Goal: Transaction & Acquisition: Book appointment/travel/reservation

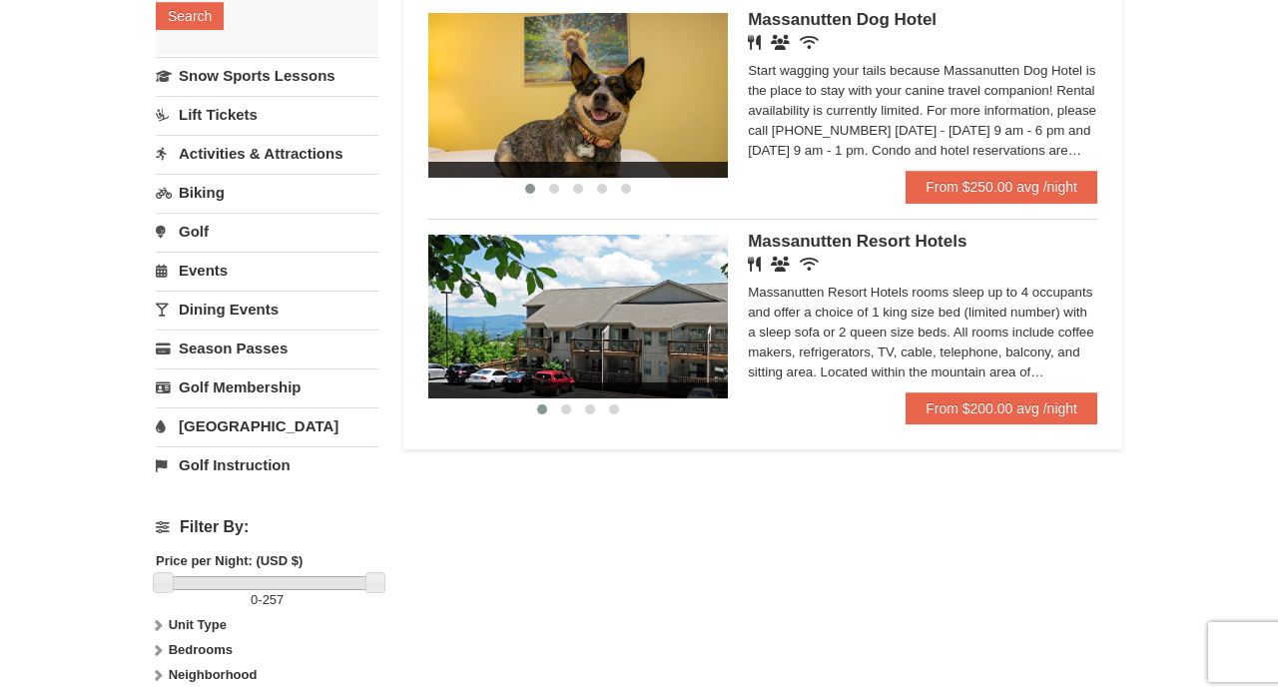
scroll to position [443, 0]
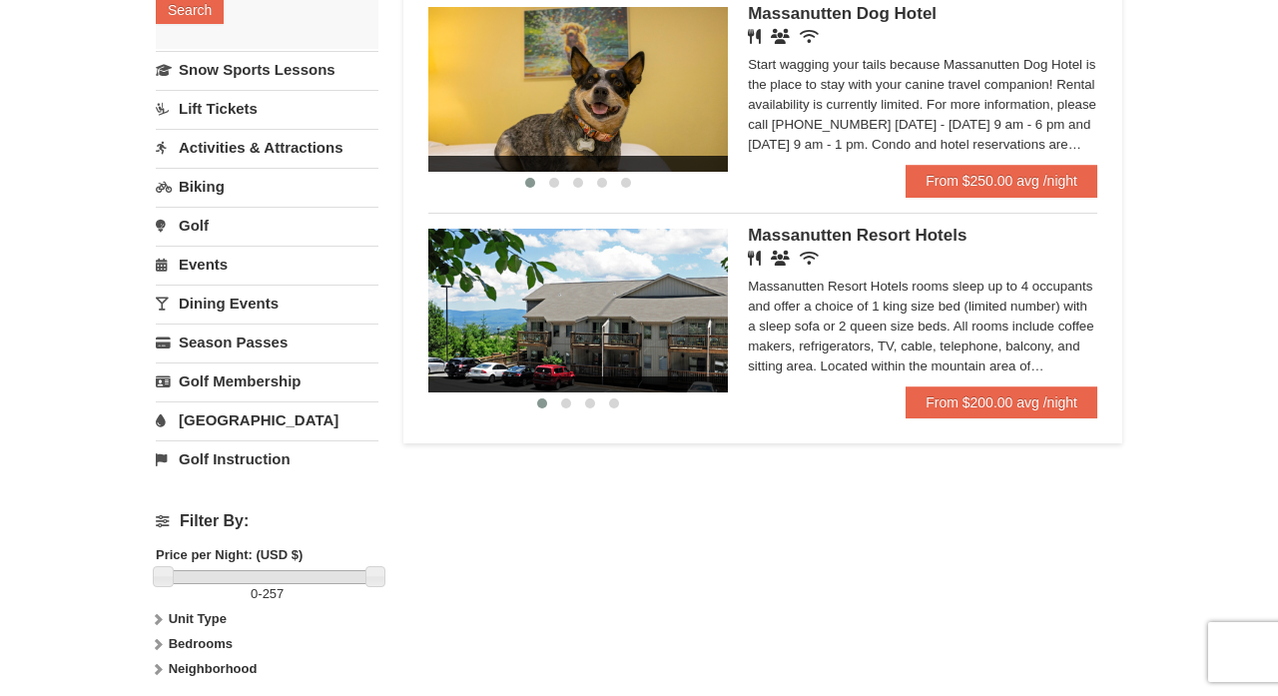
click at [816, 235] on span "Massanutten Resort Hotels" at bounding box center [857, 235] width 219 height 19
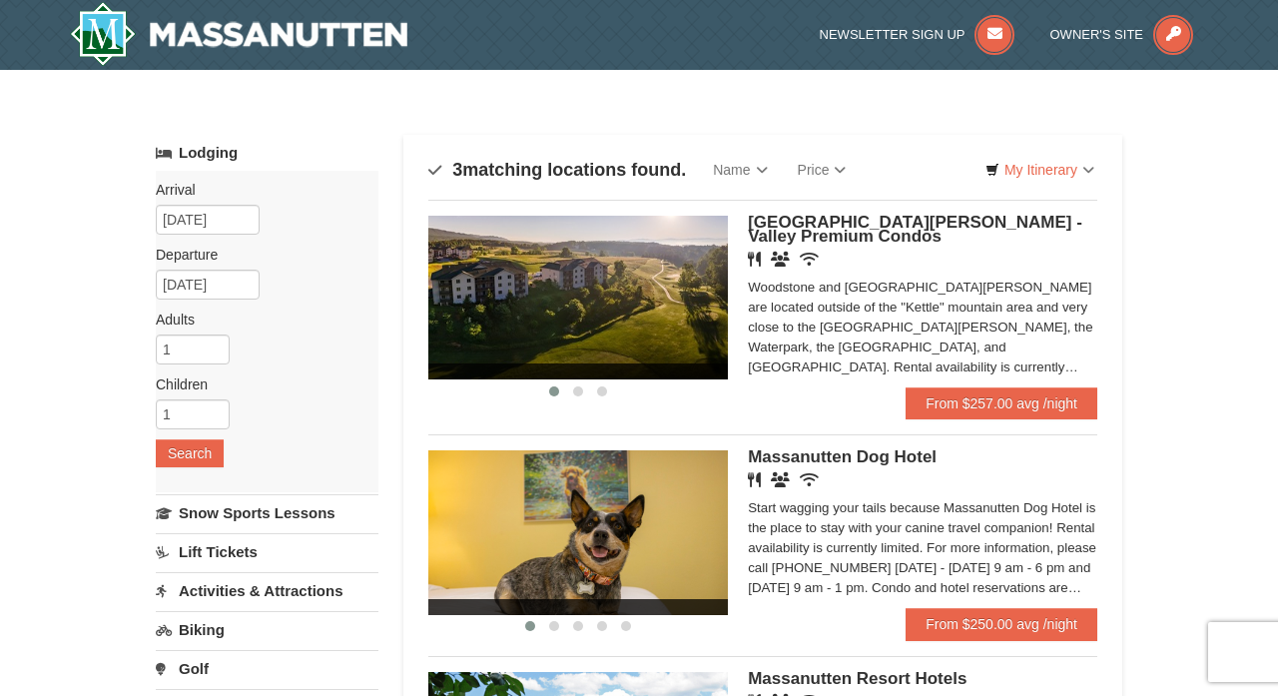
scroll to position [0, 0]
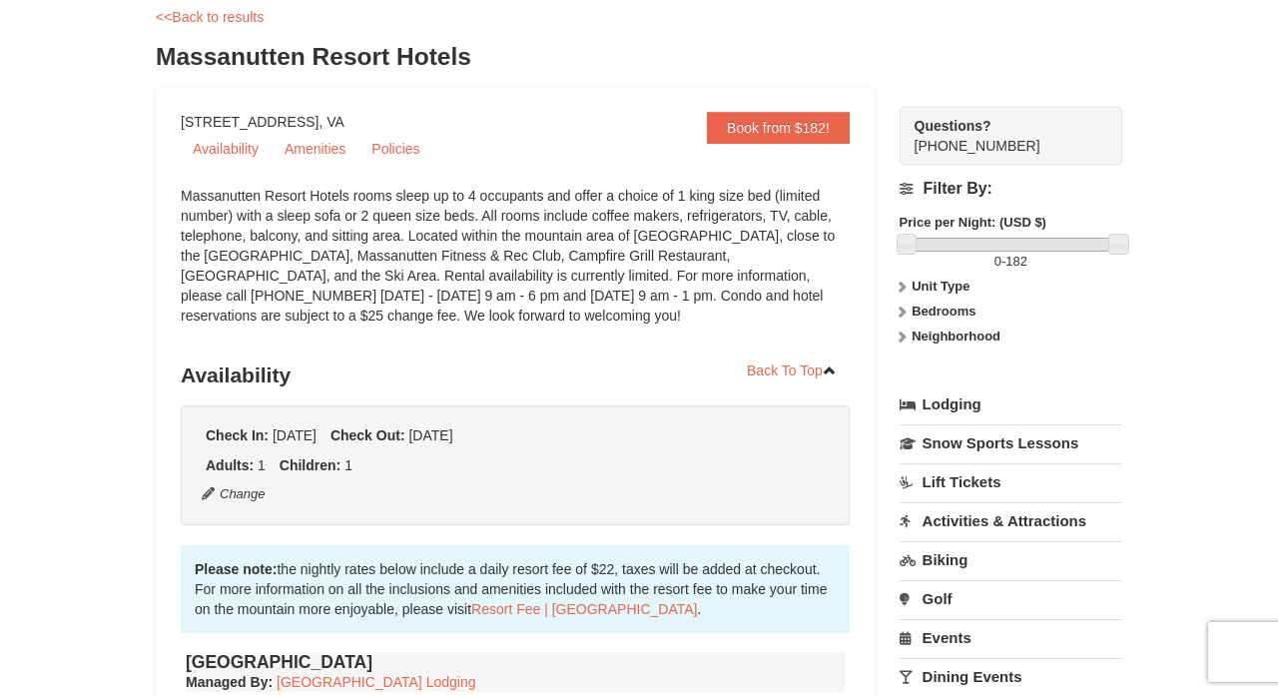
scroll to position [101, 0]
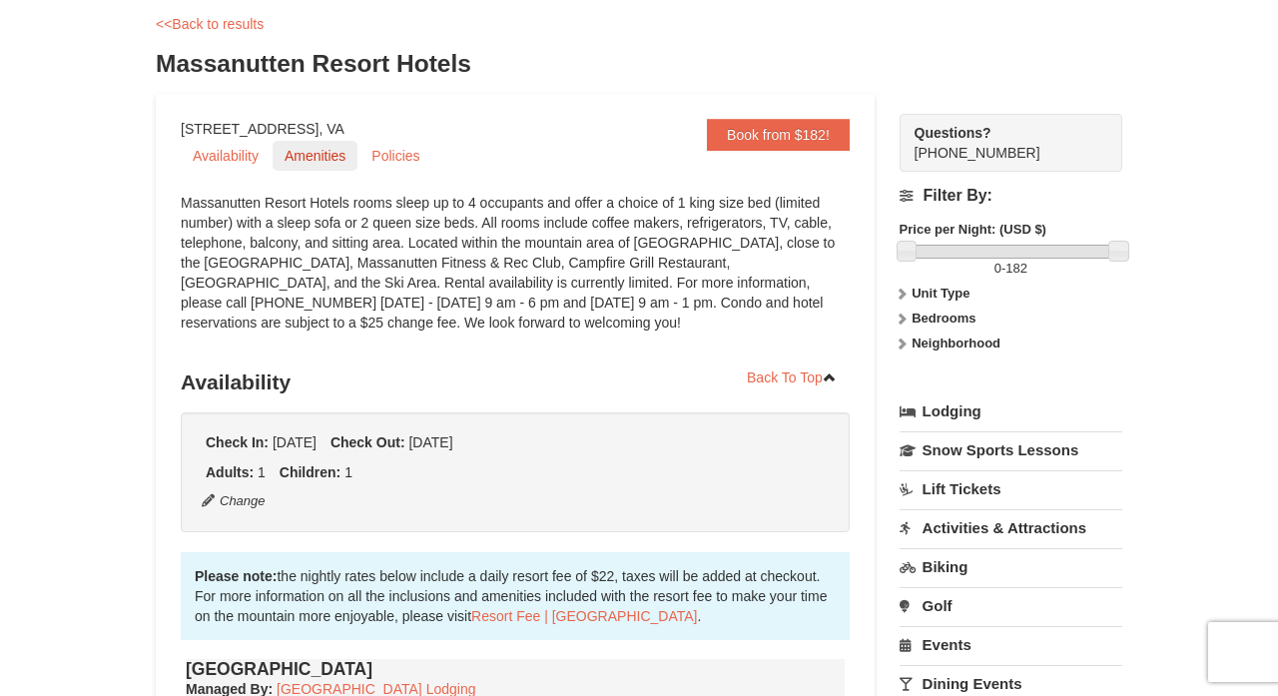
click at [312, 154] on link "Amenities" at bounding box center [315, 156] width 85 height 30
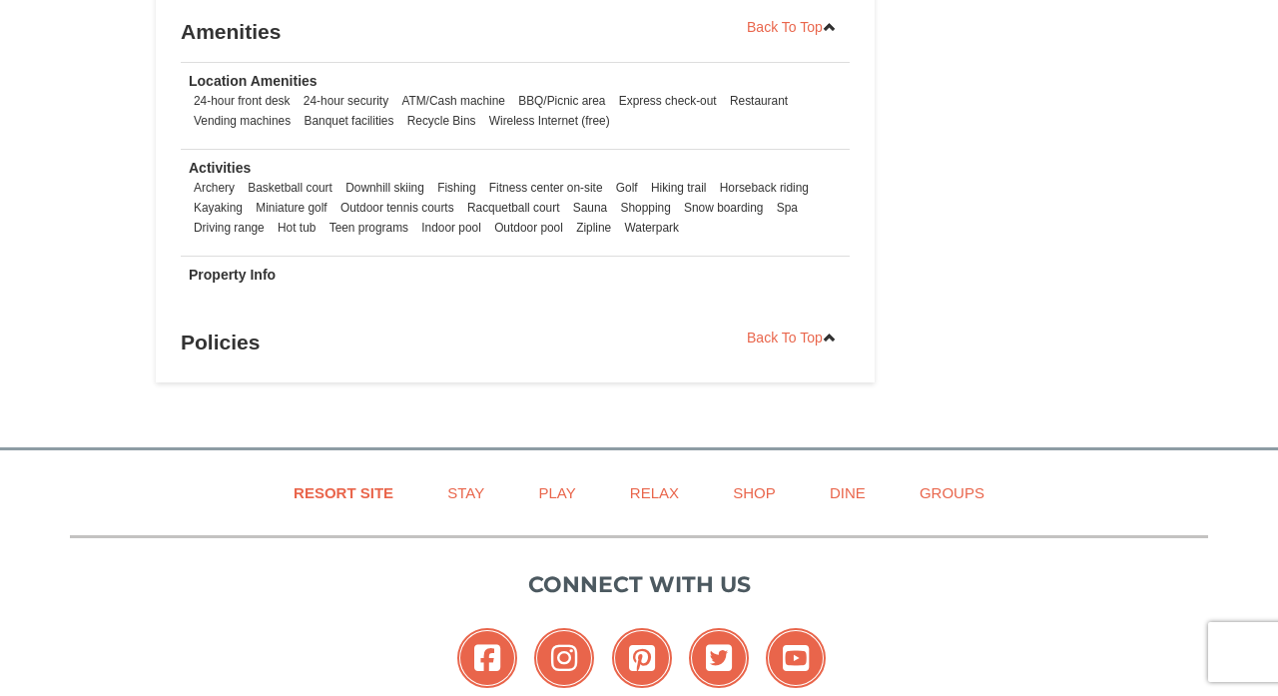
scroll to position [2344, 0]
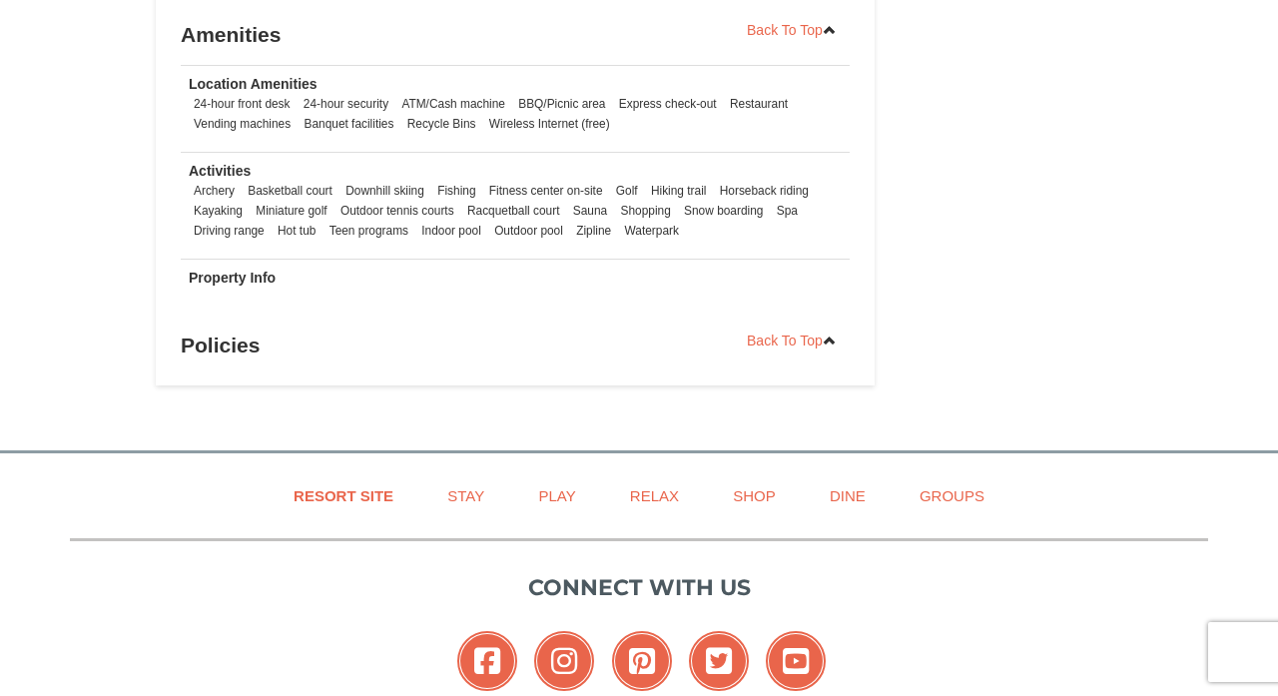
click at [225, 282] on strong "Property Info" at bounding box center [232, 278] width 87 height 16
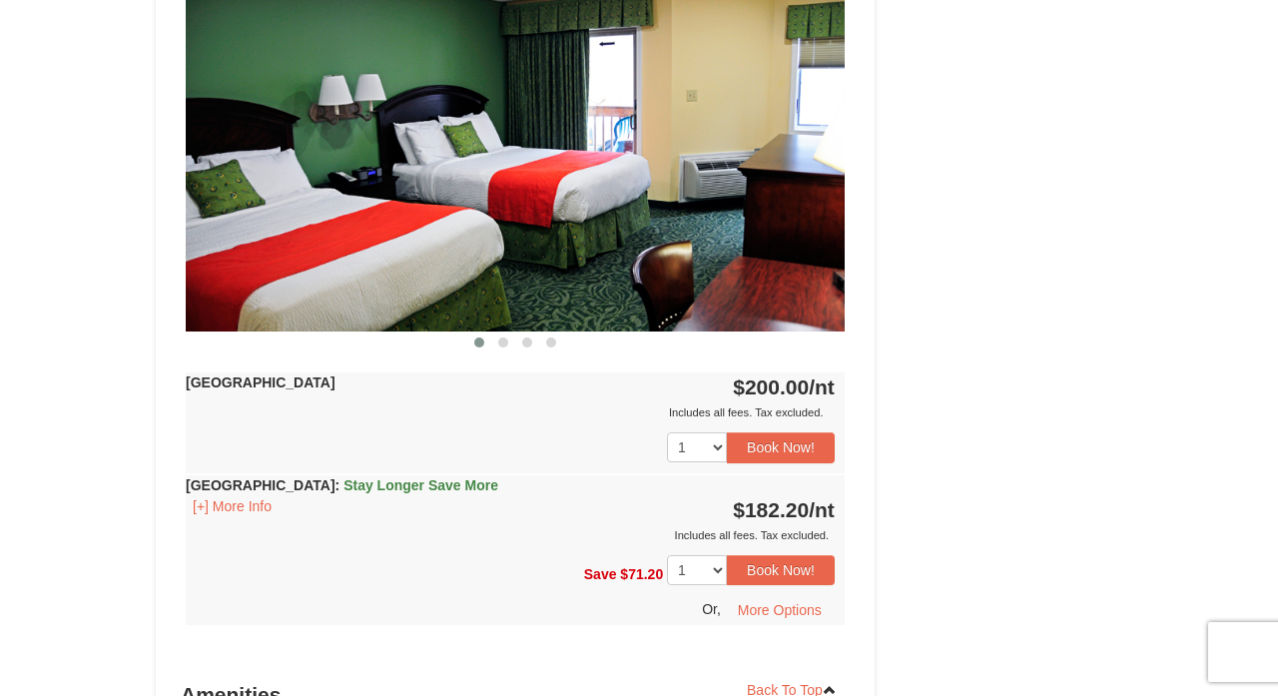
scroll to position [1688, 0]
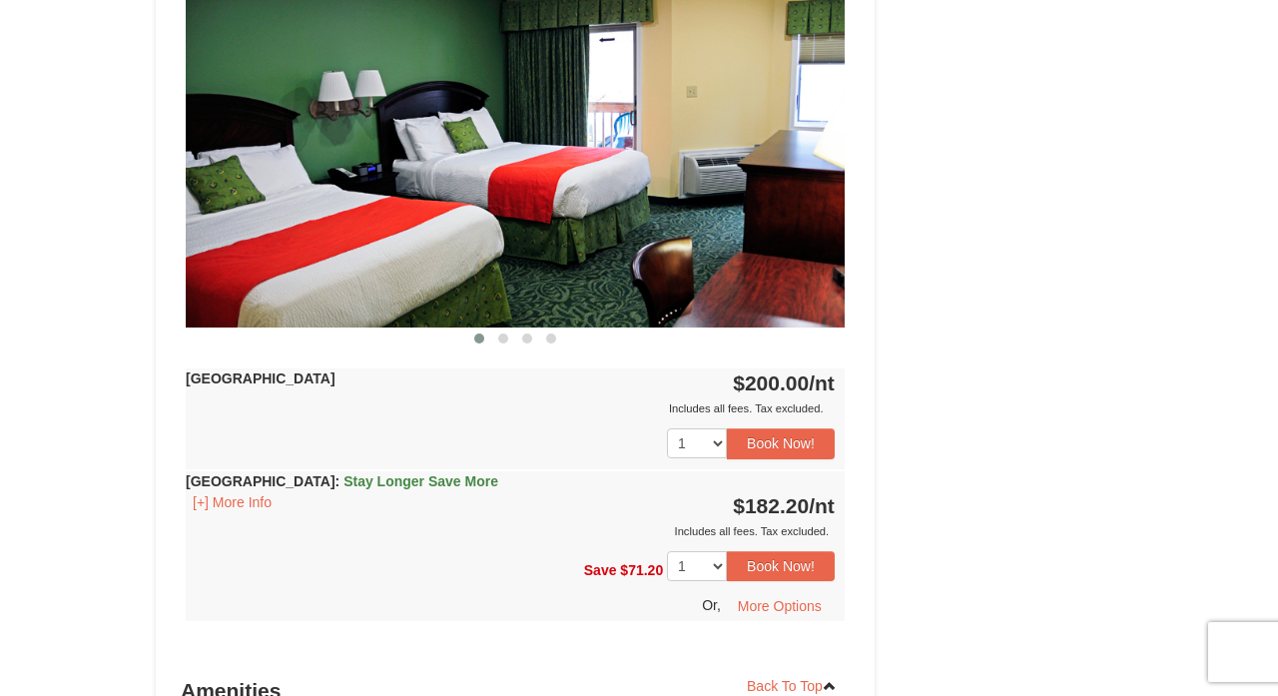
click at [623, 242] on img at bounding box center [515, 147] width 659 height 360
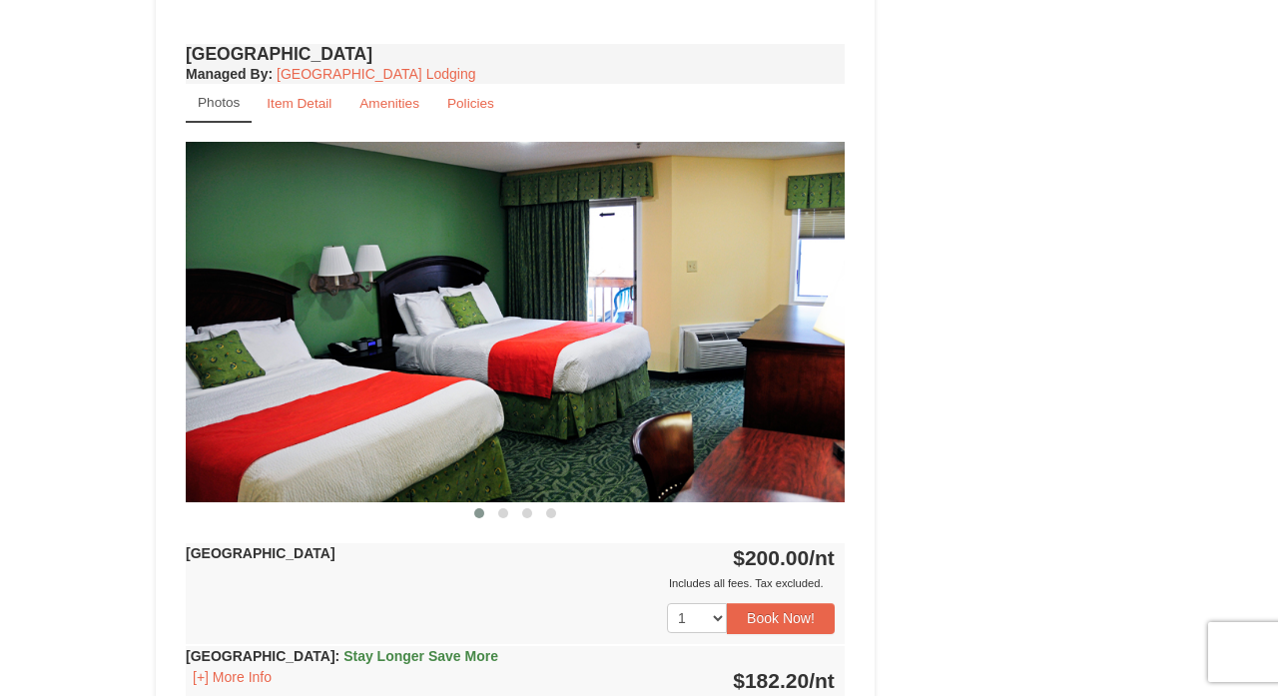
scroll to position [1509, 0]
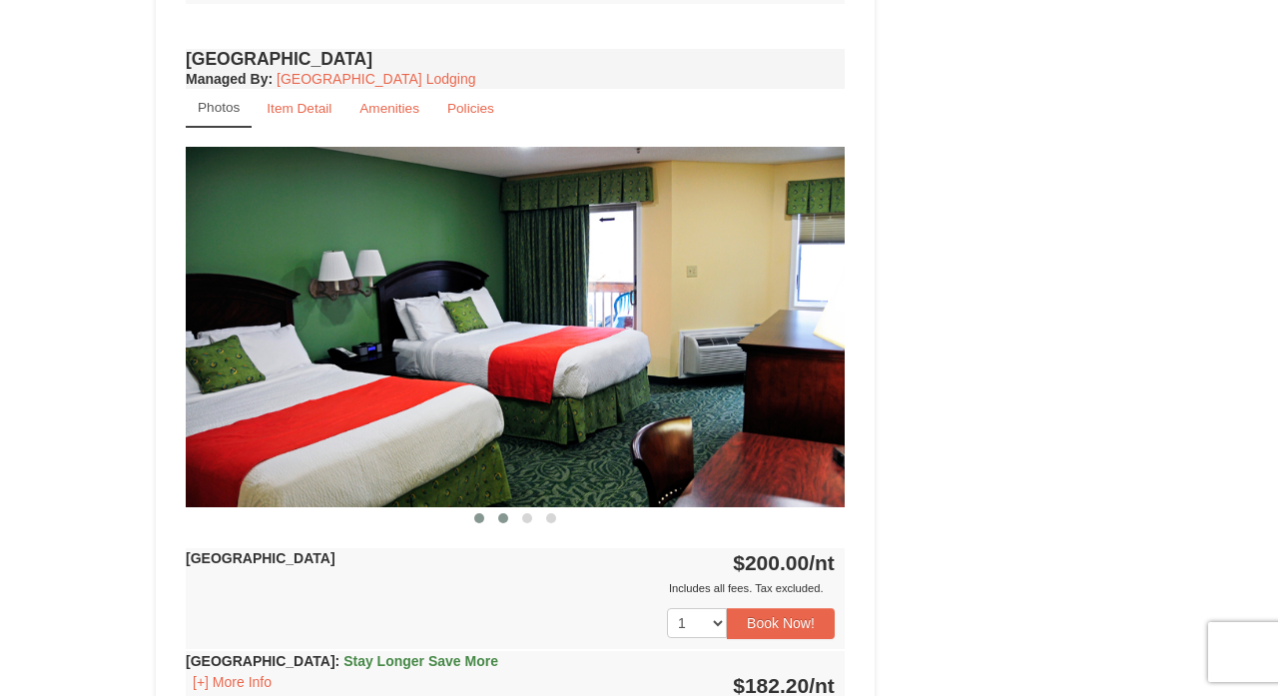
click at [502, 520] on span at bounding box center [503, 518] width 10 height 10
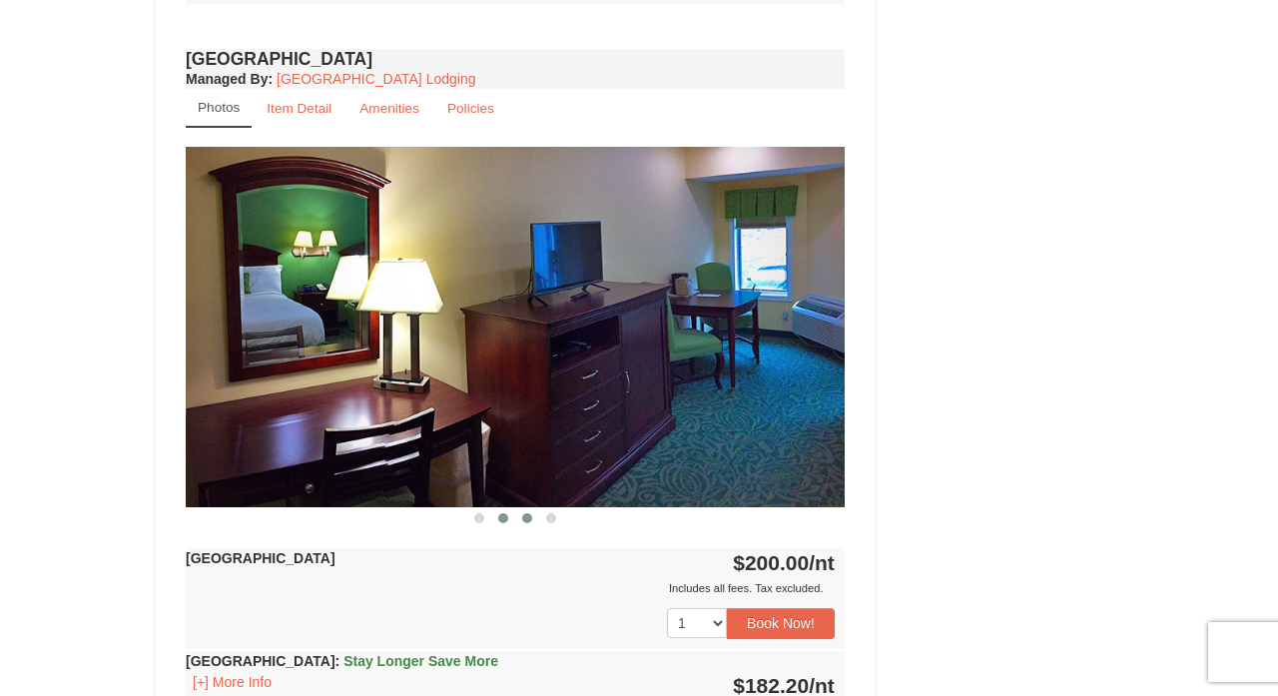
click at [530, 516] on span at bounding box center [527, 518] width 10 height 10
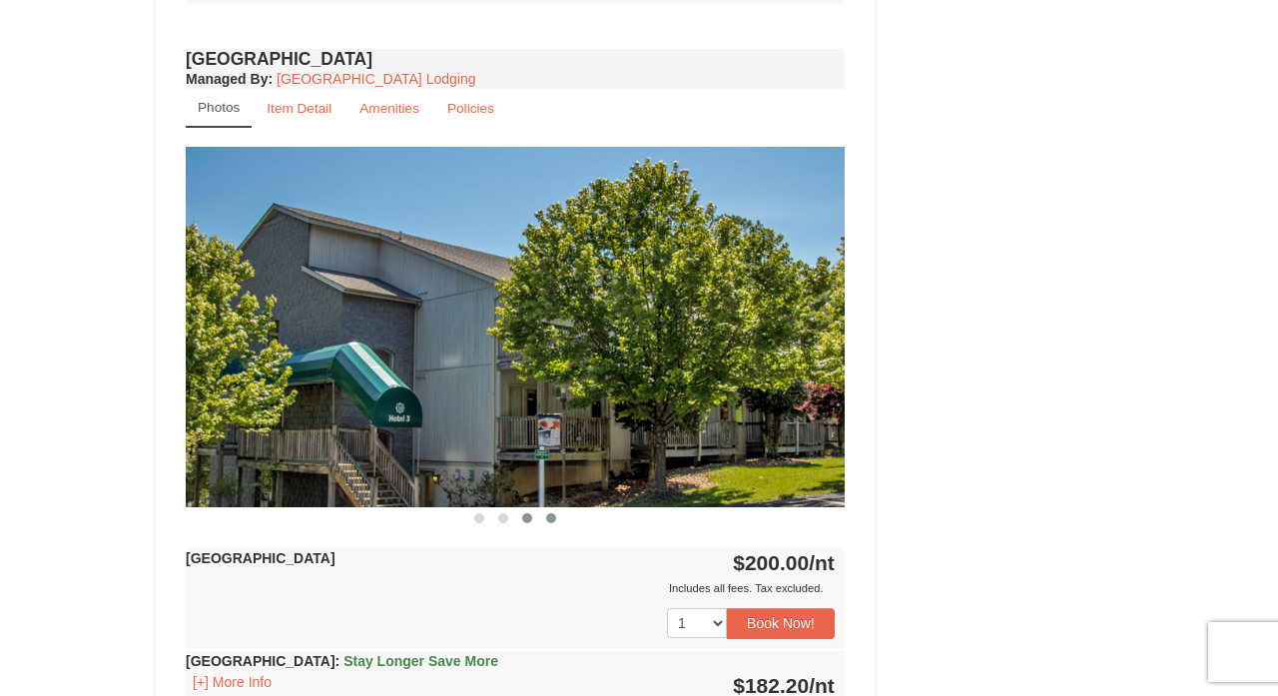
click at [549, 519] on span at bounding box center [551, 518] width 10 height 10
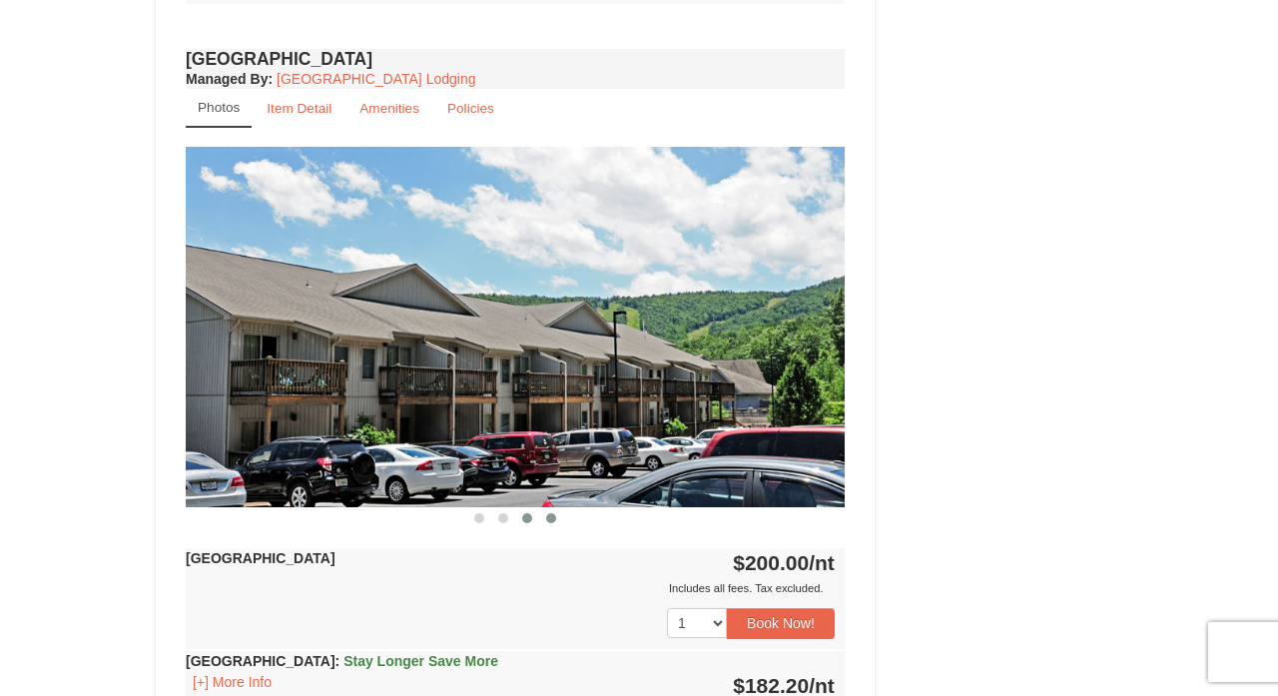
click at [529, 518] on span at bounding box center [527, 518] width 10 height 10
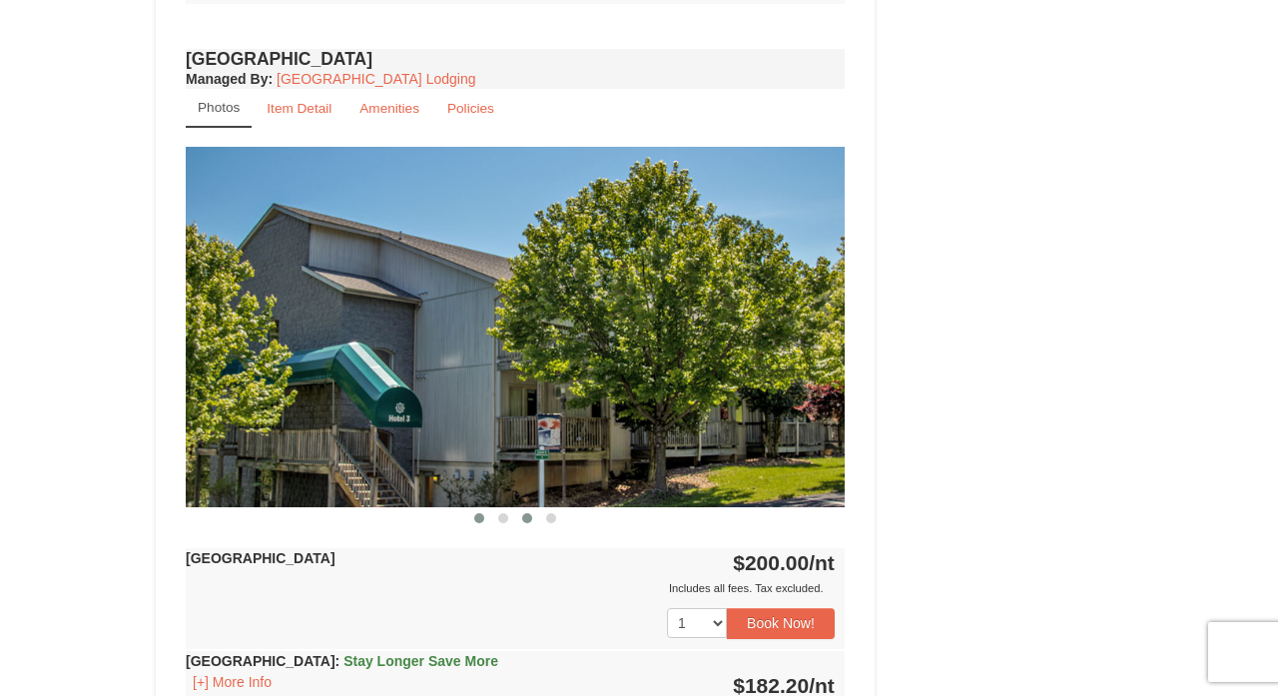
click at [480, 514] on span at bounding box center [479, 518] width 10 height 10
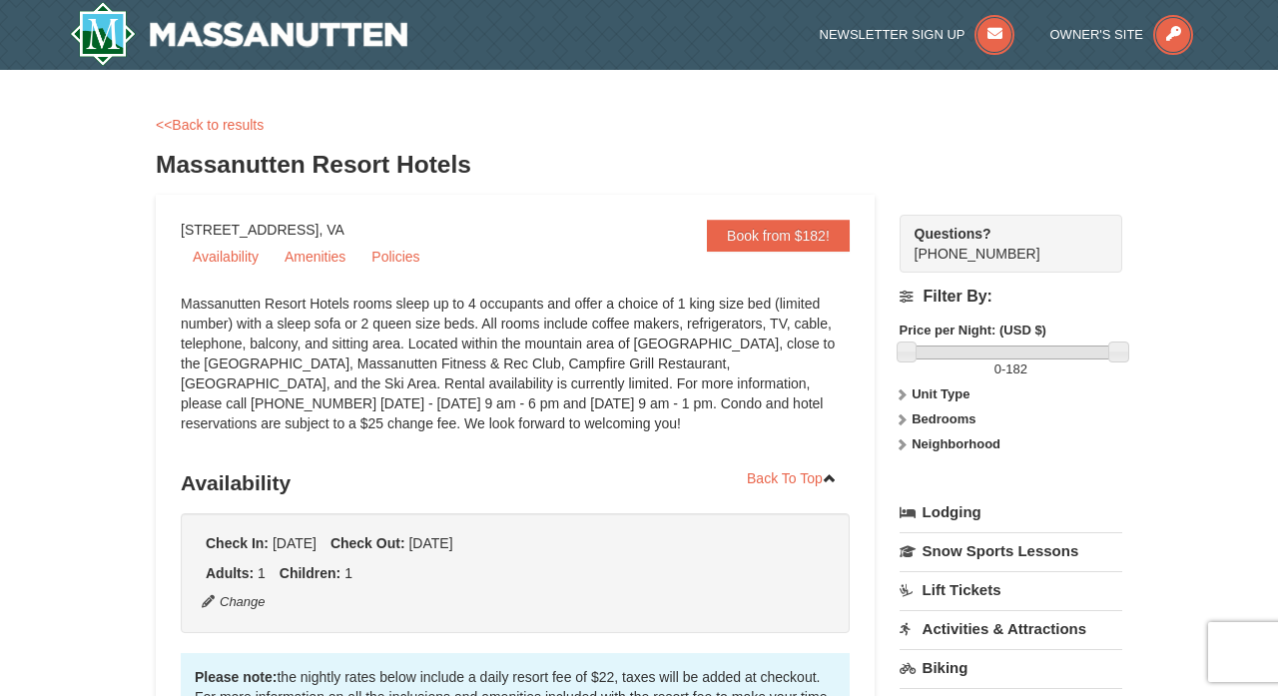
scroll to position [0, 0]
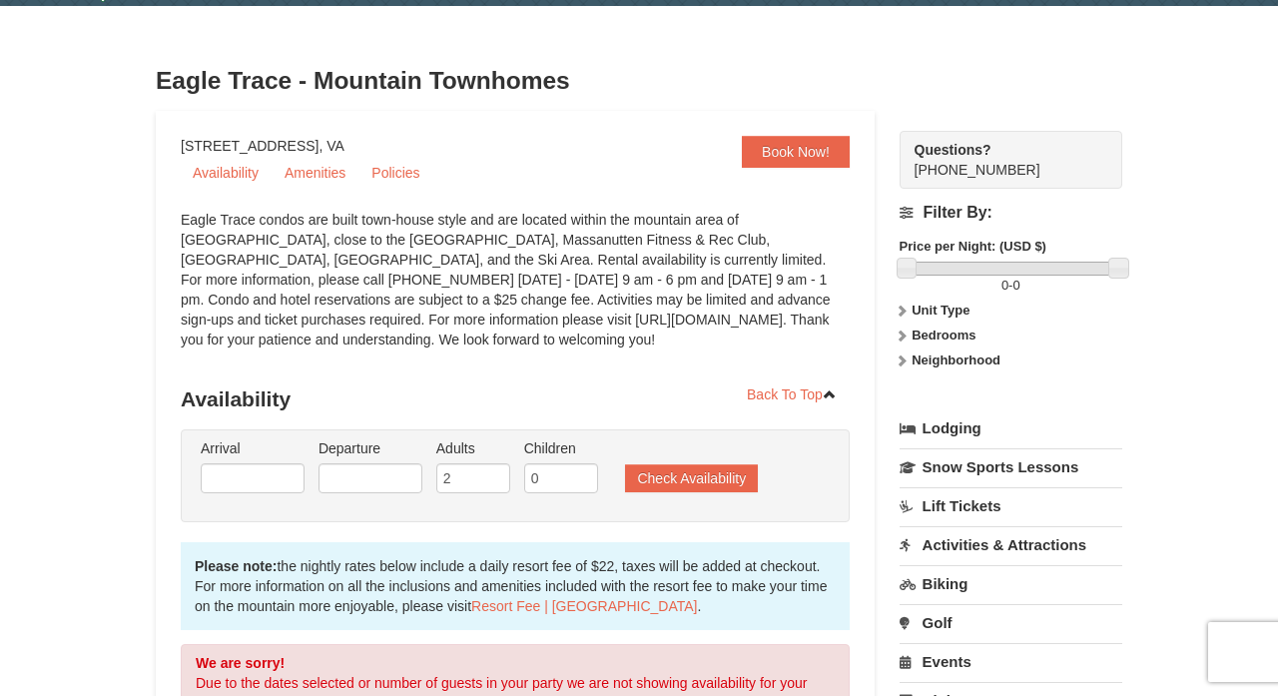
scroll to position [54, 0]
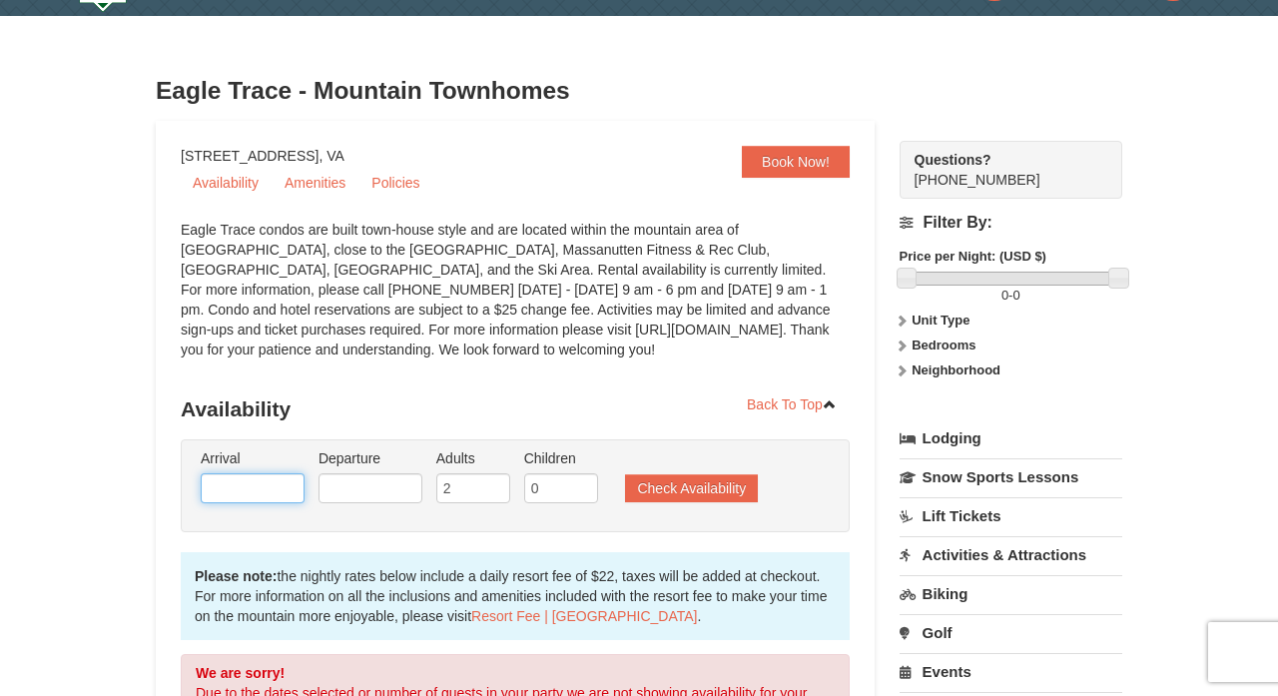
click at [277, 480] on input "text" at bounding box center [253, 488] width 104 height 30
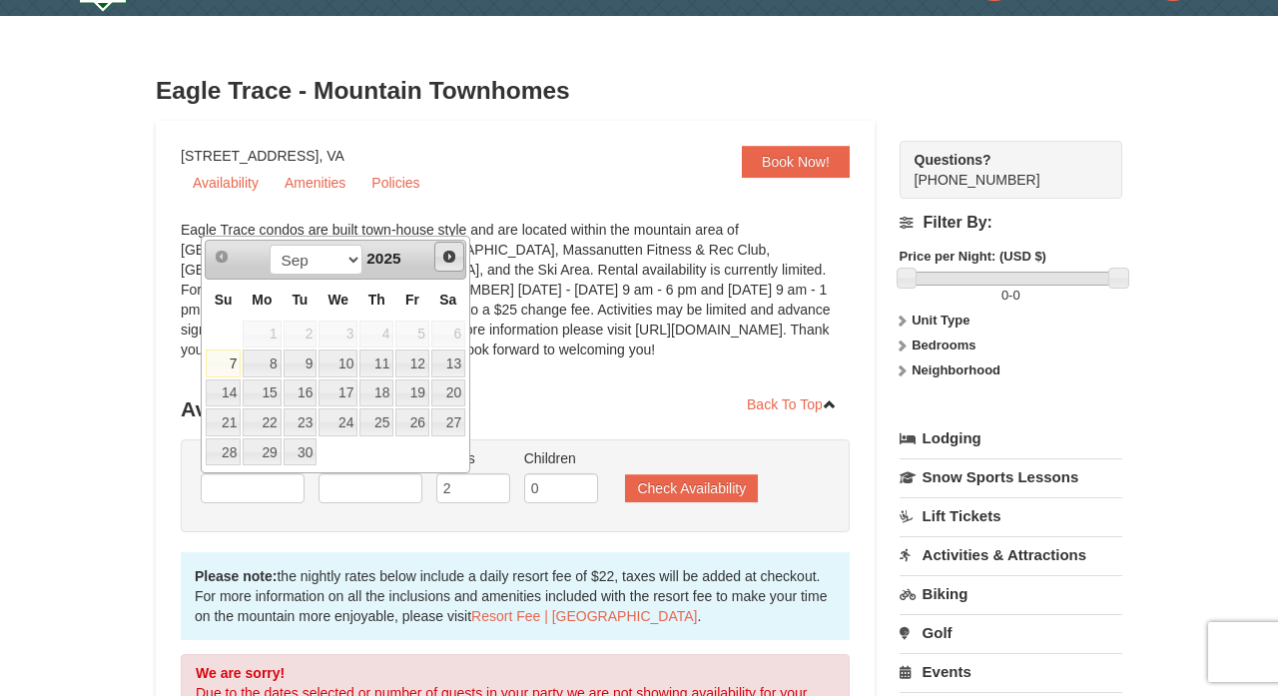
click at [451, 255] on span "Next" at bounding box center [449, 257] width 16 height 16
click at [415, 420] on link "26" at bounding box center [412, 422] width 34 height 28
type input "12/26/2025"
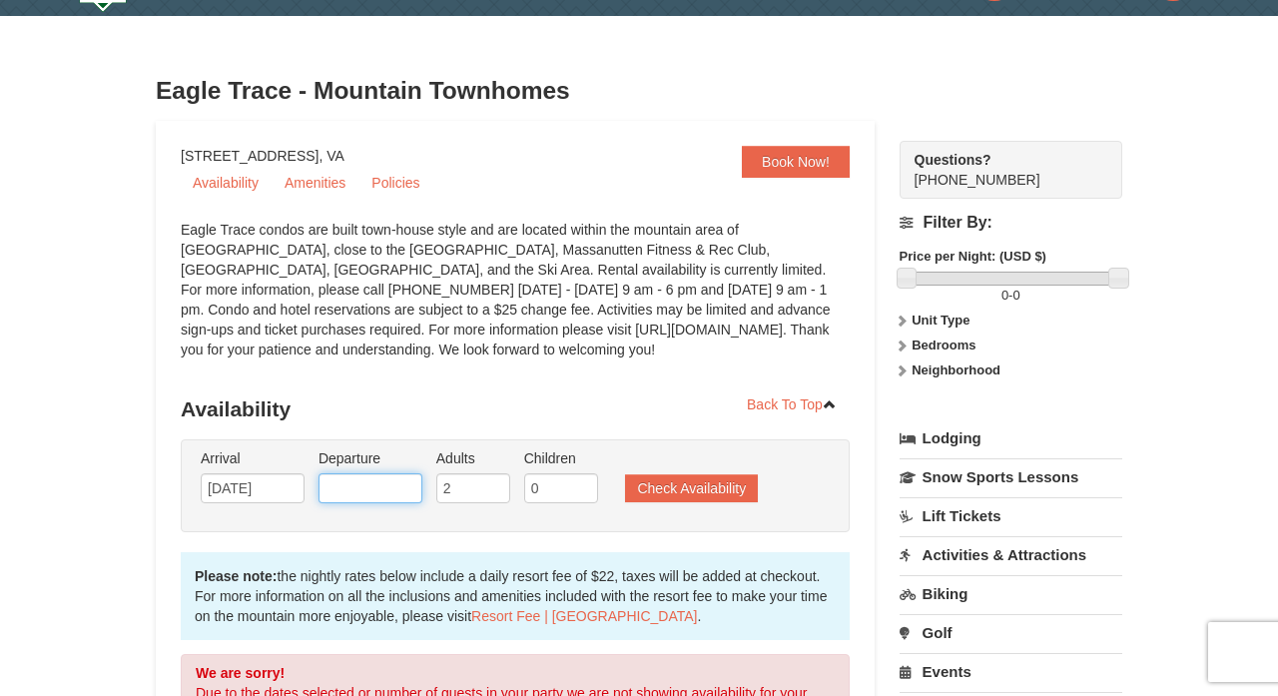
click at [404, 491] on input "text" at bounding box center [370, 488] width 104 height 30
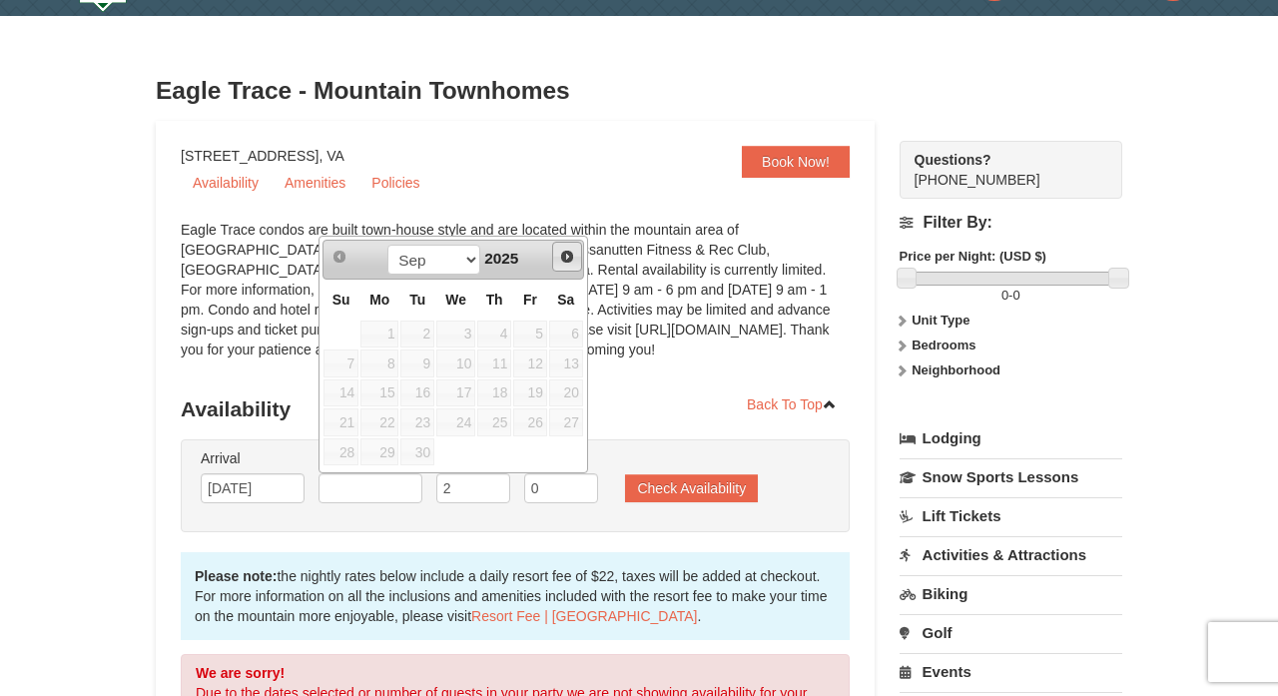
click at [568, 254] on span "Next" at bounding box center [567, 257] width 16 height 16
click at [417, 445] on link "30" at bounding box center [417, 452] width 34 height 28
type input "[DATE]"
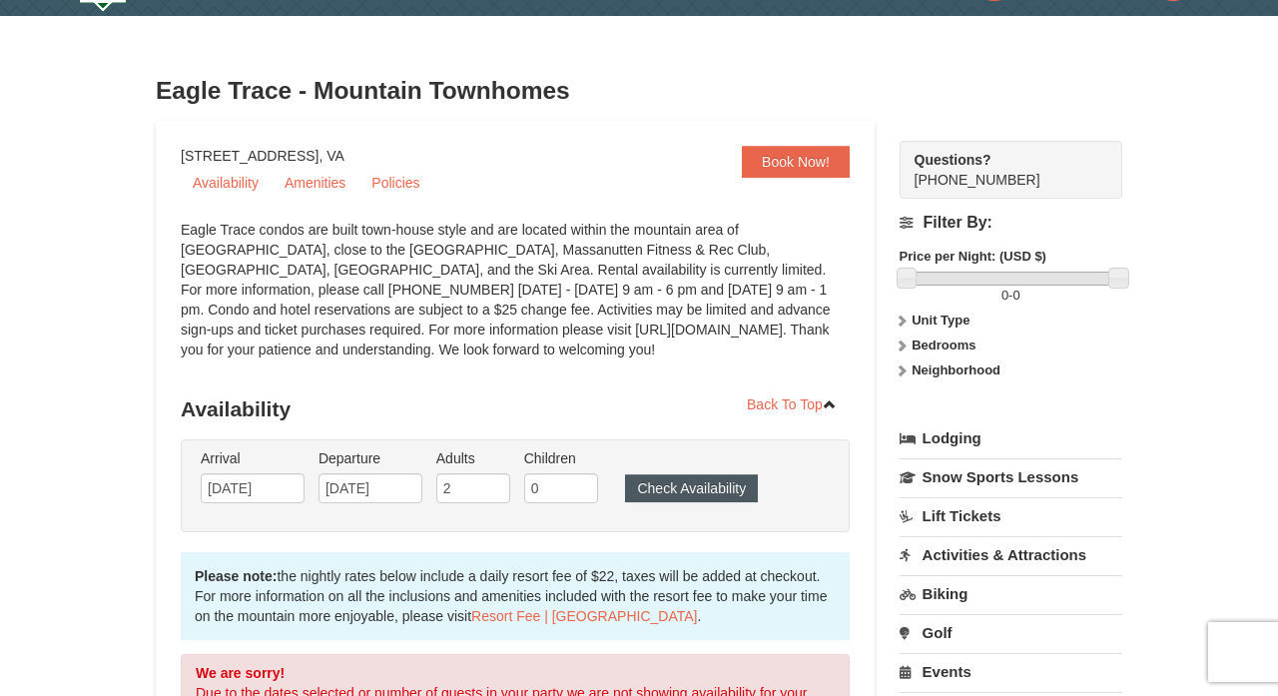
click at [687, 487] on button "Check Availability" at bounding box center [691, 488] width 133 height 28
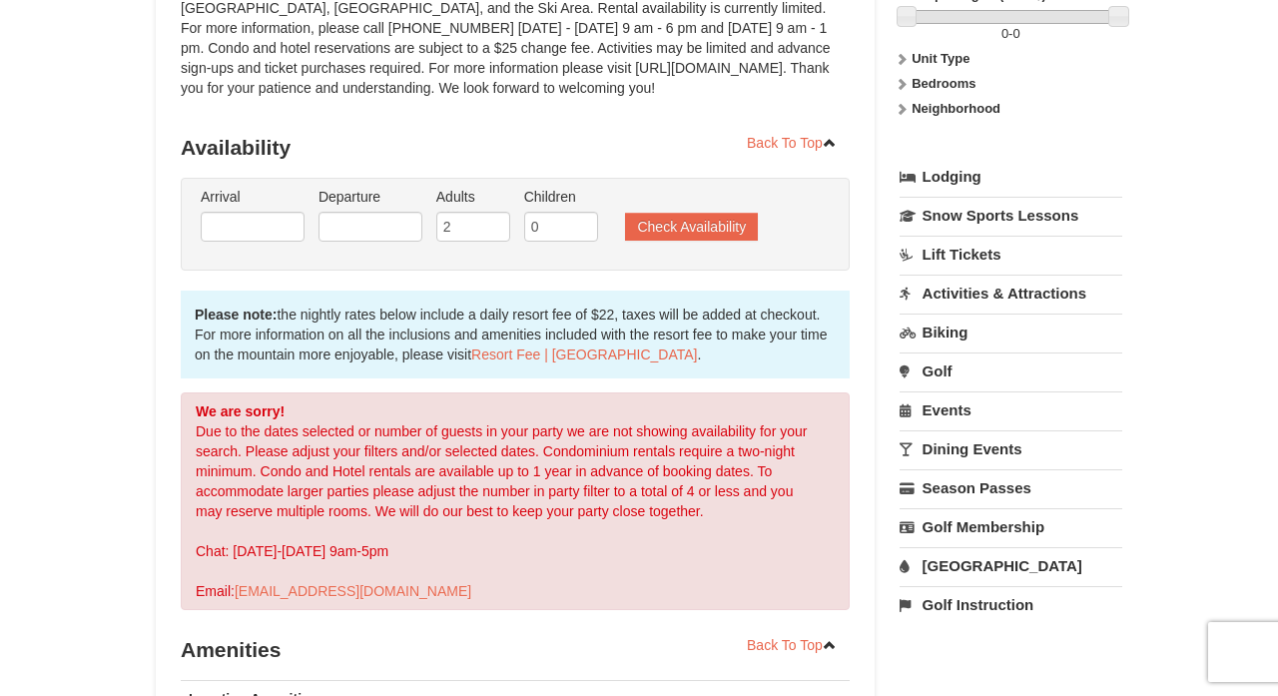
scroll to position [171, 0]
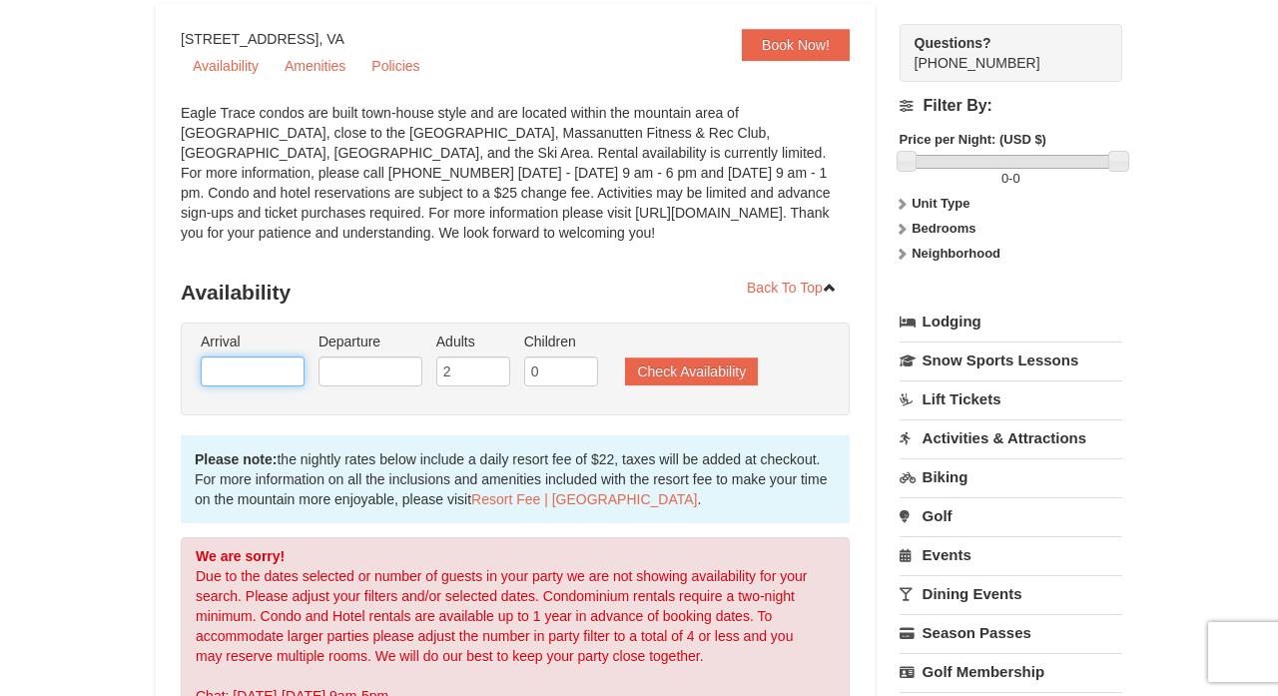
click at [282, 370] on input "text" at bounding box center [253, 371] width 104 height 30
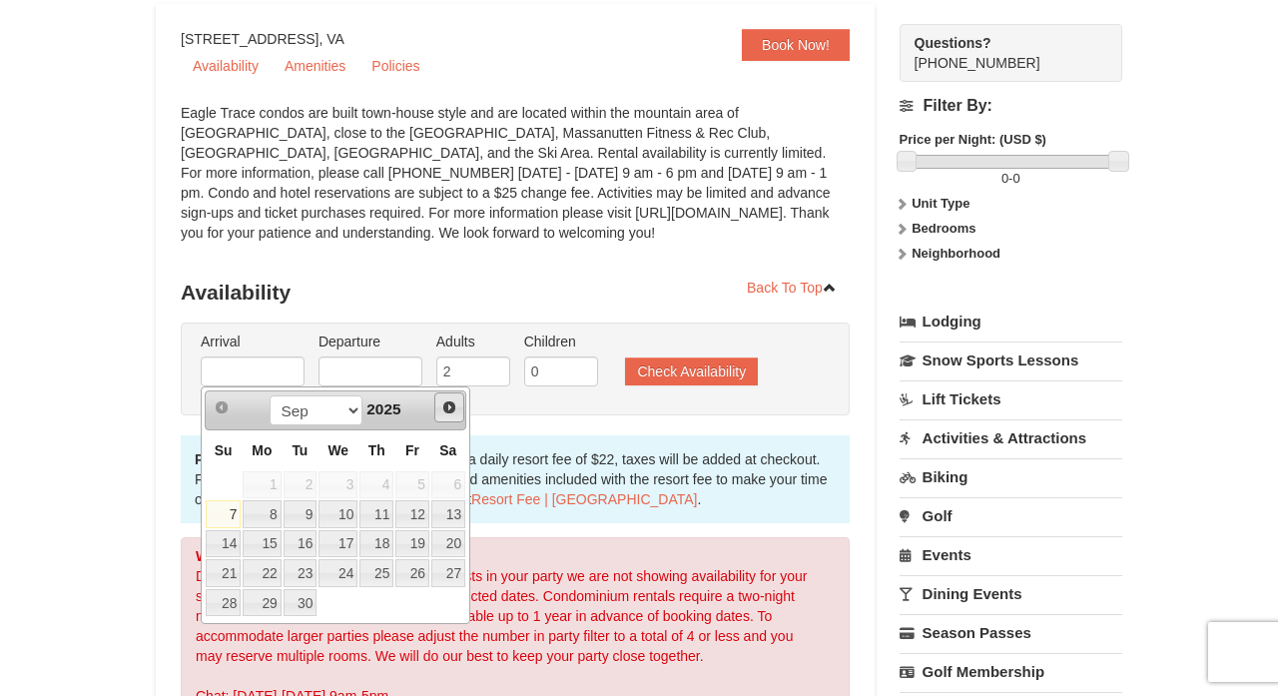
click at [449, 408] on span "Next" at bounding box center [449, 407] width 16 height 16
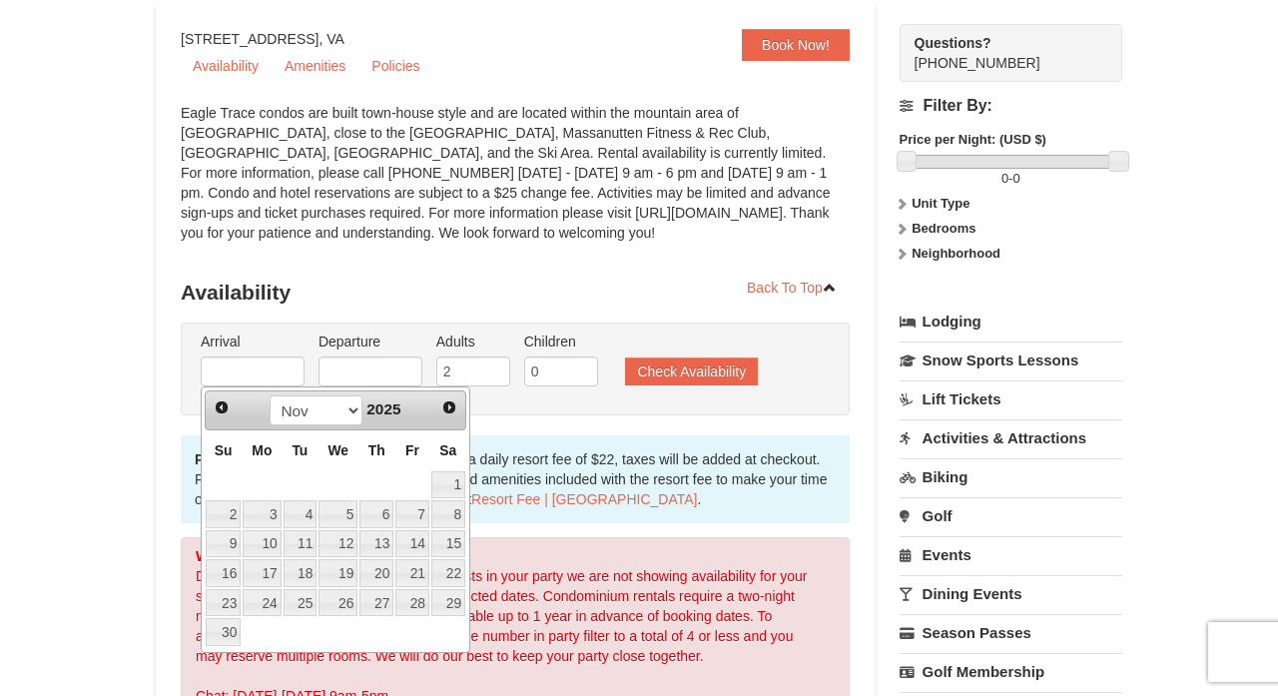
click at [449, 408] on span "Next" at bounding box center [449, 407] width 16 height 16
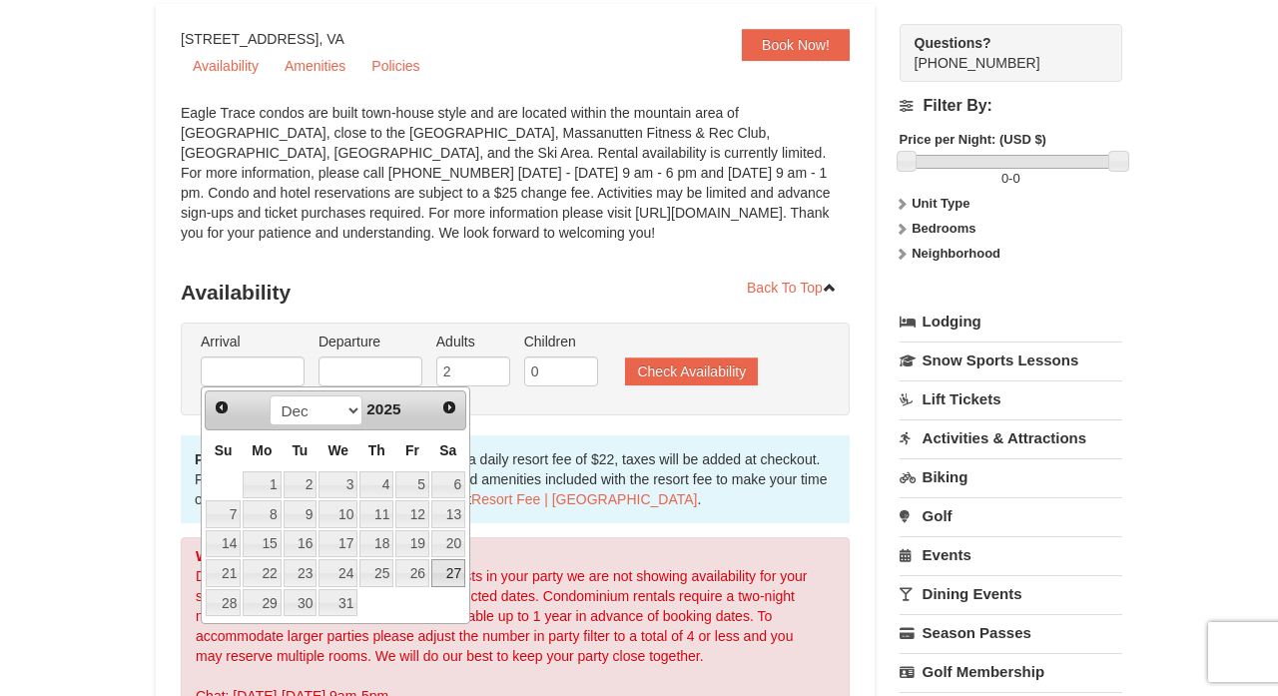
click at [456, 569] on link "27" at bounding box center [448, 573] width 34 height 28
type input "[DATE]"
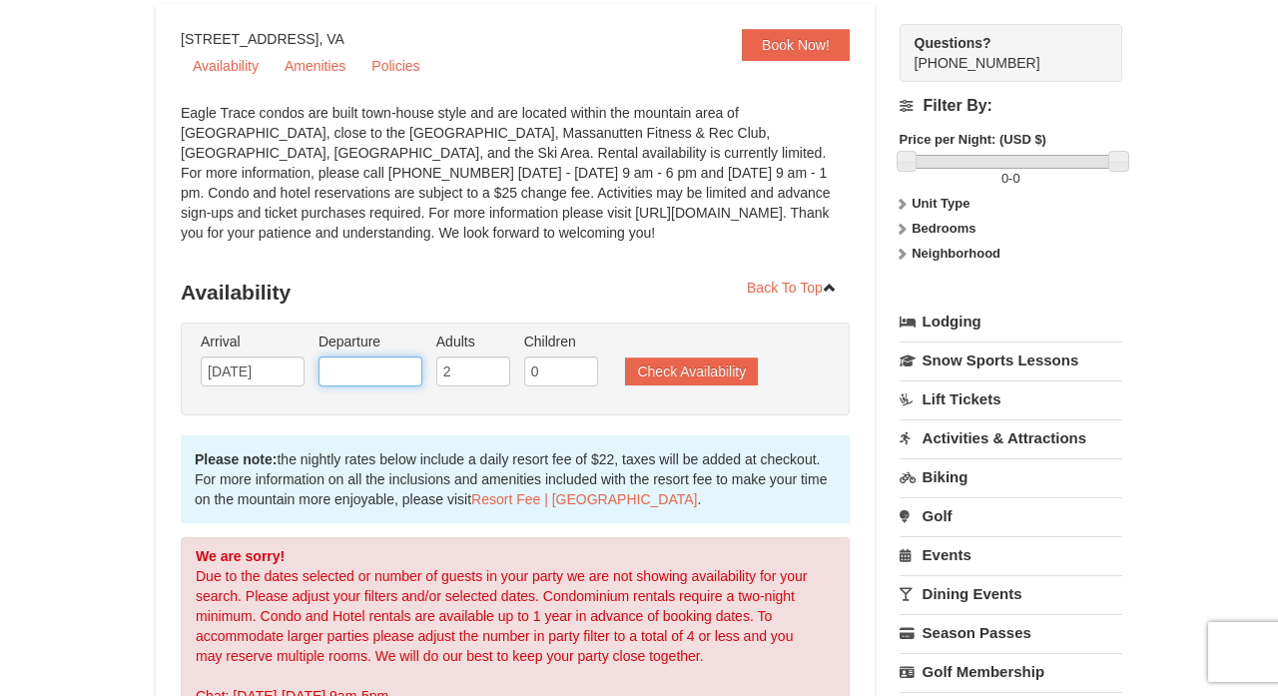
click at [395, 375] on input "text" at bounding box center [370, 371] width 104 height 30
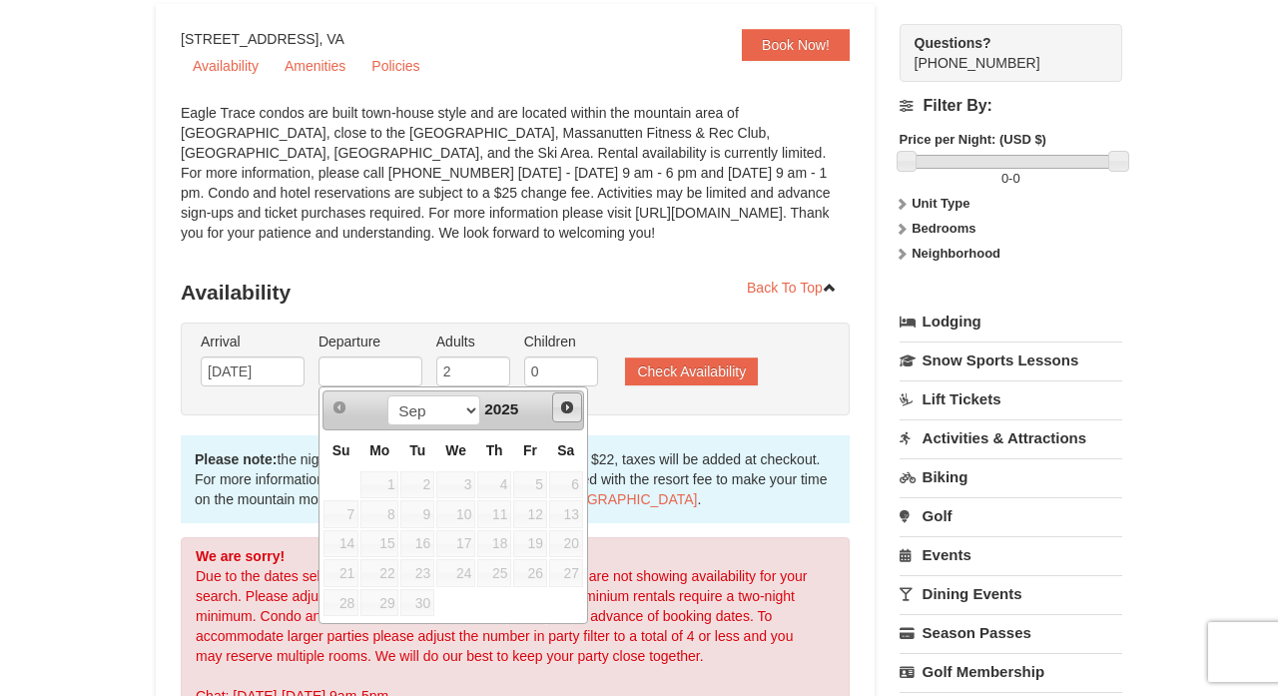
click at [577, 400] on link "Next" at bounding box center [567, 407] width 30 height 30
click at [577, 400] on link "Next" at bounding box center [567, 407] width 28 height 28
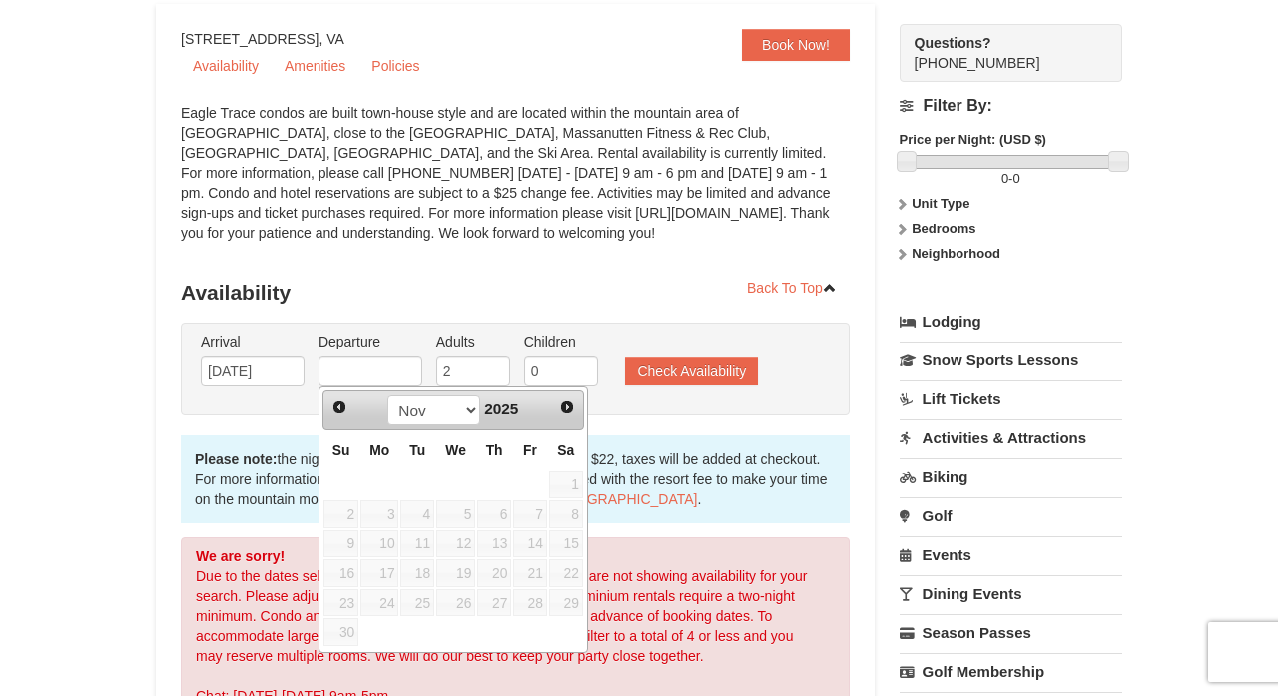
click at [577, 400] on link "Next" at bounding box center [567, 407] width 28 height 28
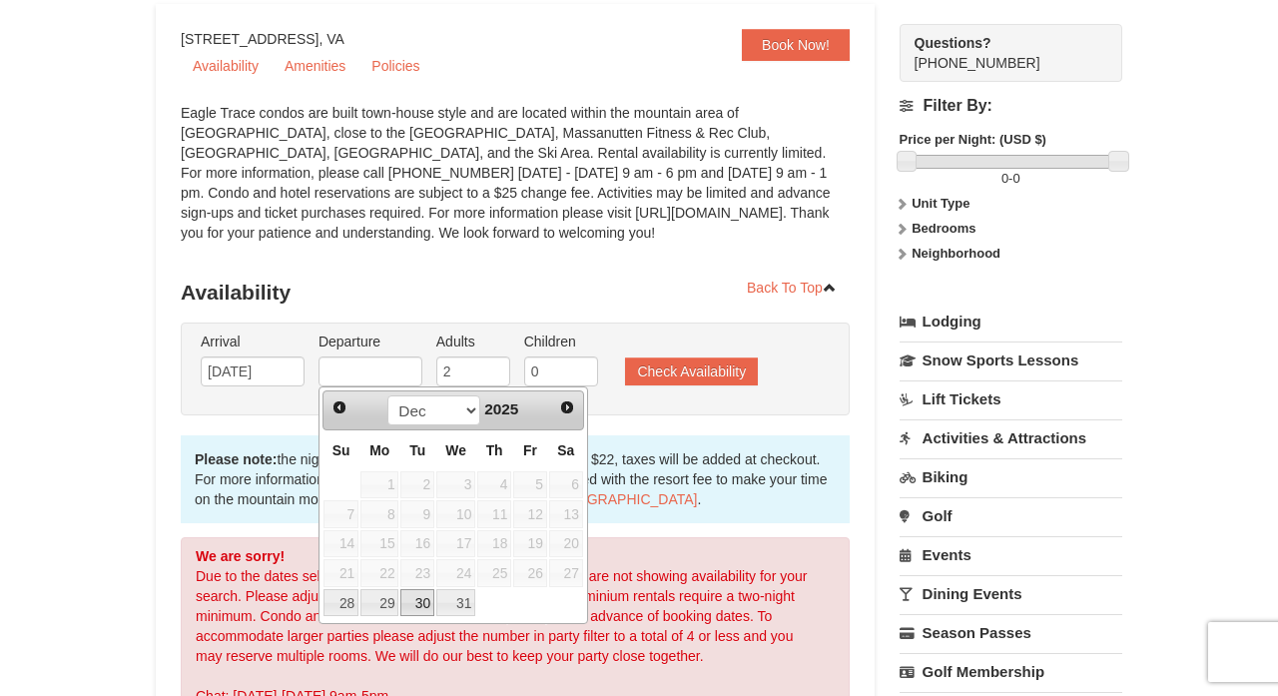
click at [411, 604] on link "30" at bounding box center [417, 603] width 34 height 28
type input "12/30/2025"
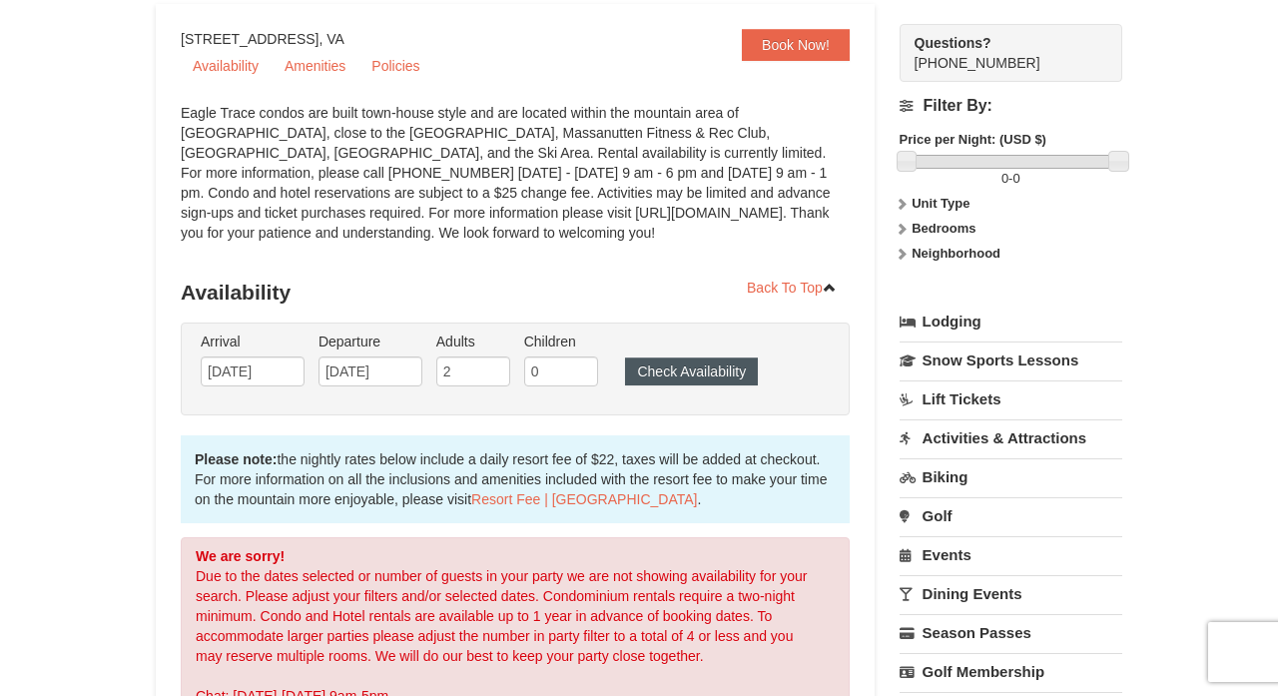
click at [712, 369] on button "Check Availability" at bounding box center [691, 371] width 133 height 28
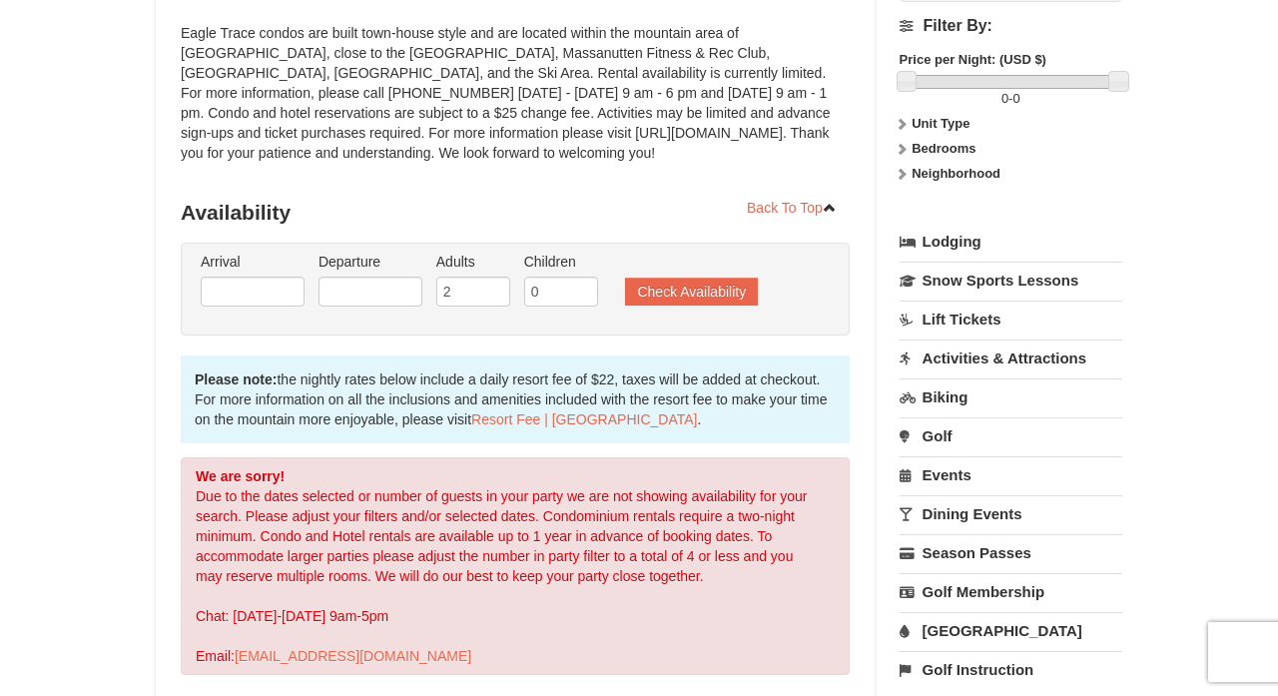
scroll to position [268, 0]
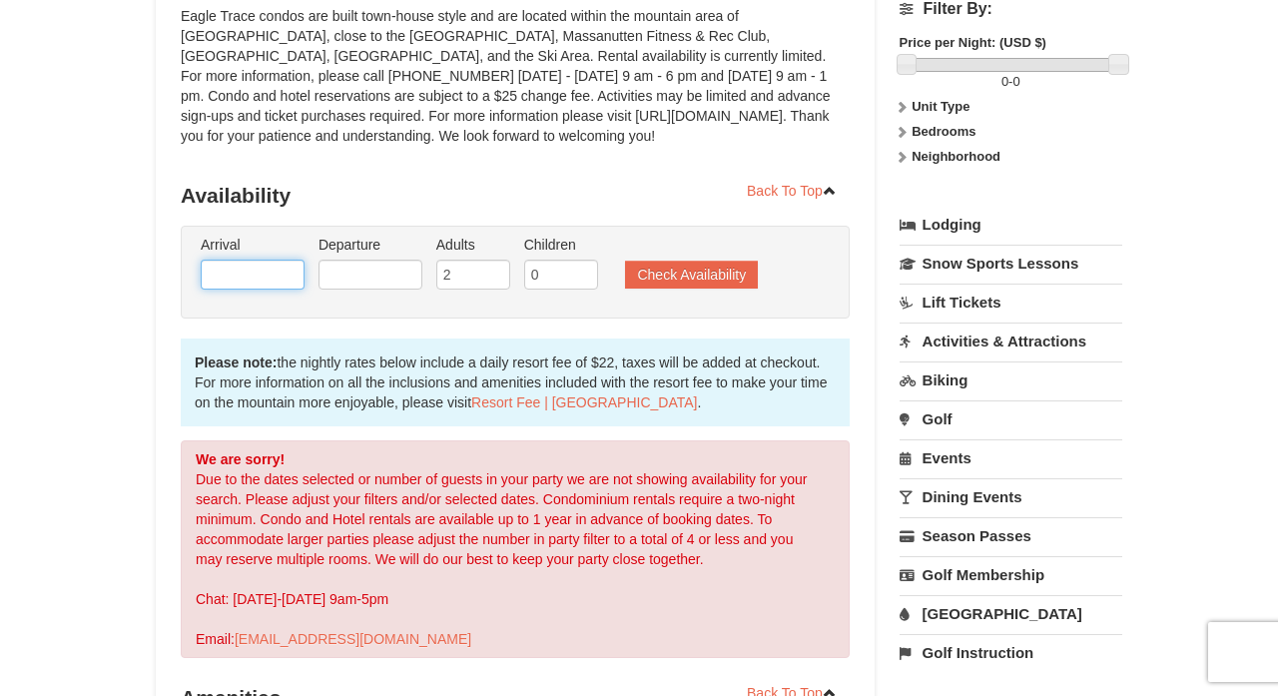
click at [281, 263] on input "text" at bounding box center [253, 275] width 104 height 30
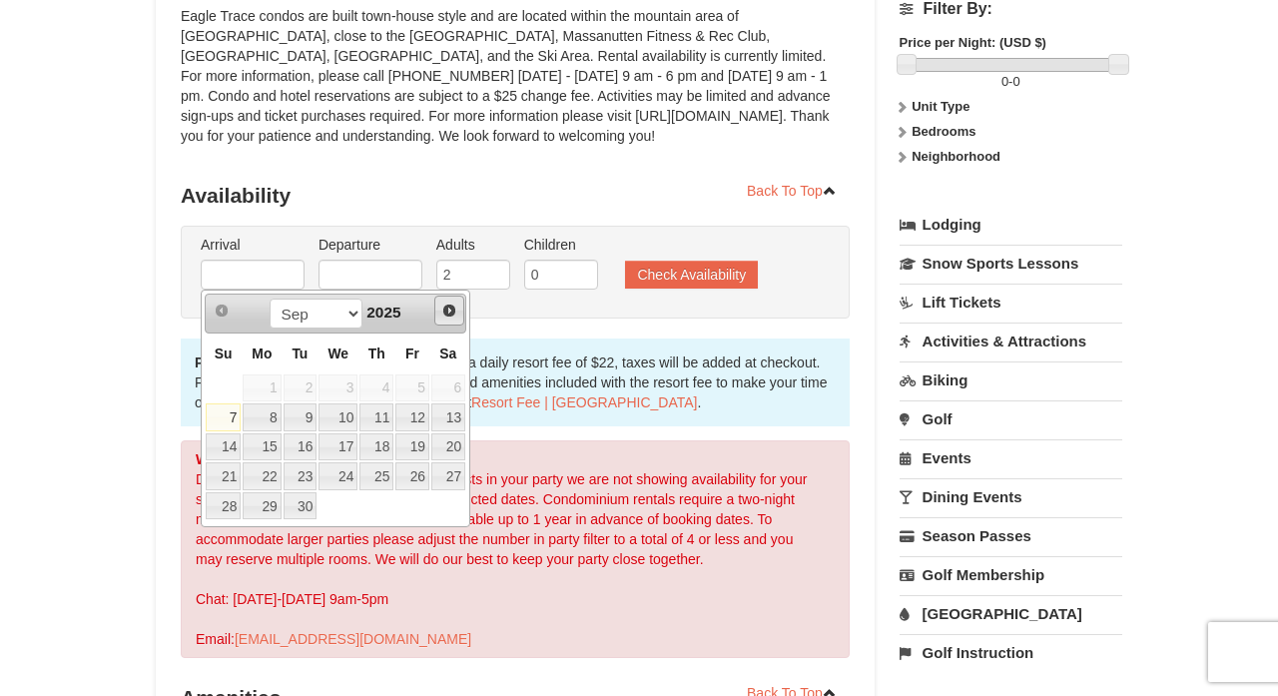
click at [453, 311] on span "Next" at bounding box center [449, 311] width 16 height 16
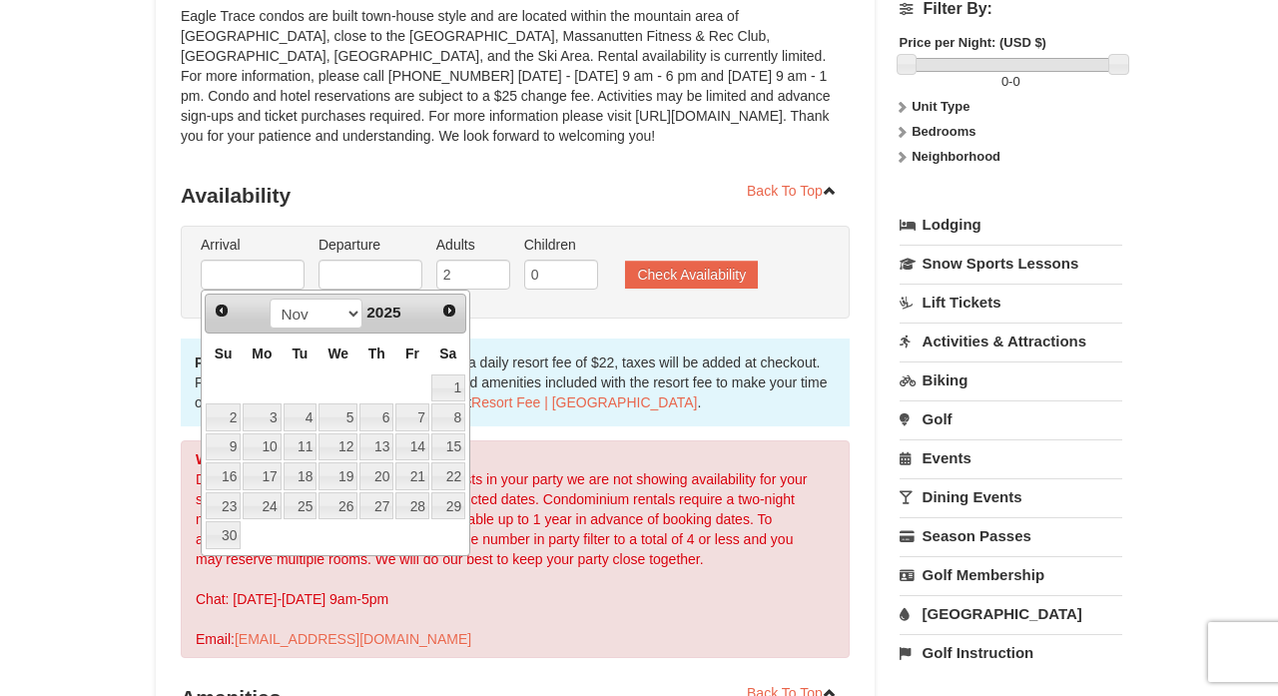
click at [453, 311] on span "Next" at bounding box center [449, 311] width 16 height 16
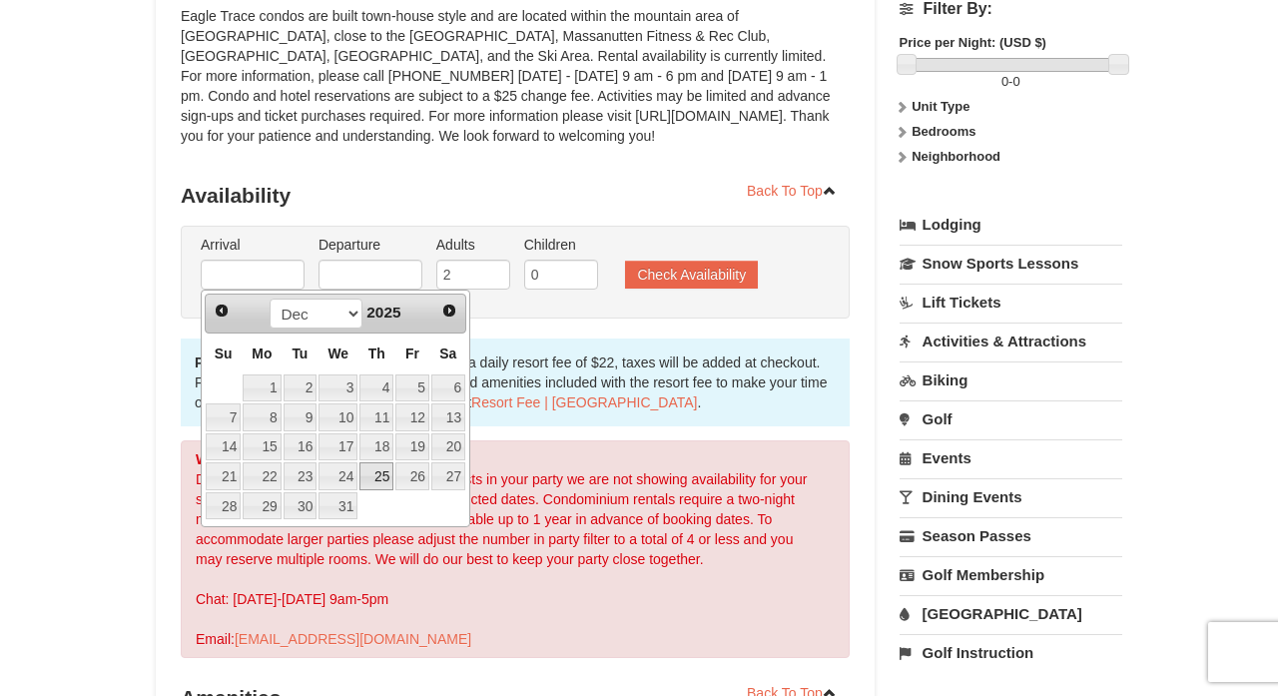
click at [375, 476] on link "25" at bounding box center [376, 476] width 34 height 28
type input "[DATE]"
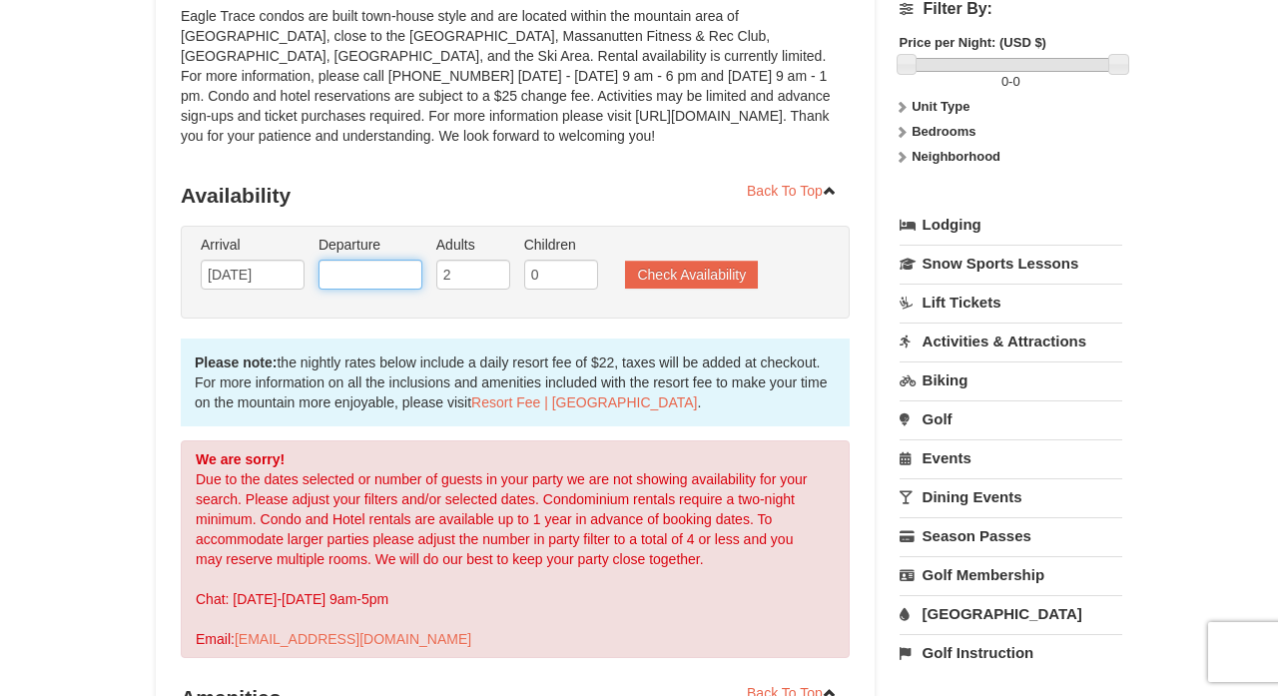
click at [409, 277] on input "text" at bounding box center [370, 275] width 104 height 30
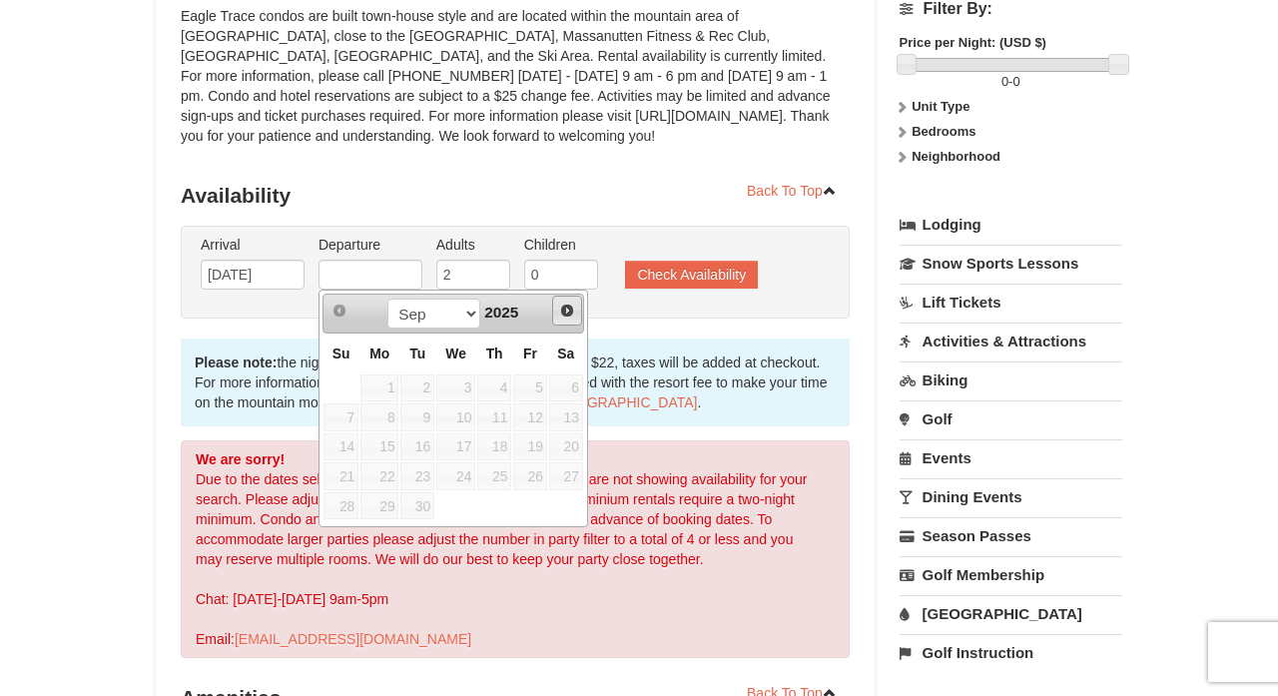
click at [559, 308] on span "Next" at bounding box center [567, 311] width 16 height 16
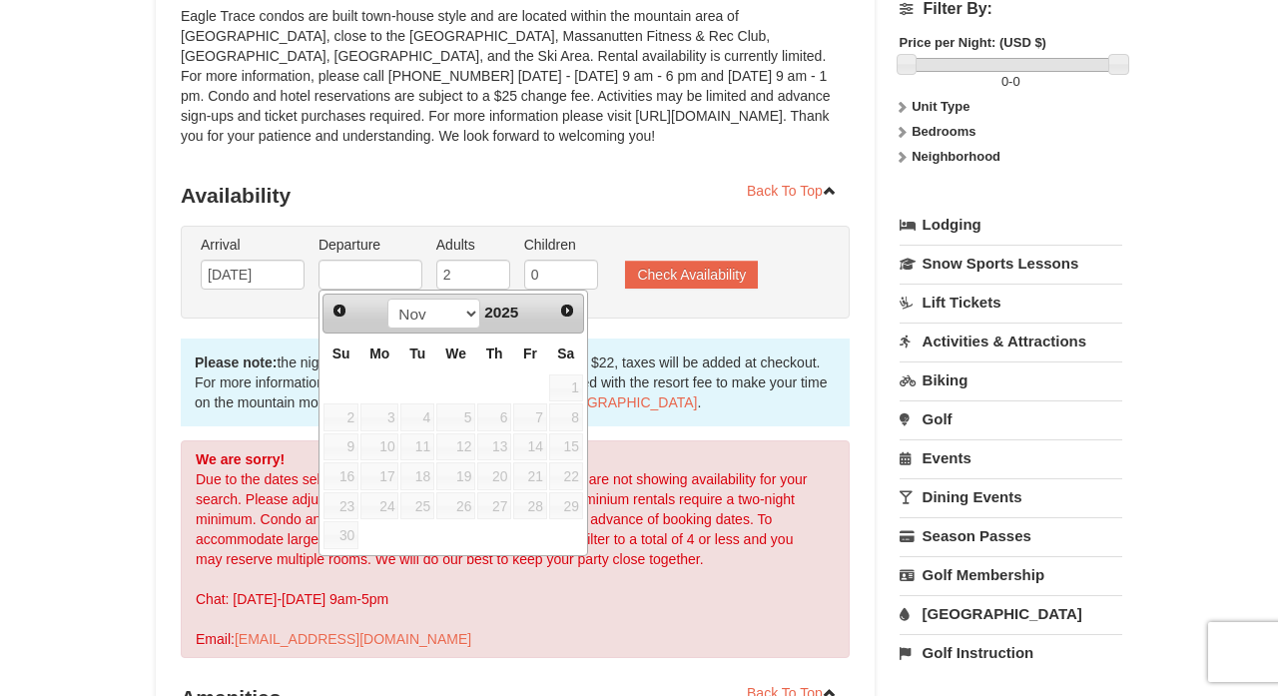
click at [559, 308] on span "Next" at bounding box center [567, 311] width 16 height 16
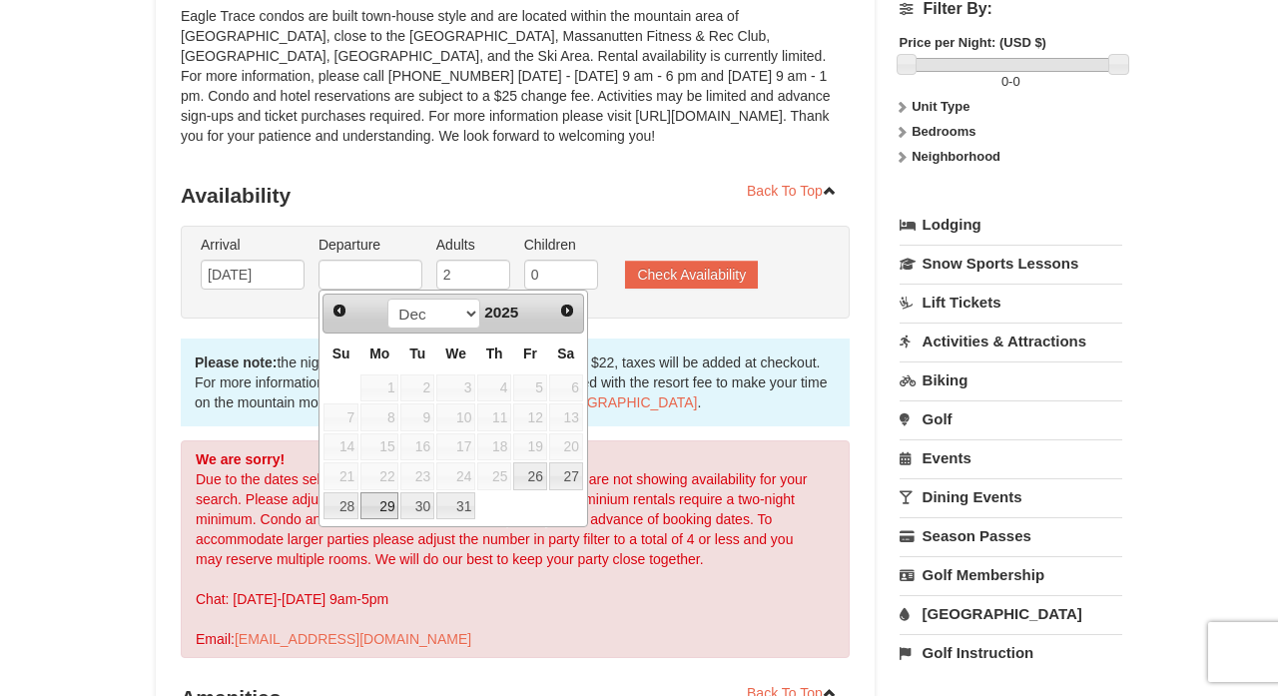
click at [376, 506] on link "29" at bounding box center [379, 506] width 38 height 28
type input "[DATE]"
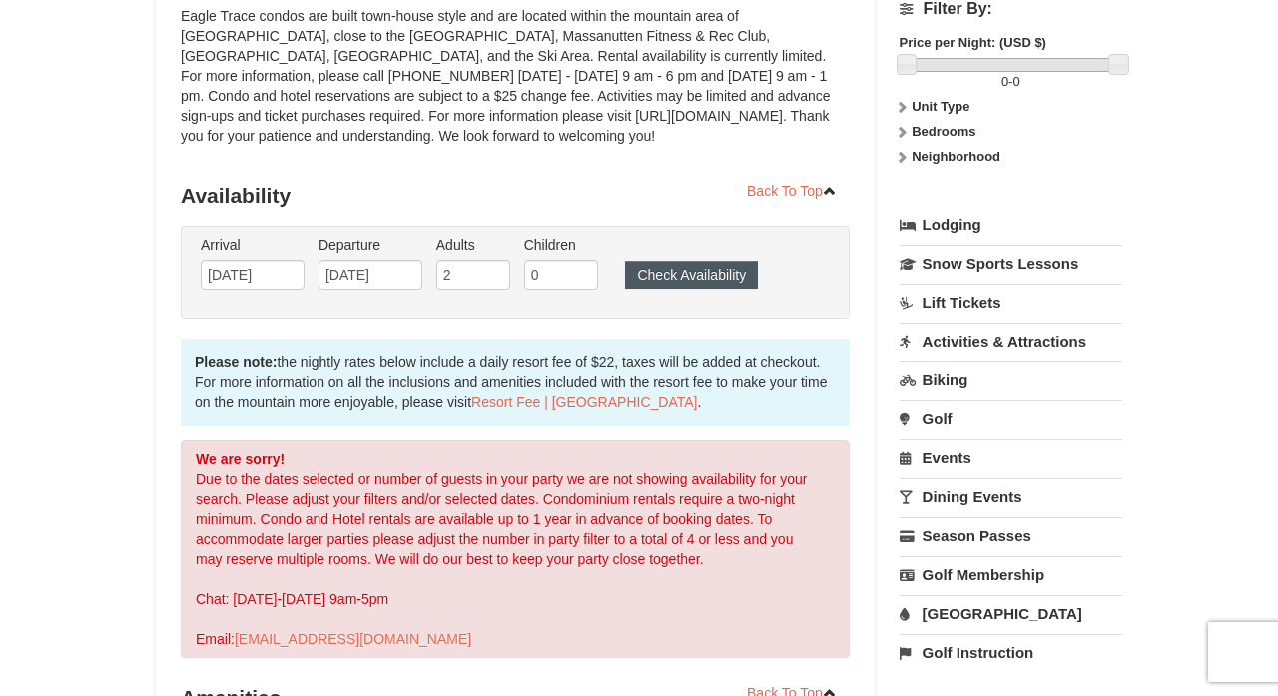
click at [717, 275] on button "Check Availability" at bounding box center [691, 275] width 133 height 28
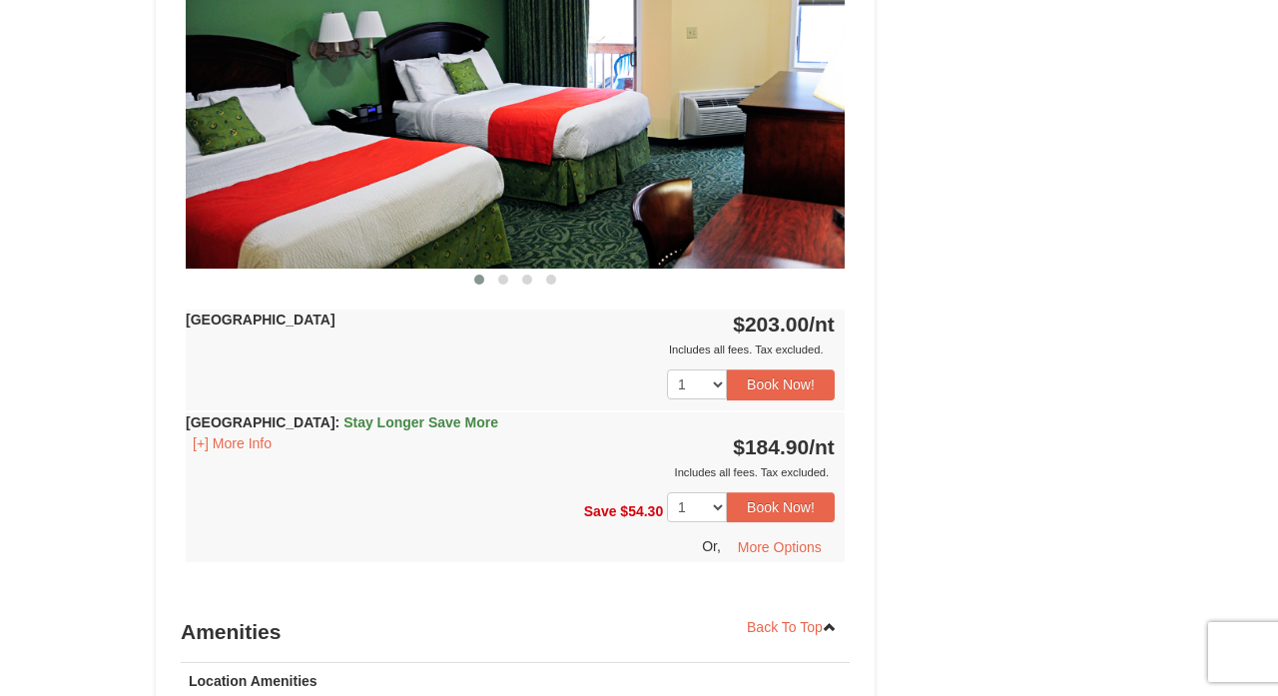
scroll to position [1728, 0]
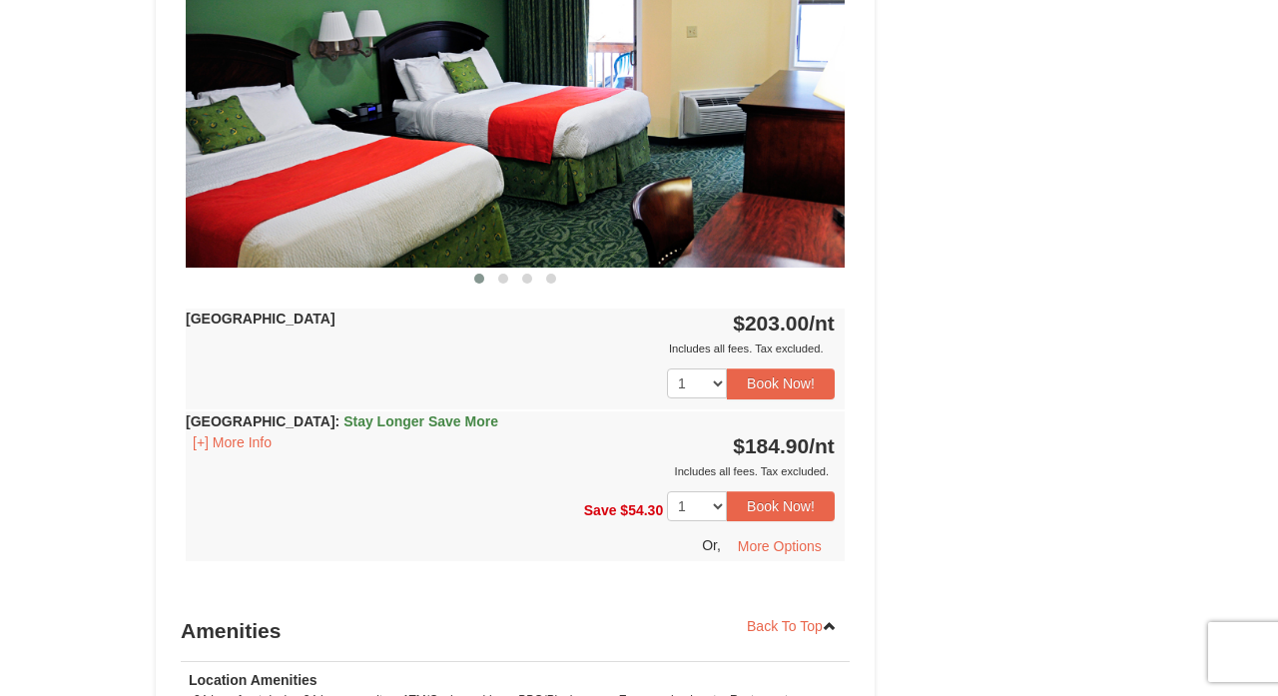
click at [519, 486] on div "Save $54.30 1 2 3 4 5 6 7 8 9 10" at bounding box center [515, 521] width 659 height 80
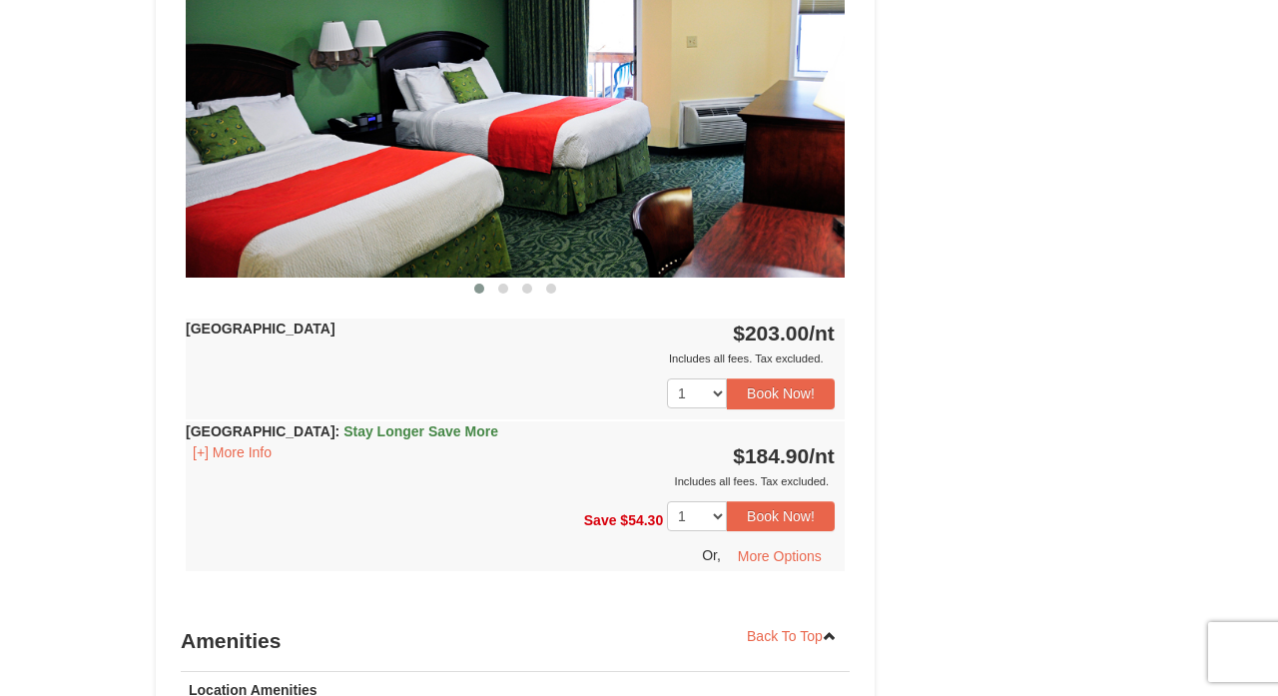
scroll to position [1718, 0]
click at [246, 454] on button "[+] More Info" at bounding box center [232, 452] width 93 height 22
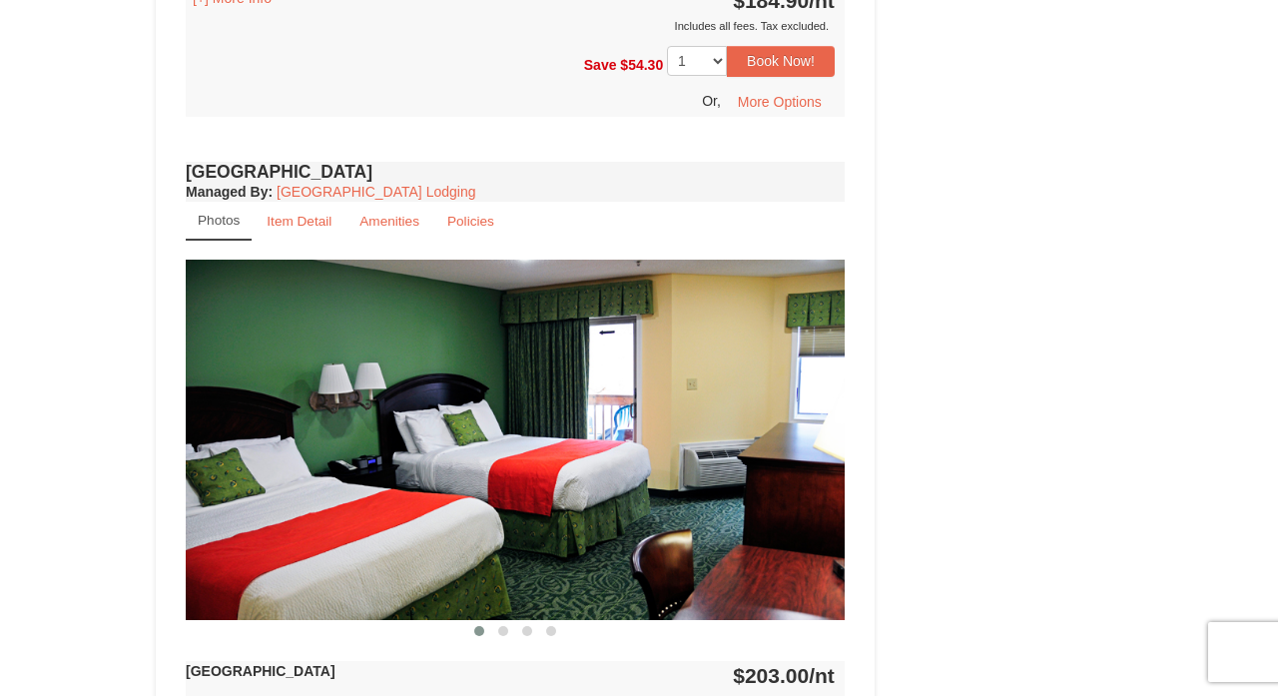
scroll to position [1375, 0]
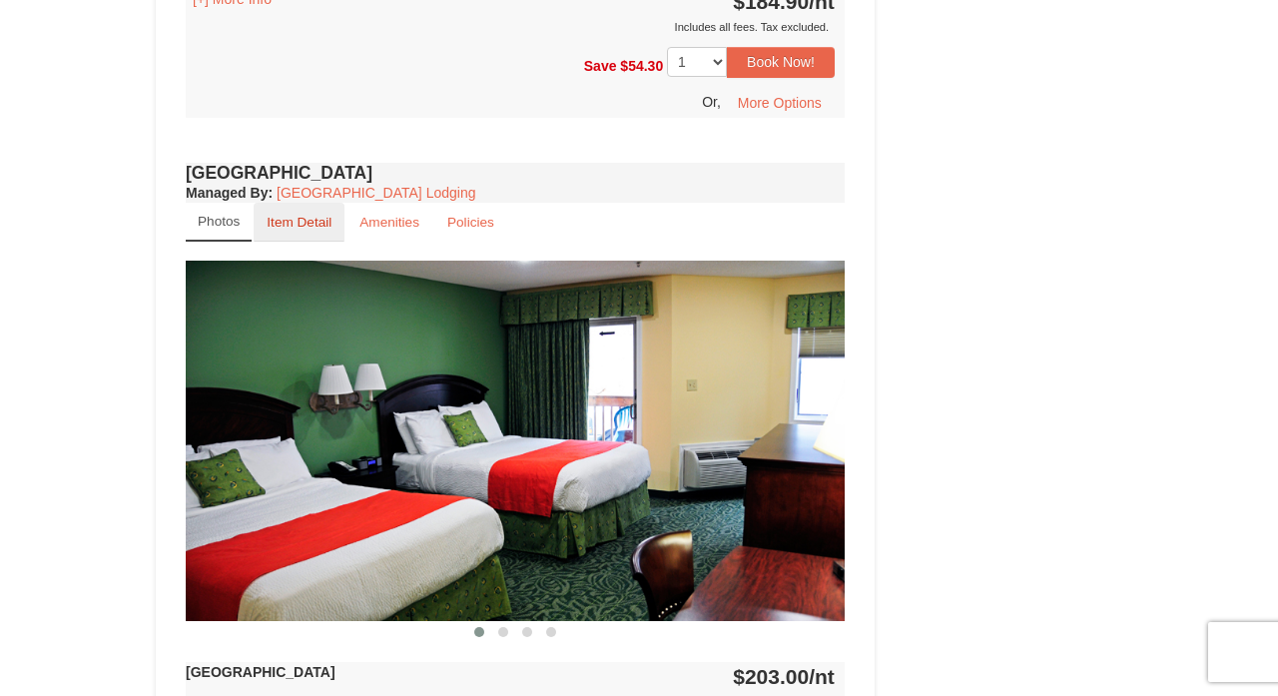
click at [308, 215] on small "Item Detail" at bounding box center [299, 222] width 65 height 15
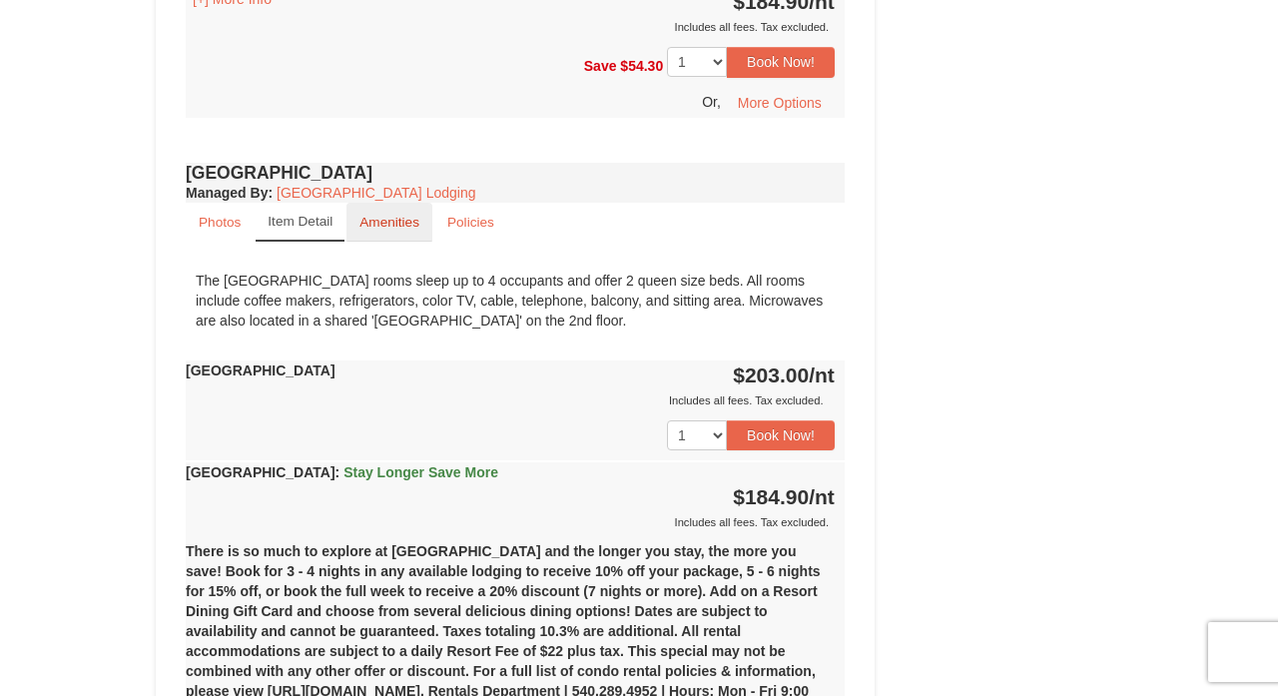
click at [399, 226] on small "Amenities" at bounding box center [389, 222] width 60 height 15
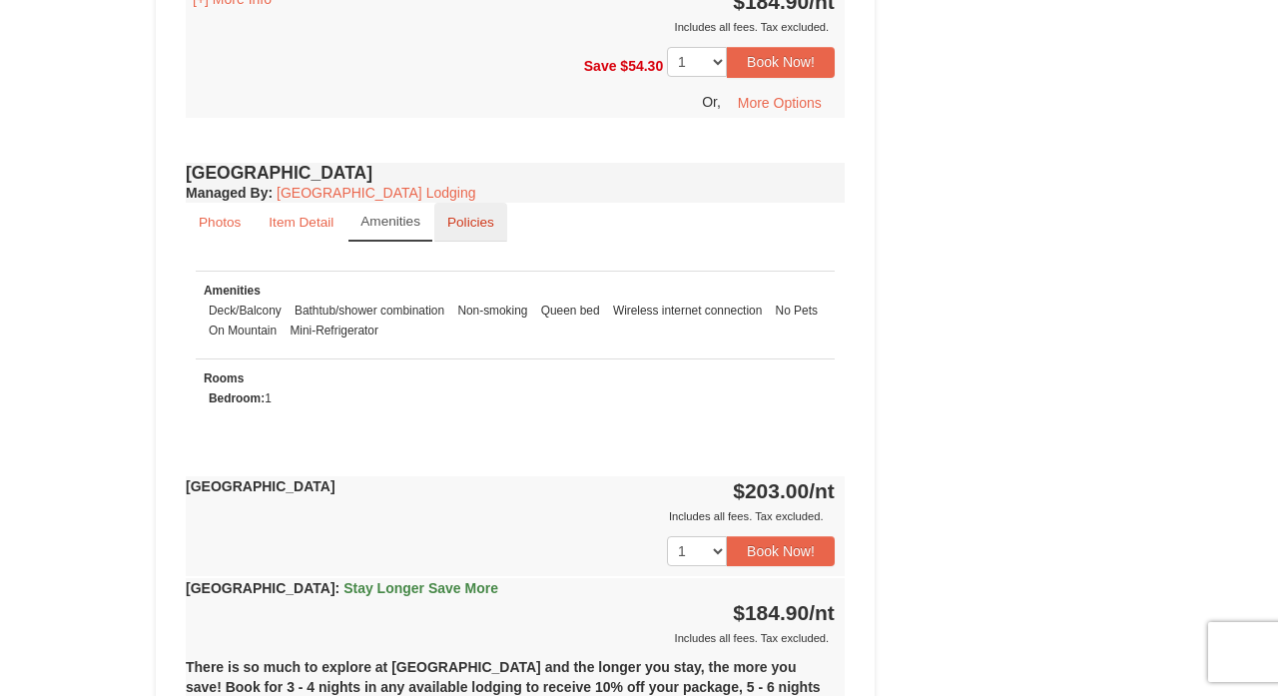
click at [476, 225] on small "Policies" at bounding box center [470, 222] width 47 height 15
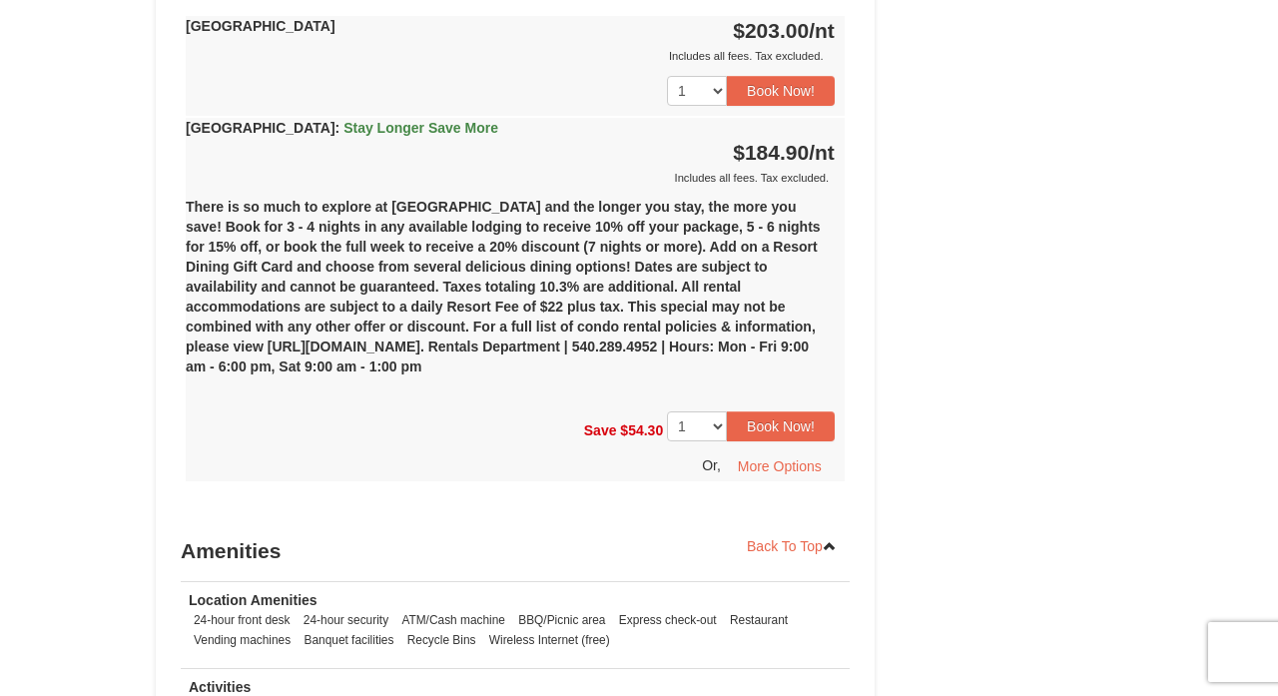
scroll to position [2621, 0]
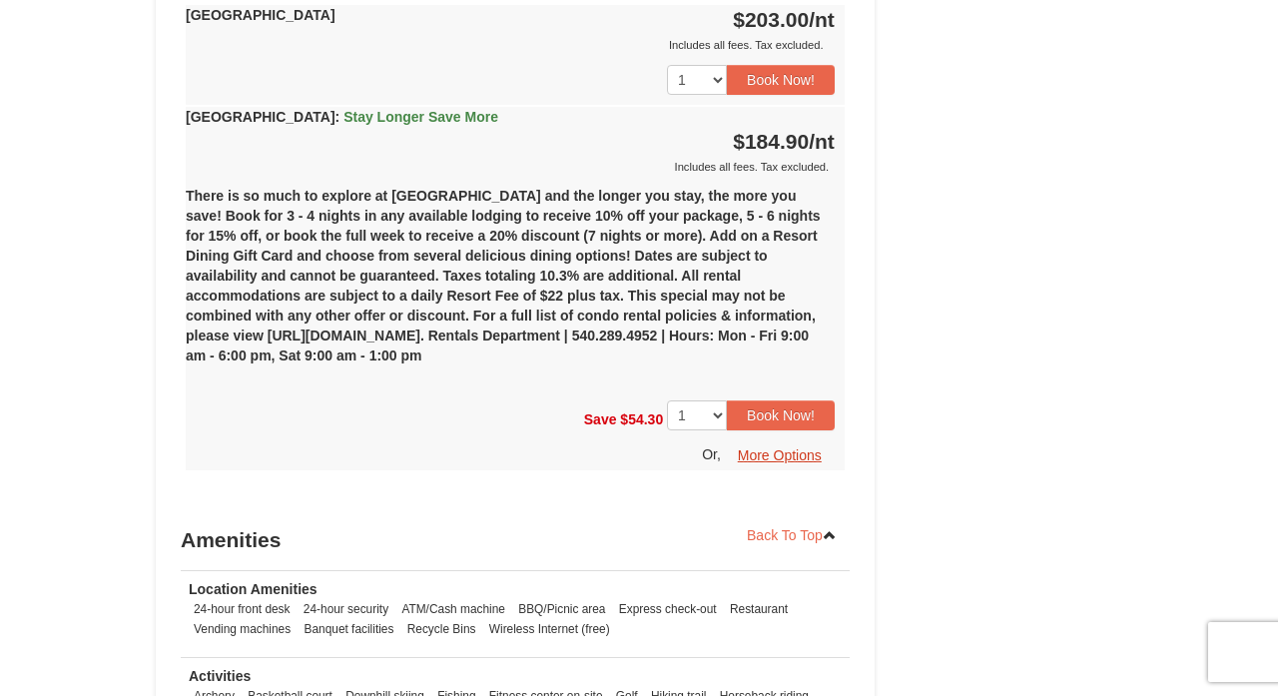
click at [790, 452] on button "More Options" at bounding box center [780, 455] width 110 height 30
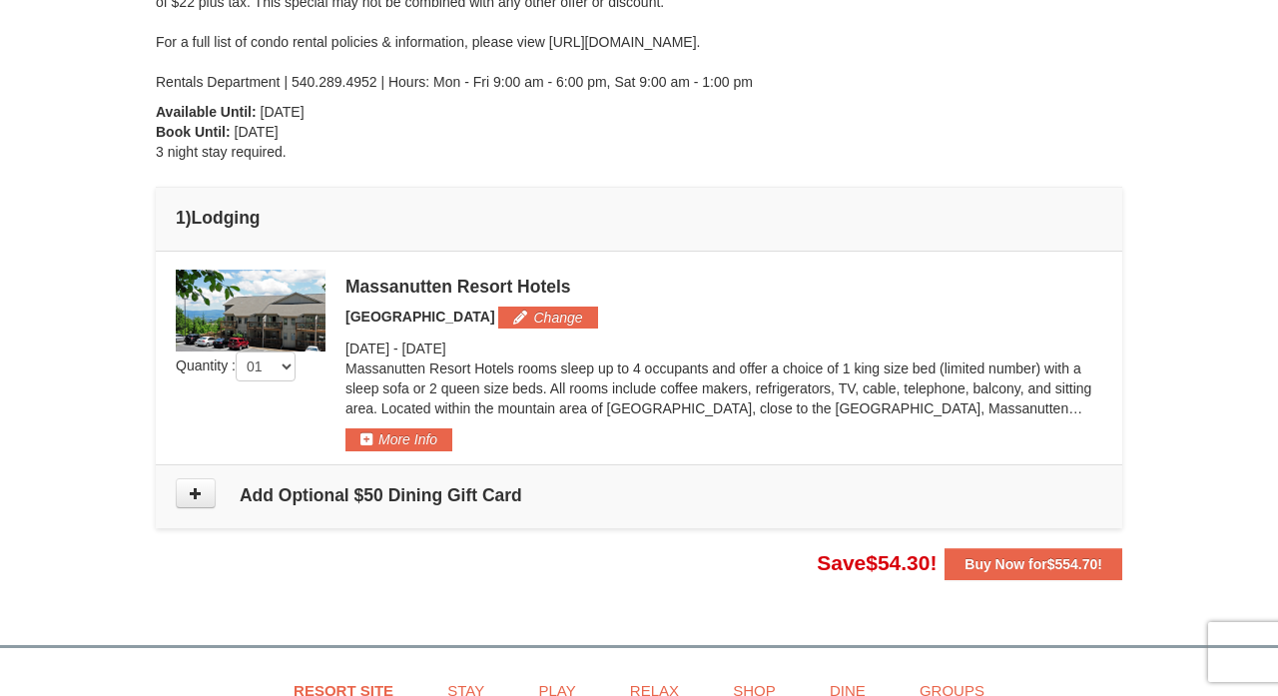
scroll to position [370, 0]
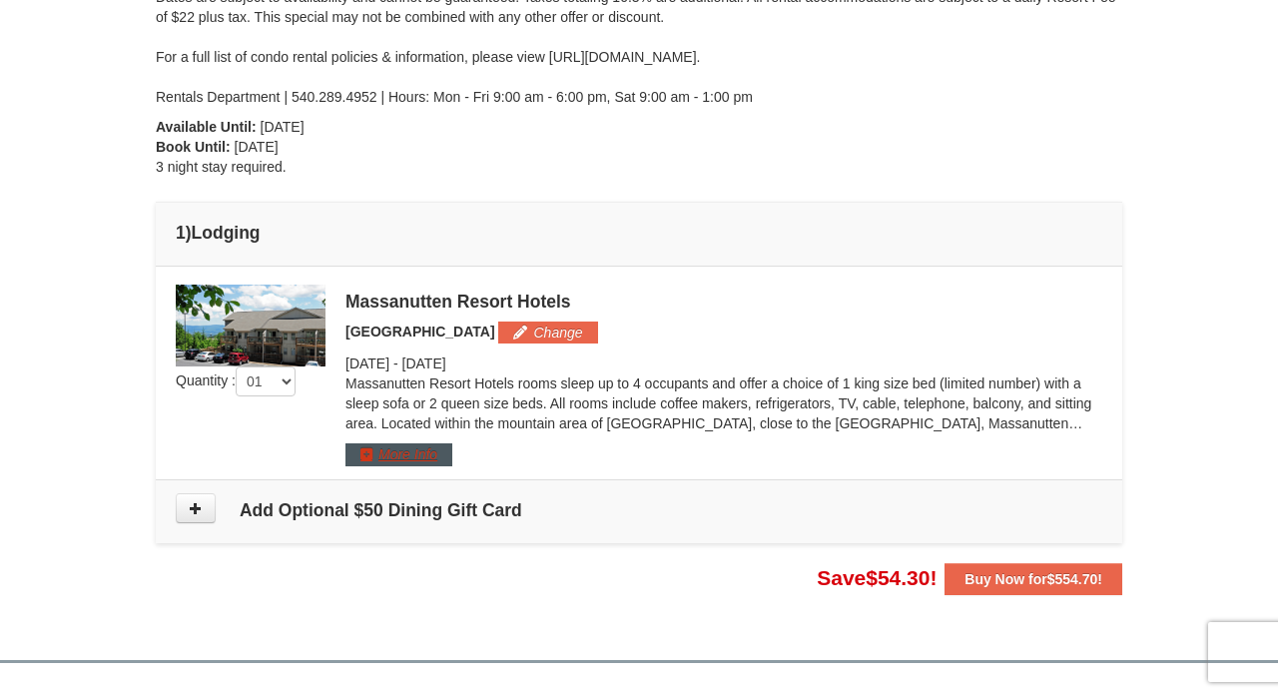
click at [421, 451] on button "More Info" at bounding box center [398, 454] width 107 height 22
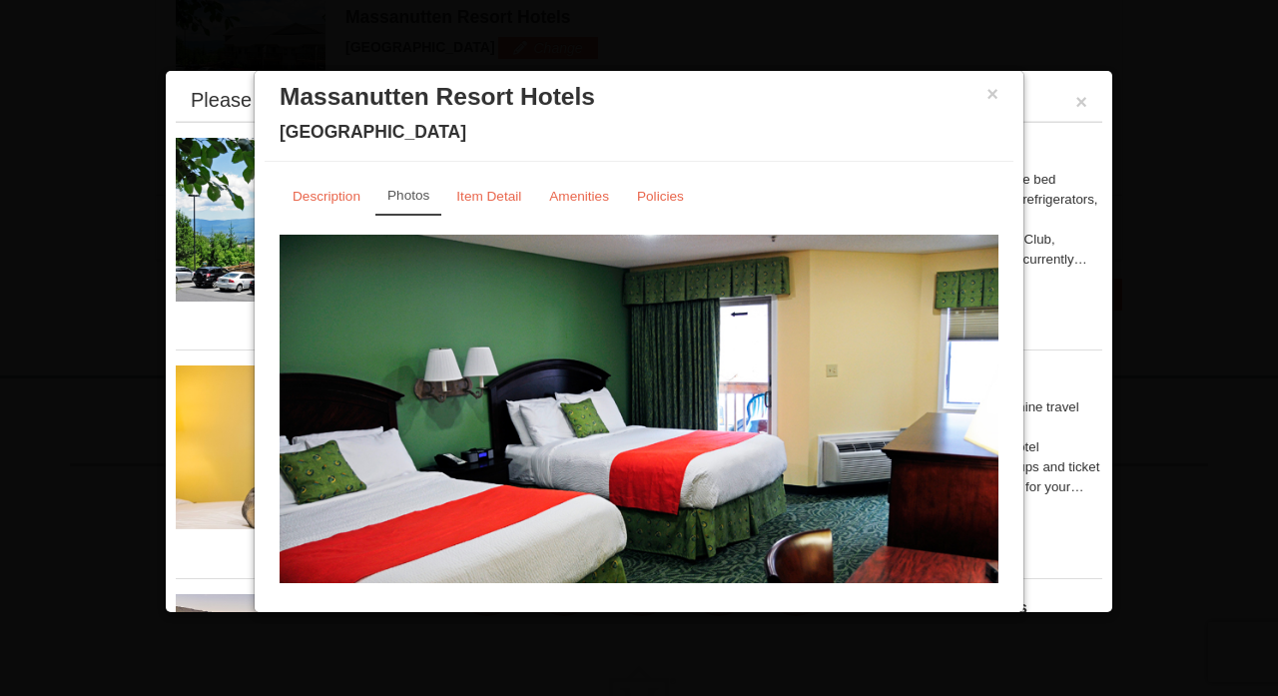
scroll to position [0, 0]
click at [994, 94] on button "×" at bounding box center [992, 94] width 12 height 20
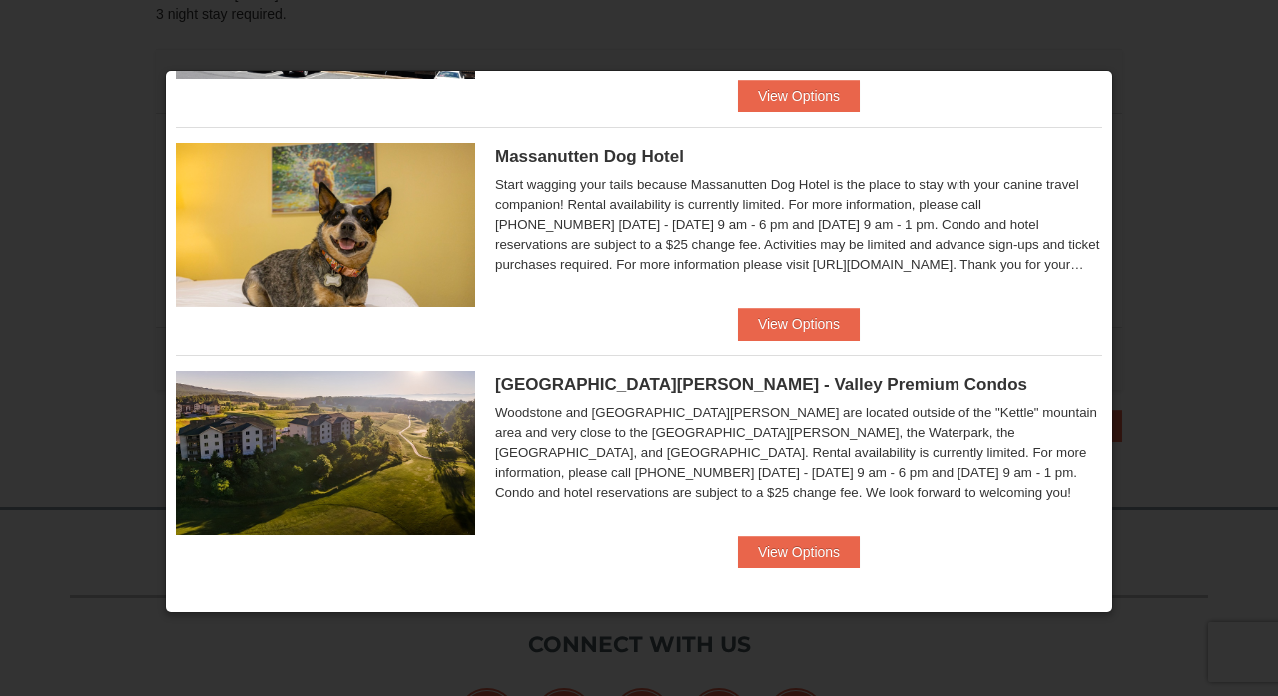
scroll to position [222, 0]
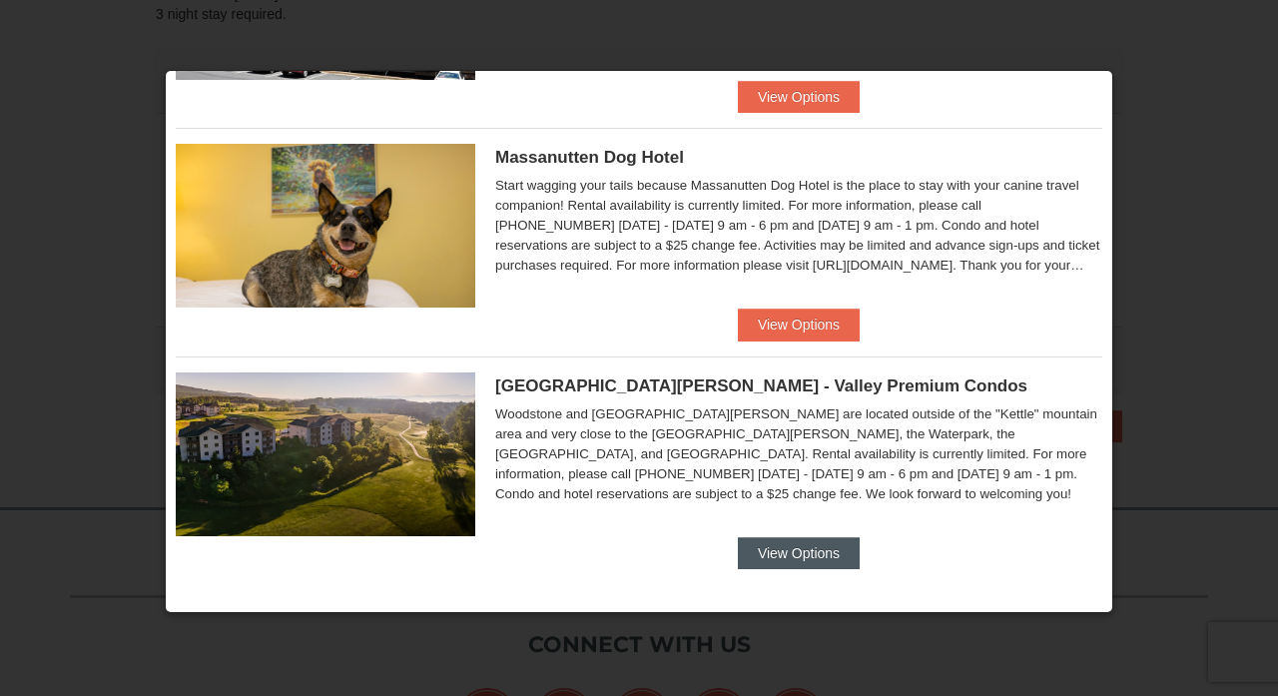
click at [816, 549] on button "View Options" at bounding box center [799, 553] width 122 height 32
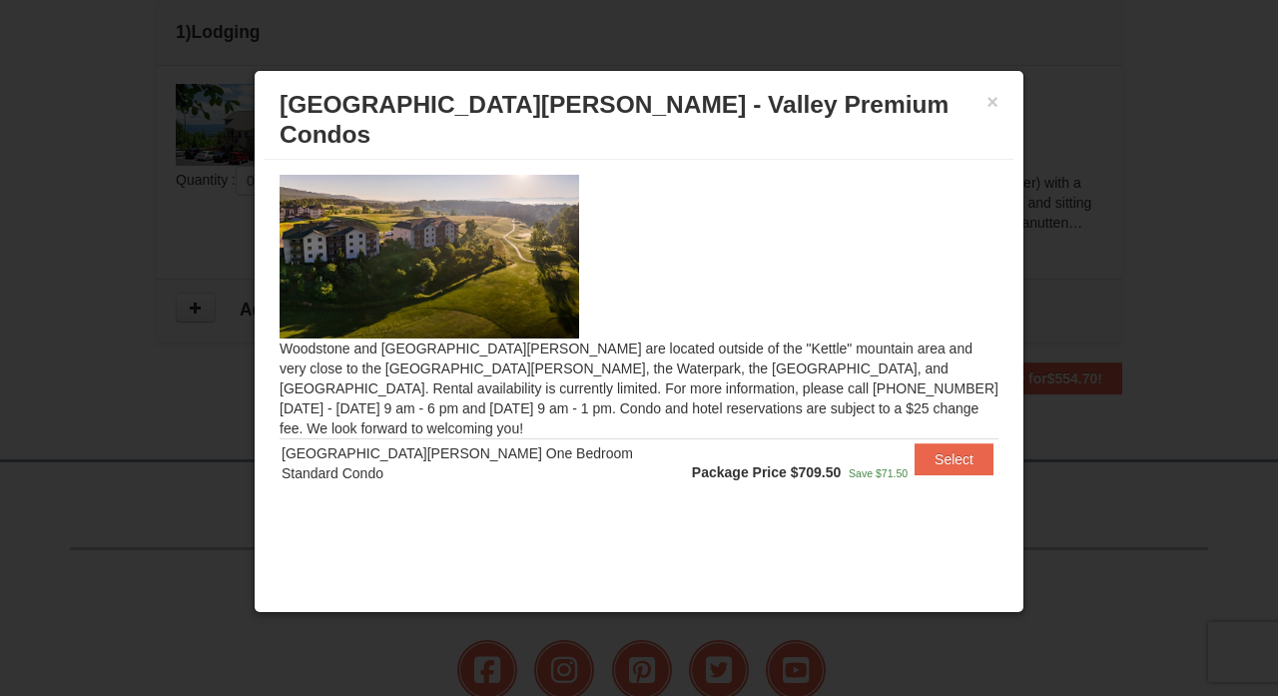
scroll to position [565, 0]
click at [995, 106] on button "×" at bounding box center [992, 102] width 12 height 20
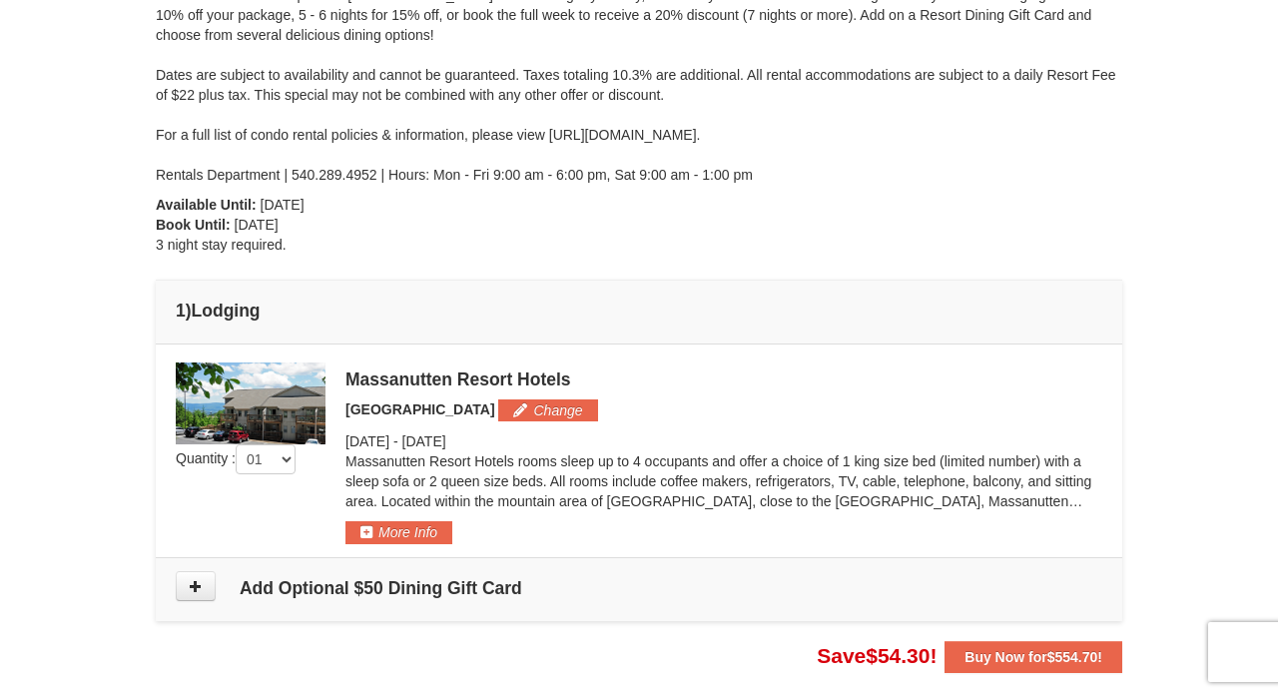
scroll to position [283, 0]
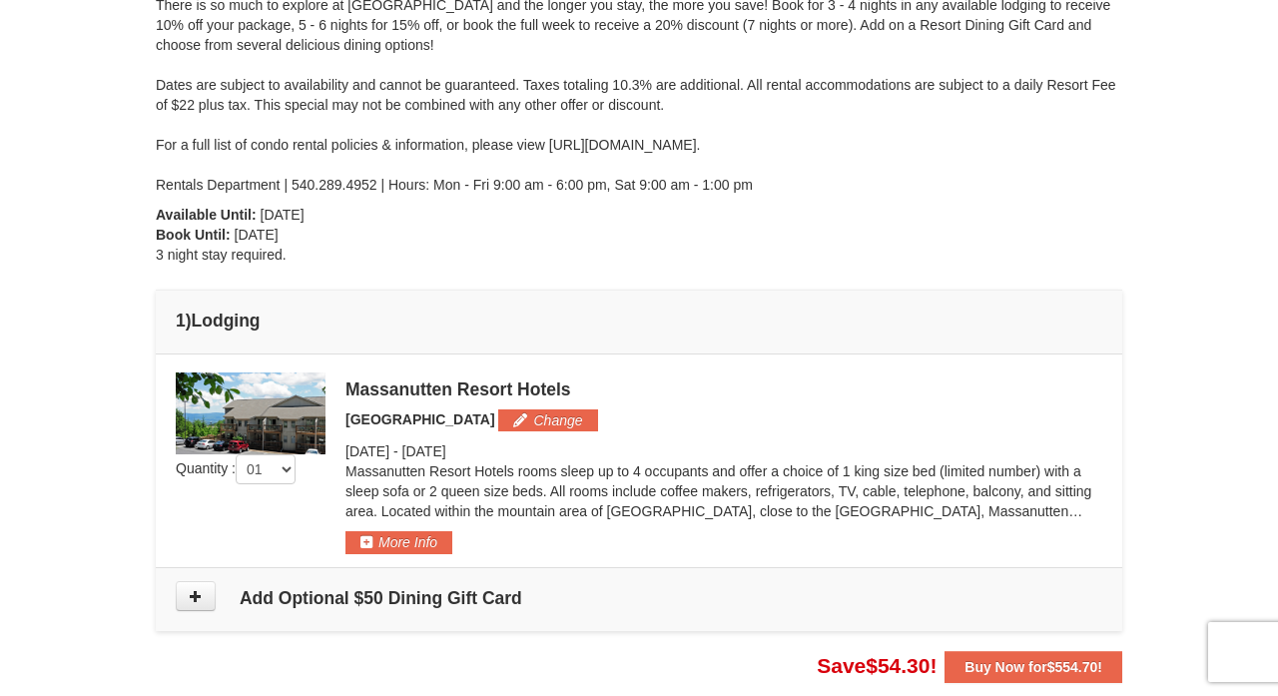
click at [921, 210] on div "From: To: Adults: 2 Children: 0 Change Arrival Please format dates MM/DD/YYYY P…" at bounding box center [639, 257] width 966 height 851
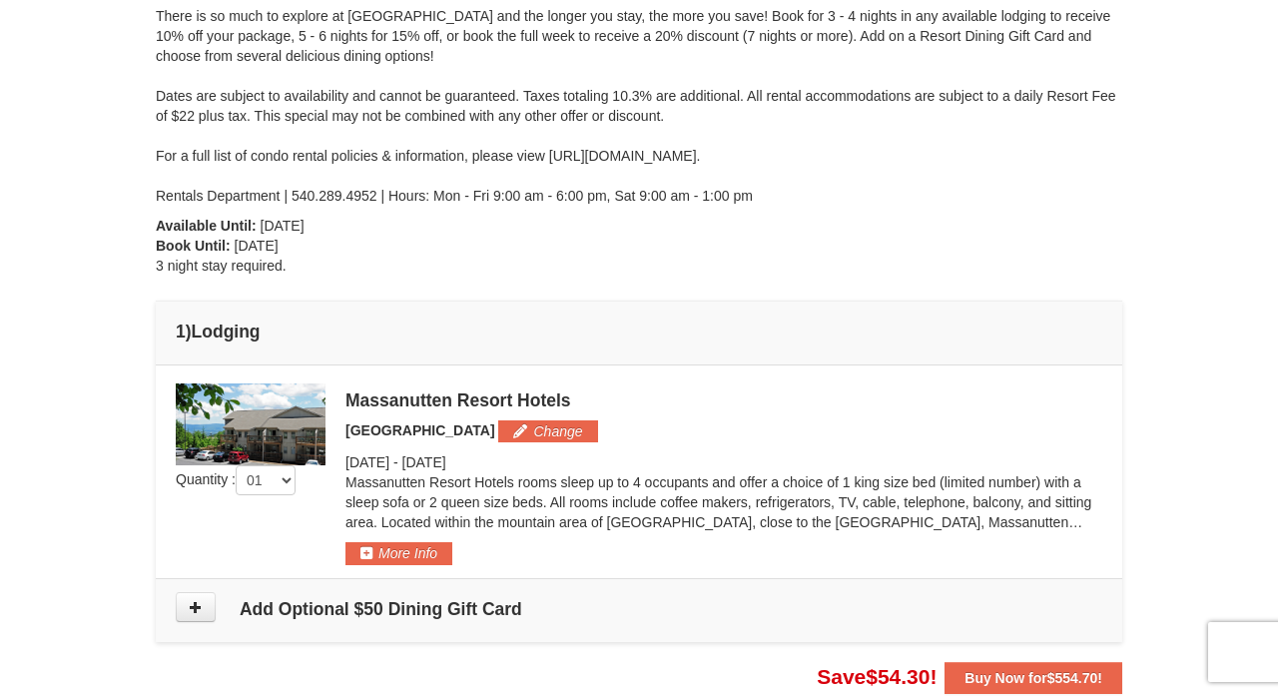
scroll to position [272, 0]
click at [528, 430] on button "Change" at bounding box center [547, 431] width 99 height 22
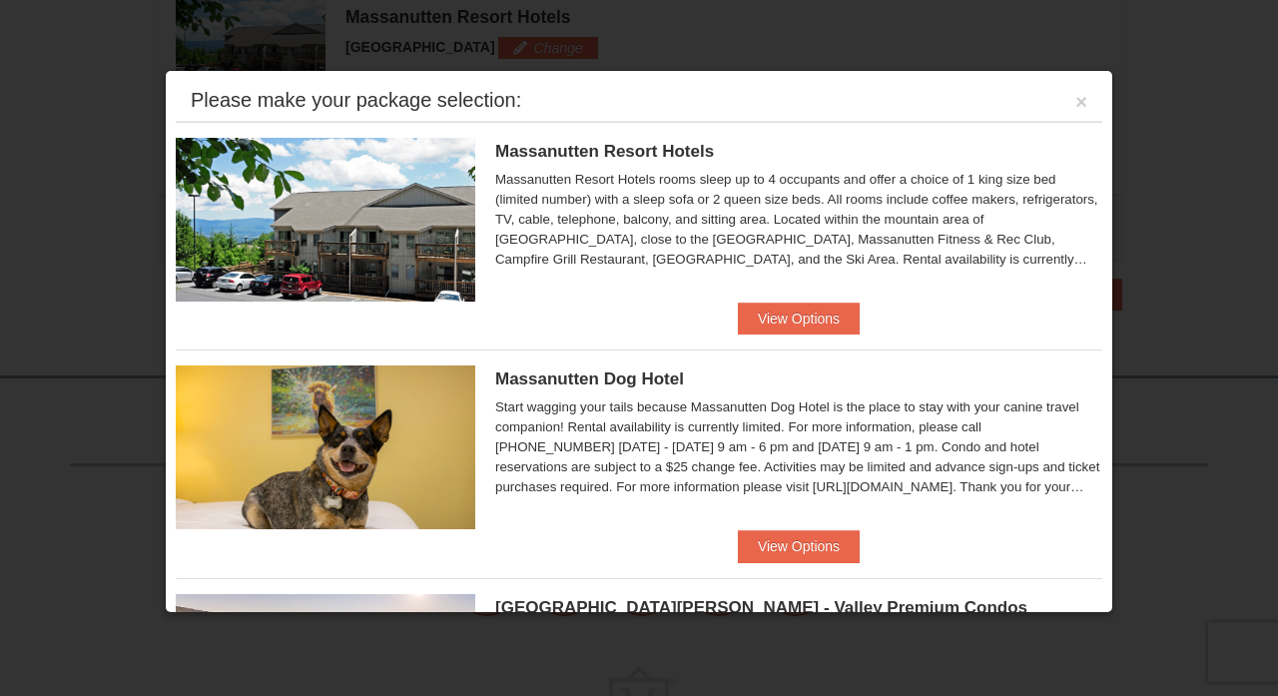
scroll to position [0, 0]
click at [789, 325] on button "View Options" at bounding box center [799, 319] width 122 height 32
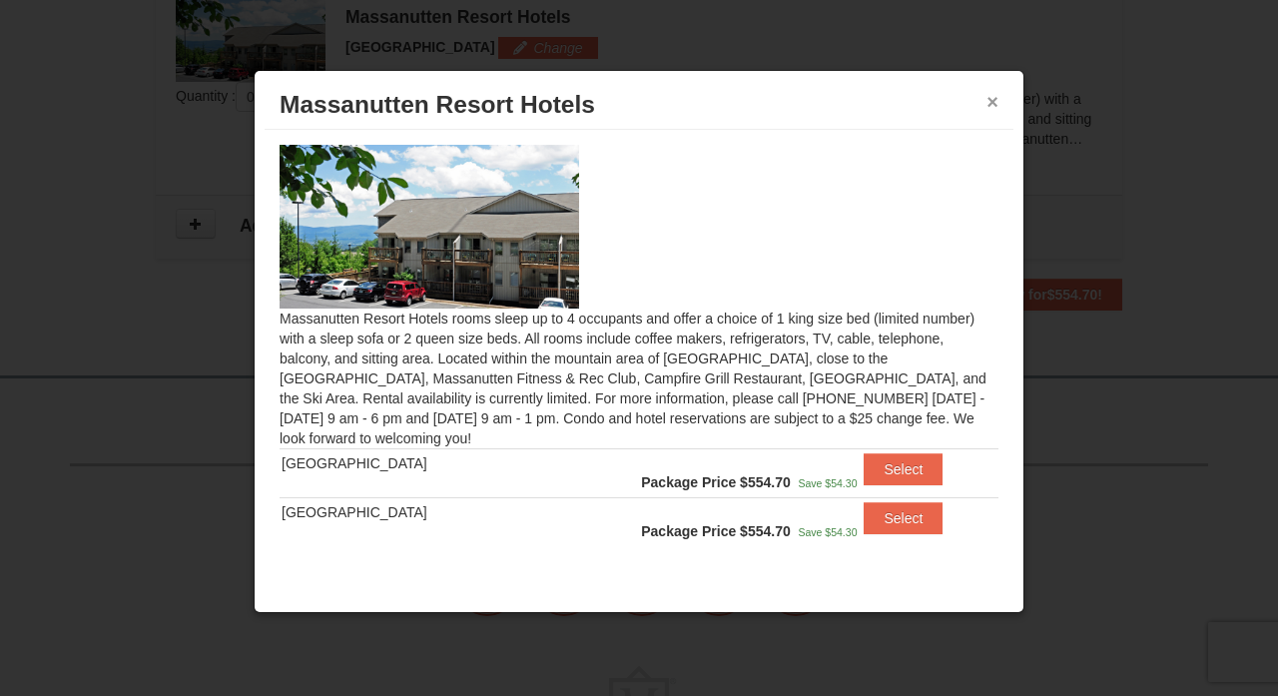
click at [991, 103] on button "×" at bounding box center [992, 102] width 12 height 20
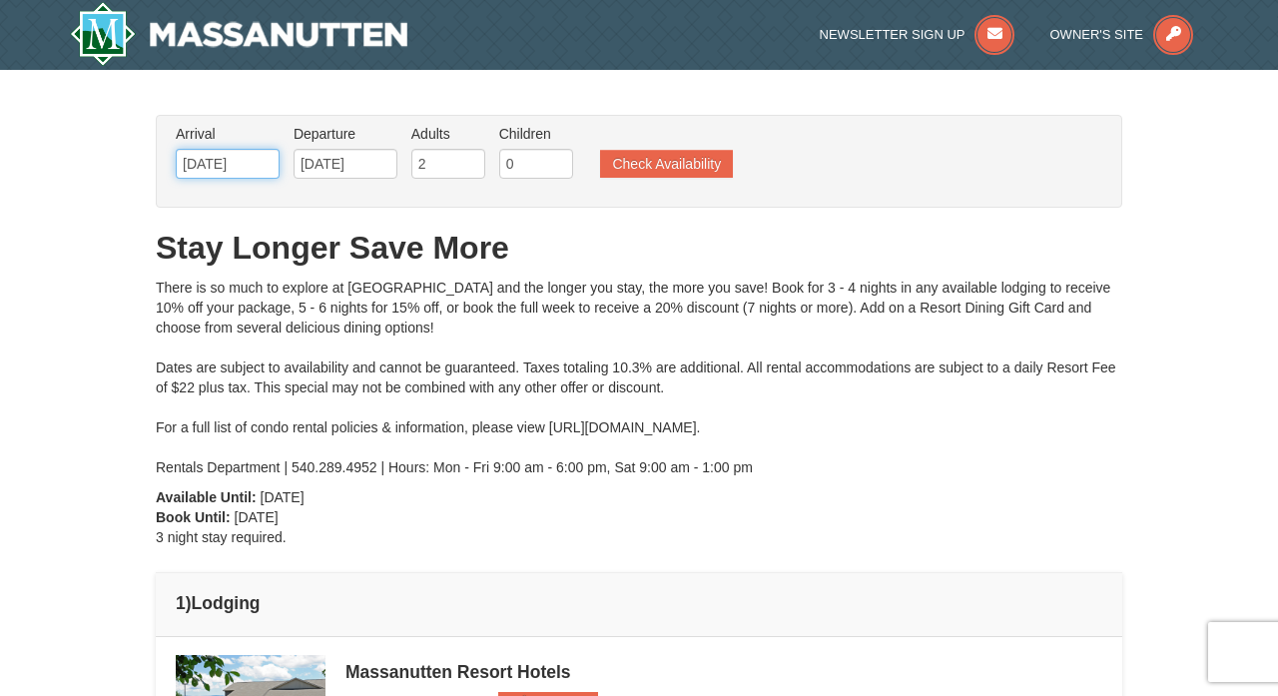
click at [265, 166] on input "12/27/2025" at bounding box center [228, 164] width 104 height 30
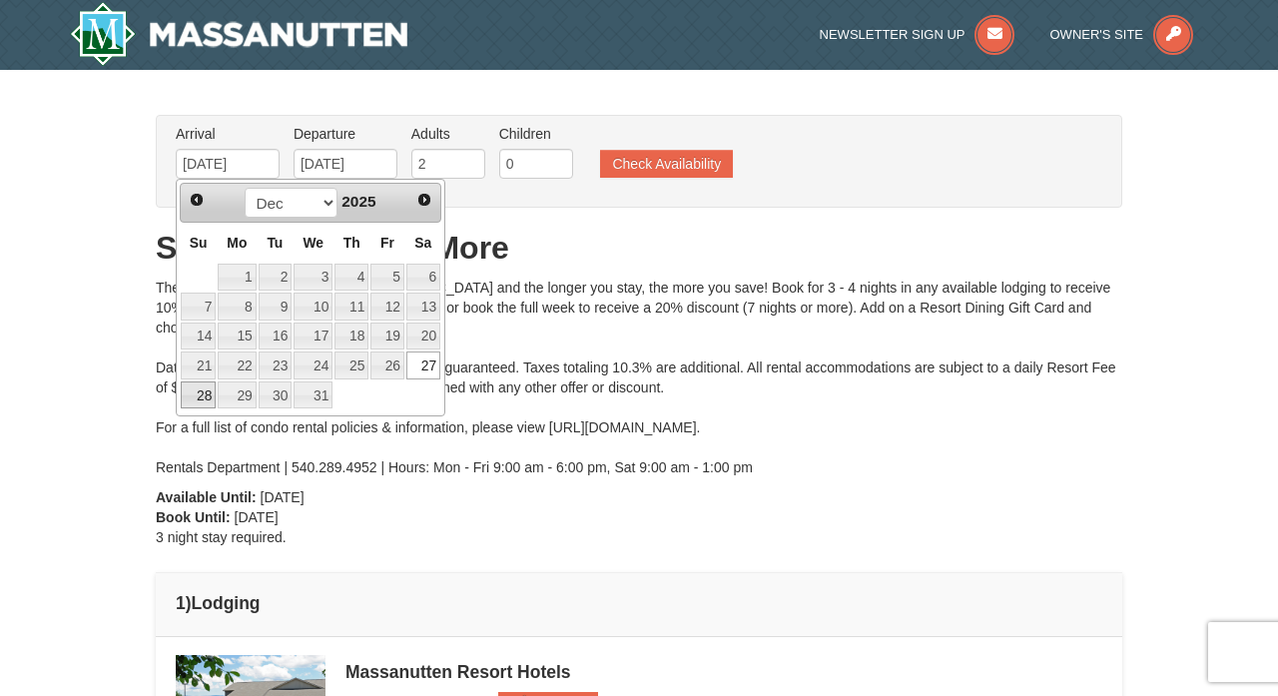
click at [194, 395] on link "28" at bounding box center [198, 395] width 35 height 28
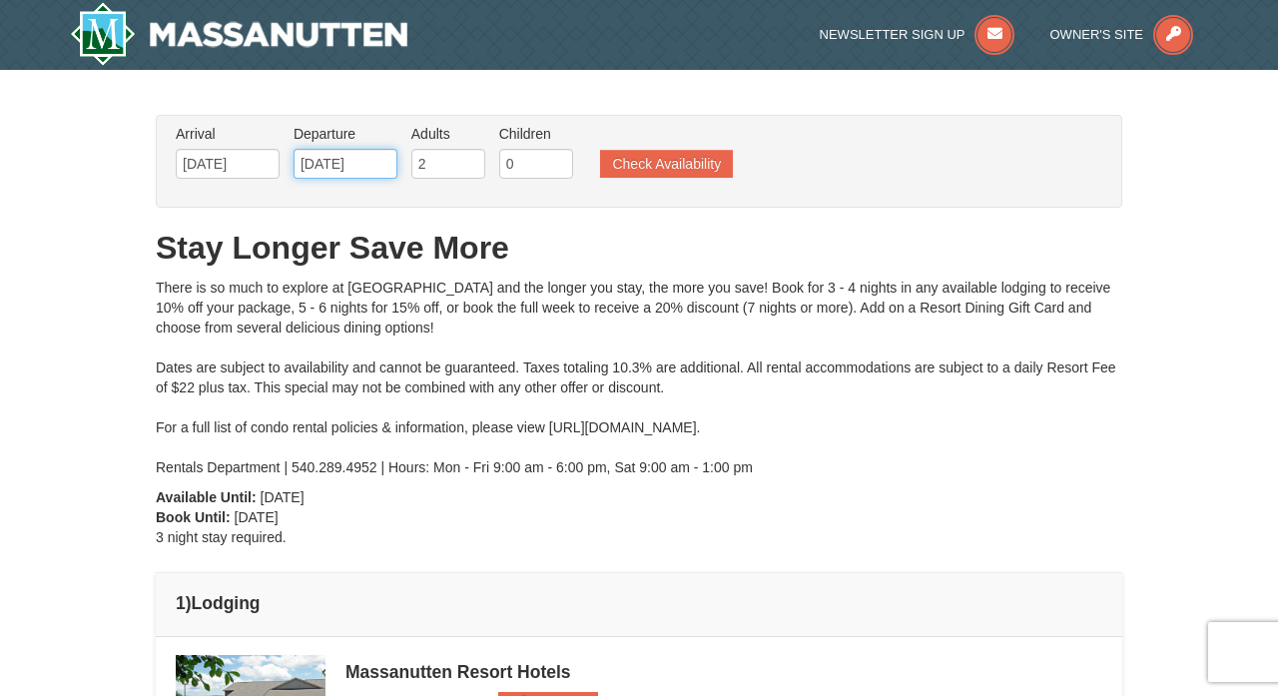
click at [377, 170] on input "12/30/2025" at bounding box center [346, 164] width 104 height 30
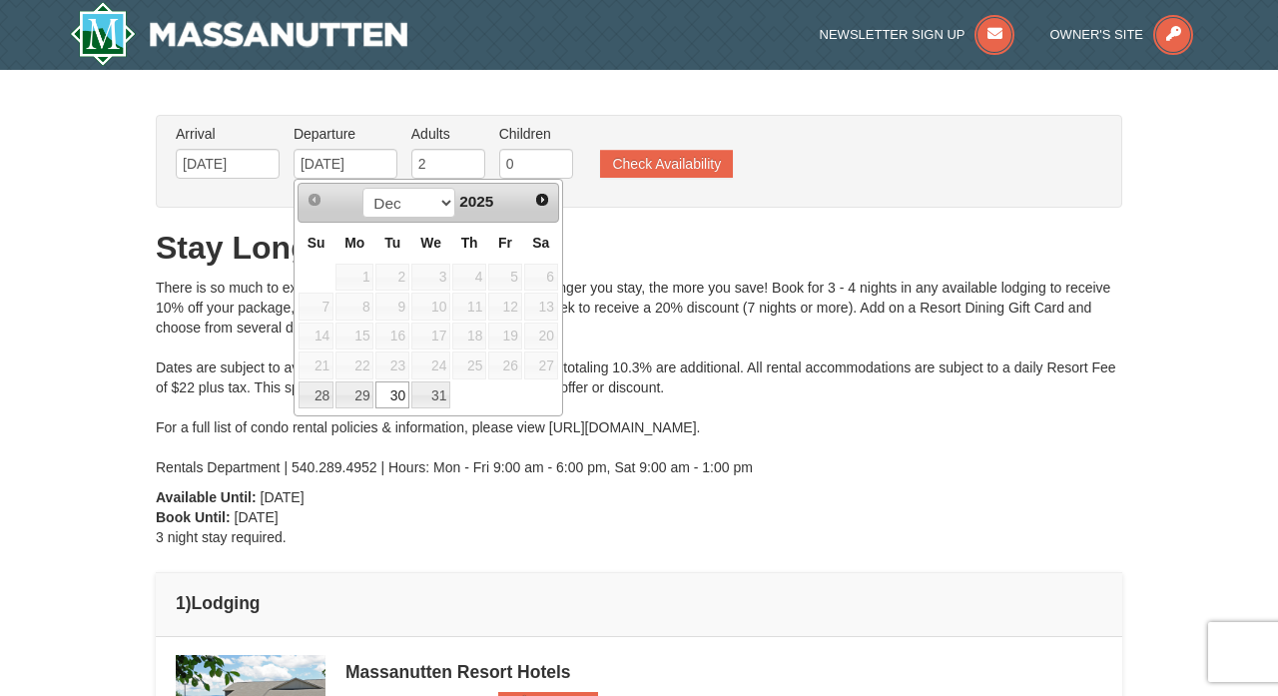
click at [662, 243] on h1 "Stay Longer Save More" at bounding box center [639, 248] width 966 height 40
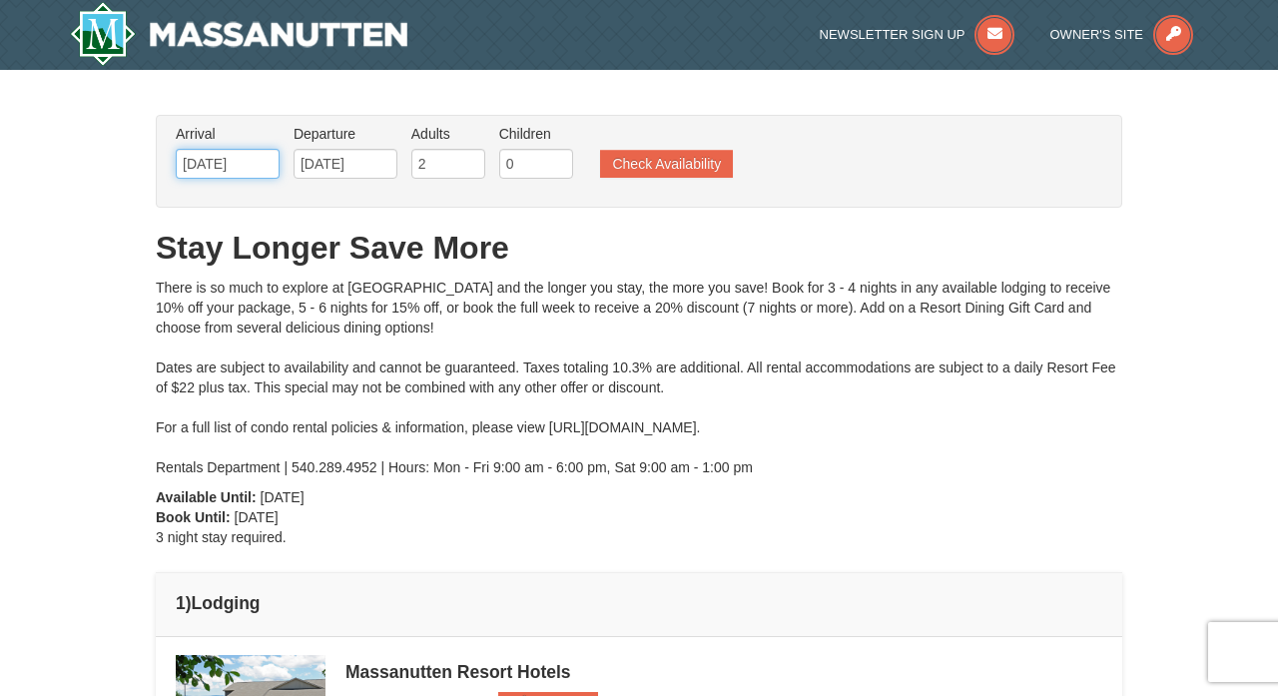
click at [270, 168] on input "12/28/2025" at bounding box center [228, 164] width 104 height 30
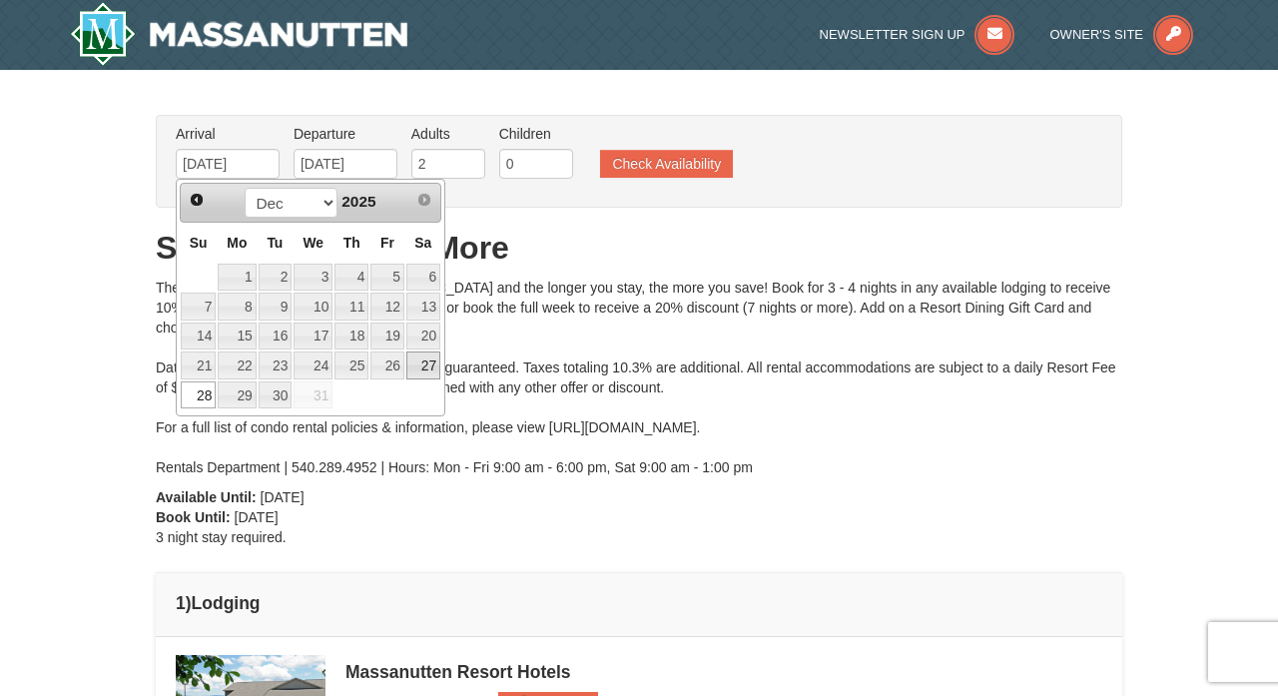
click at [427, 361] on link "27" at bounding box center [423, 365] width 34 height 28
type input "12/27/2025"
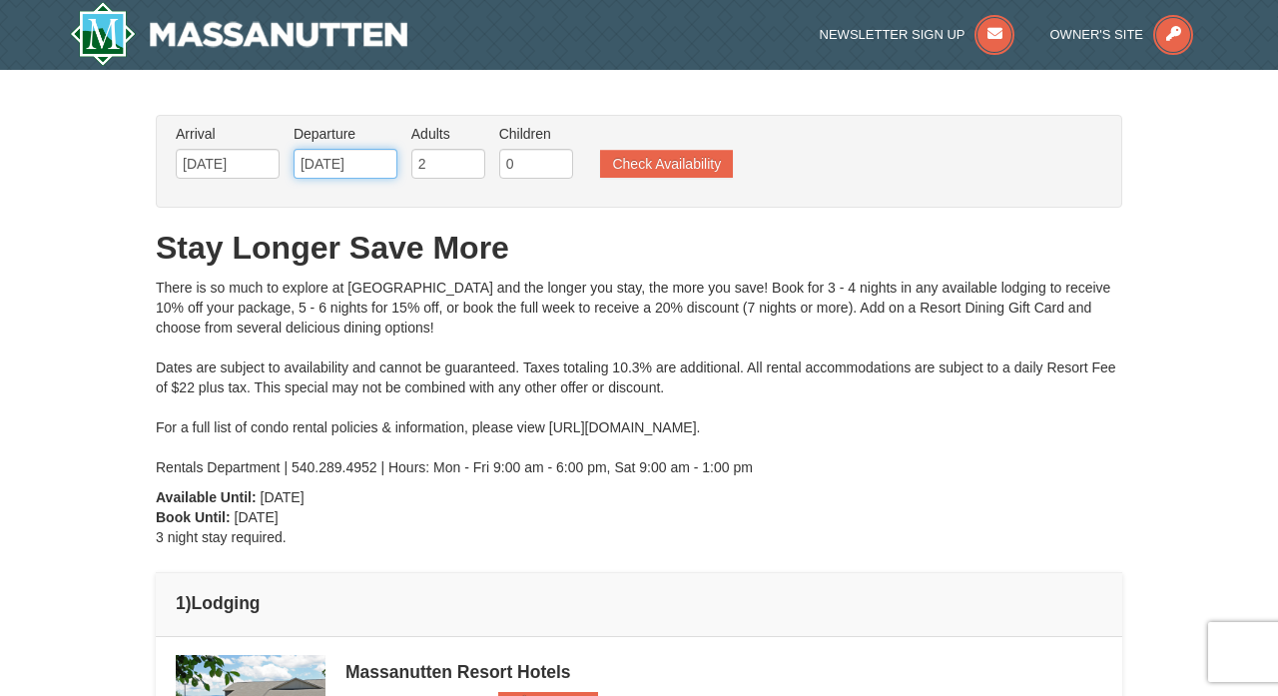
click at [383, 169] on input "12/30/2025" at bounding box center [346, 164] width 104 height 30
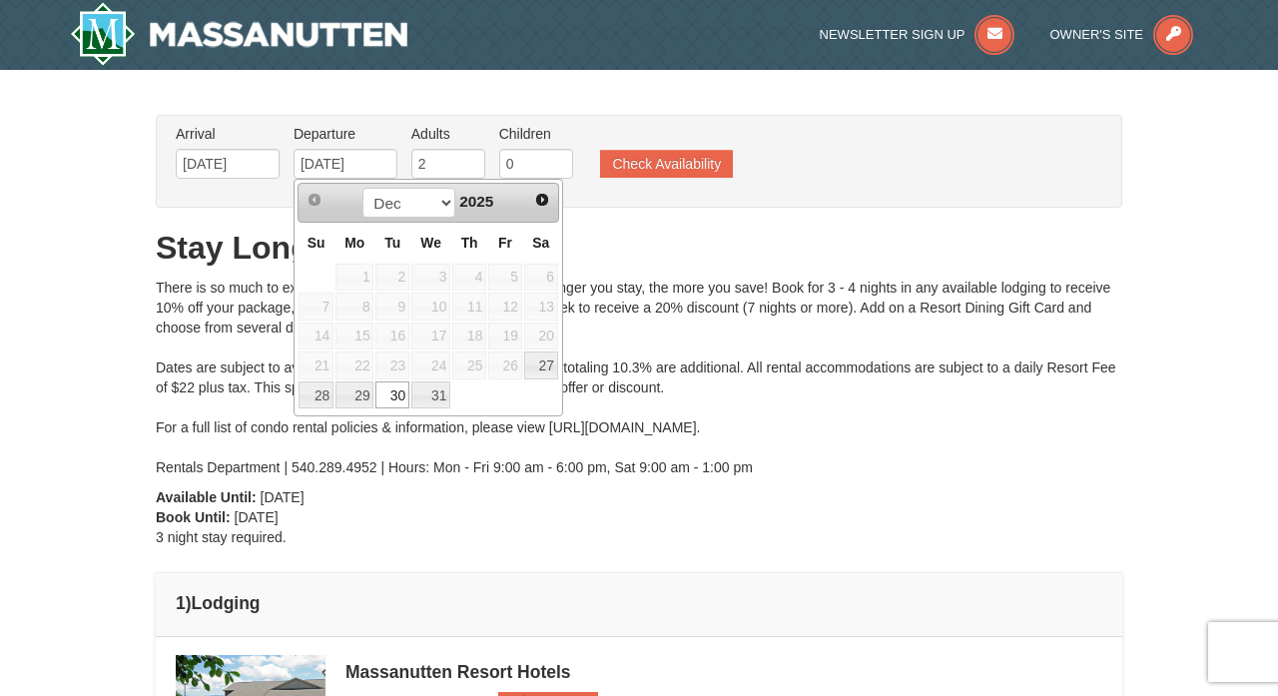
click at [685, 250] on h1 "Stay Longer Save More" at bounding box center [639, 248] width 966 height 40
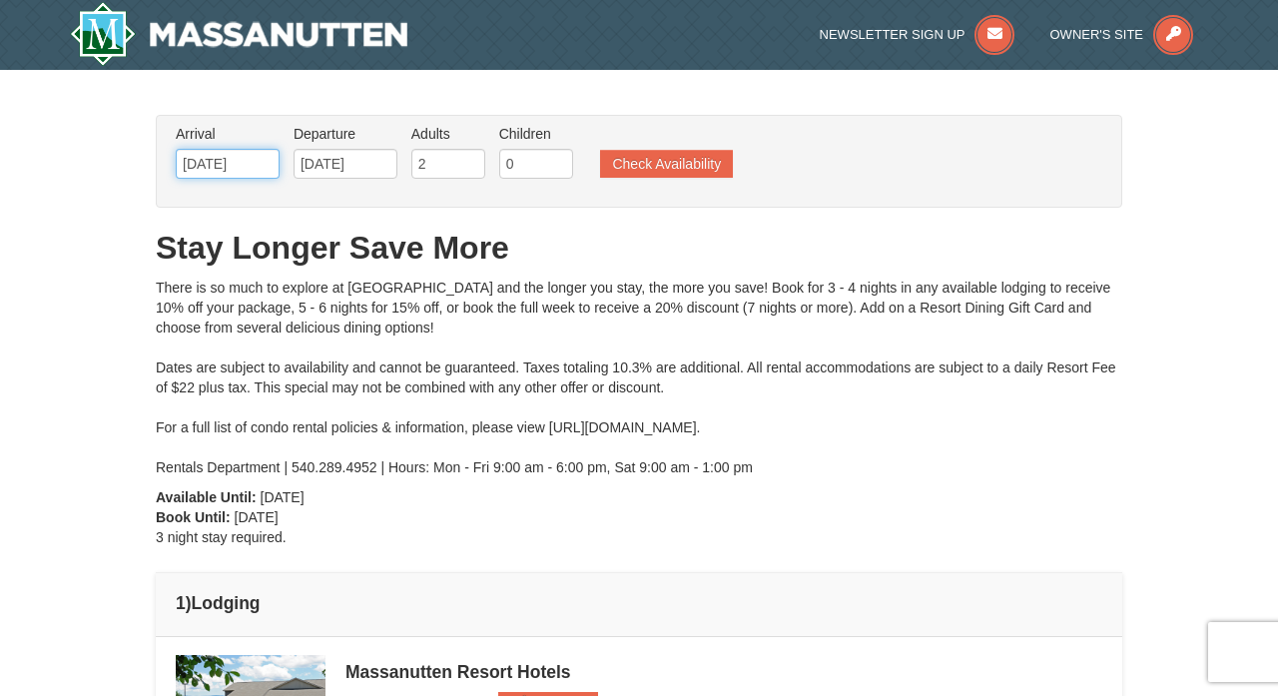
click at [254, 172] on input "12/27/2025" at bounding box center [228, 164] width 104 height 30
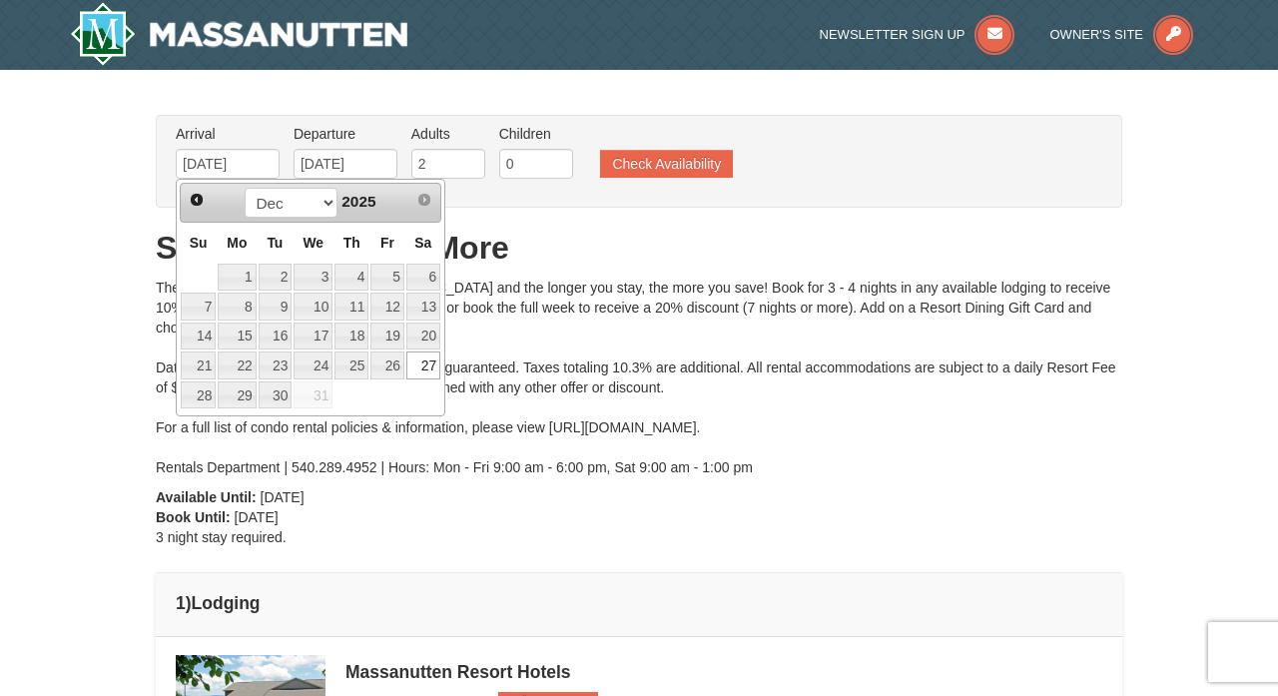
click at [584, 289] on div "There is so much to explore at Massanutten Resort and the longer you stay, the …" at bounding box center [639, 378] width 966 height 200
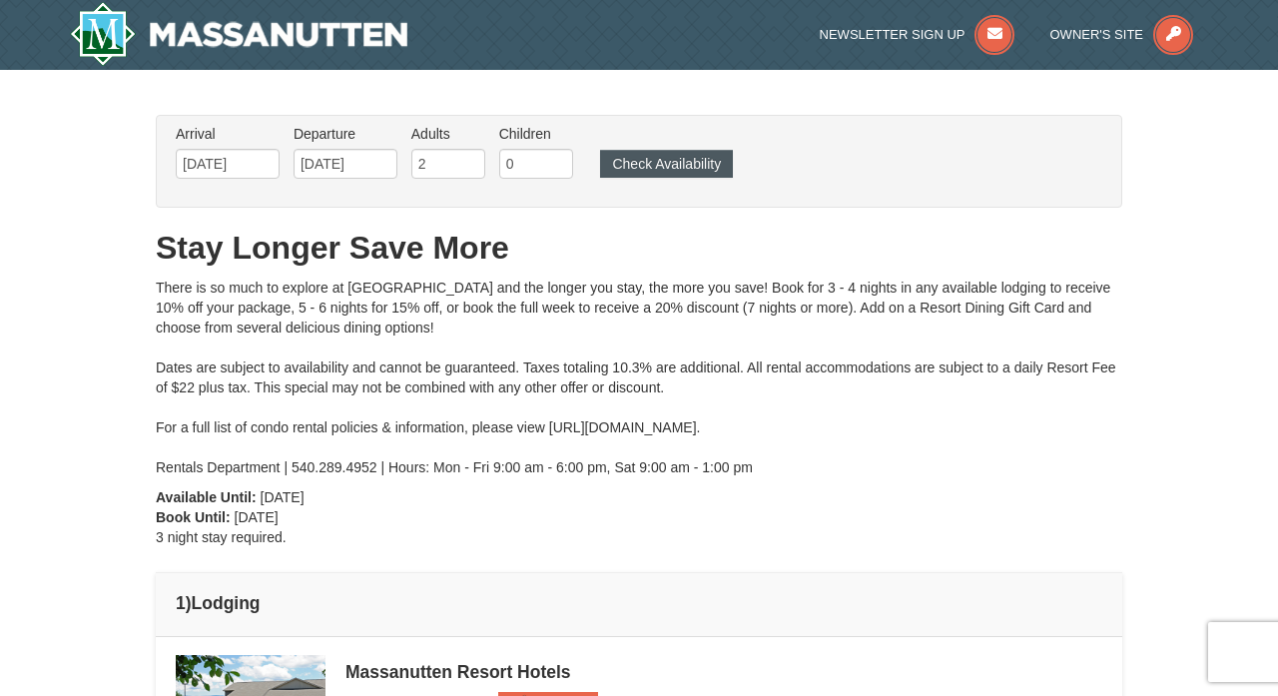
click at [677, 161] on button "Check Availability" at bounding box center [666, 164] width 133 height 28
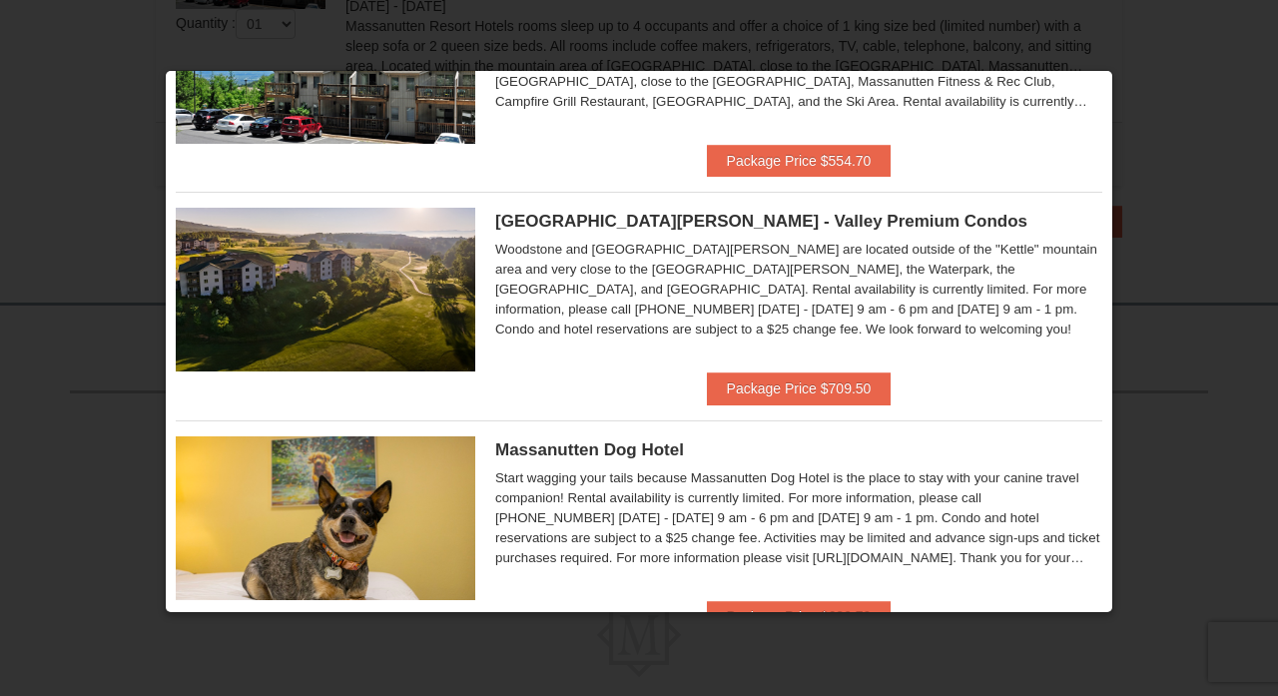
scroll to position [160, 0]
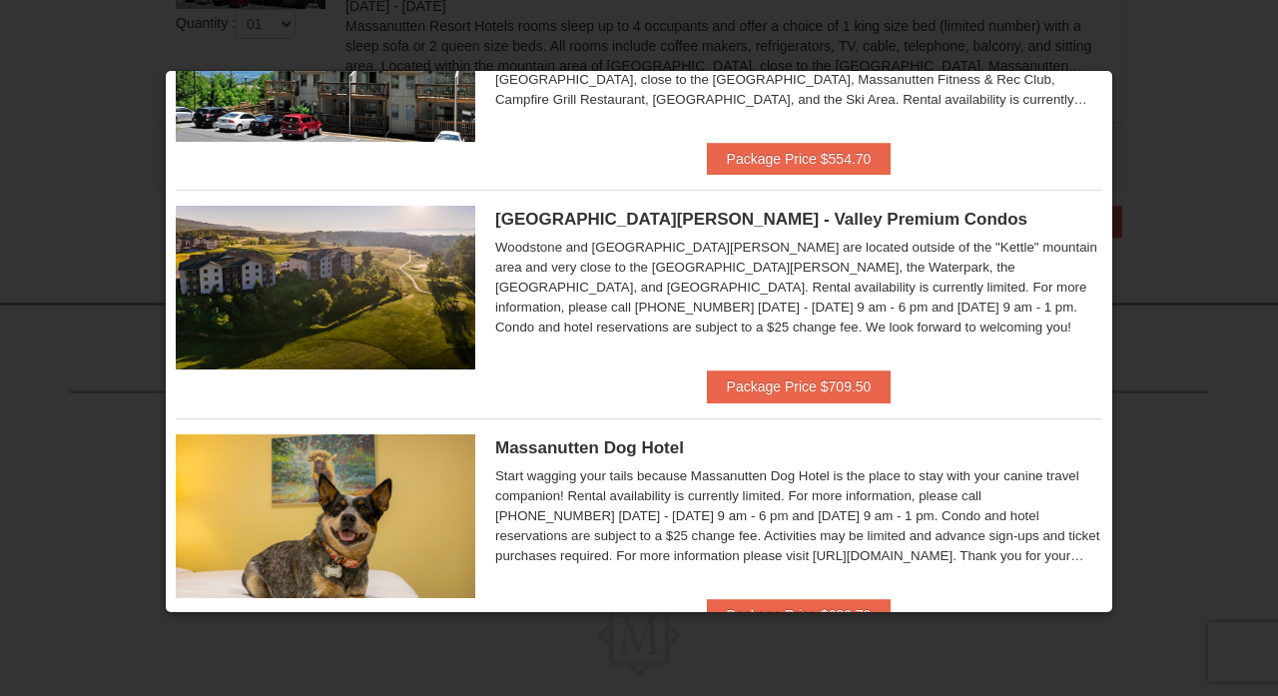
click at [425, 285] on img at bounding box center [326, 288] width 300 height 164
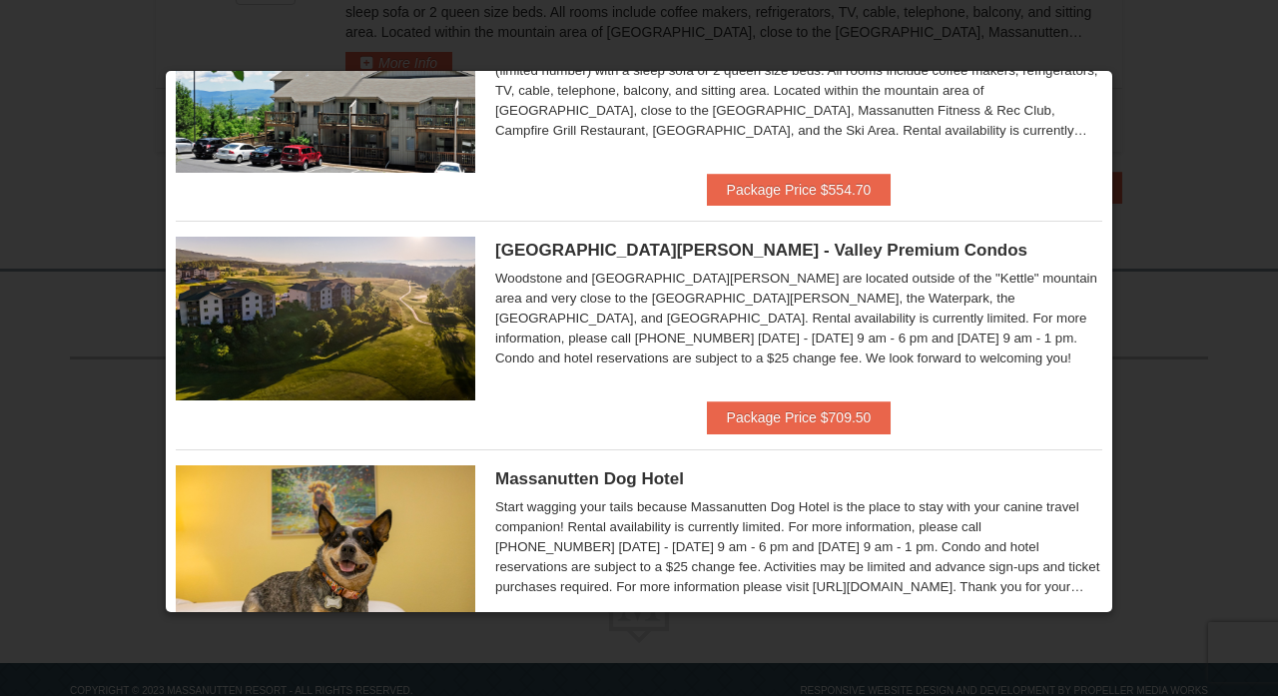
scroll to position [139, 0]
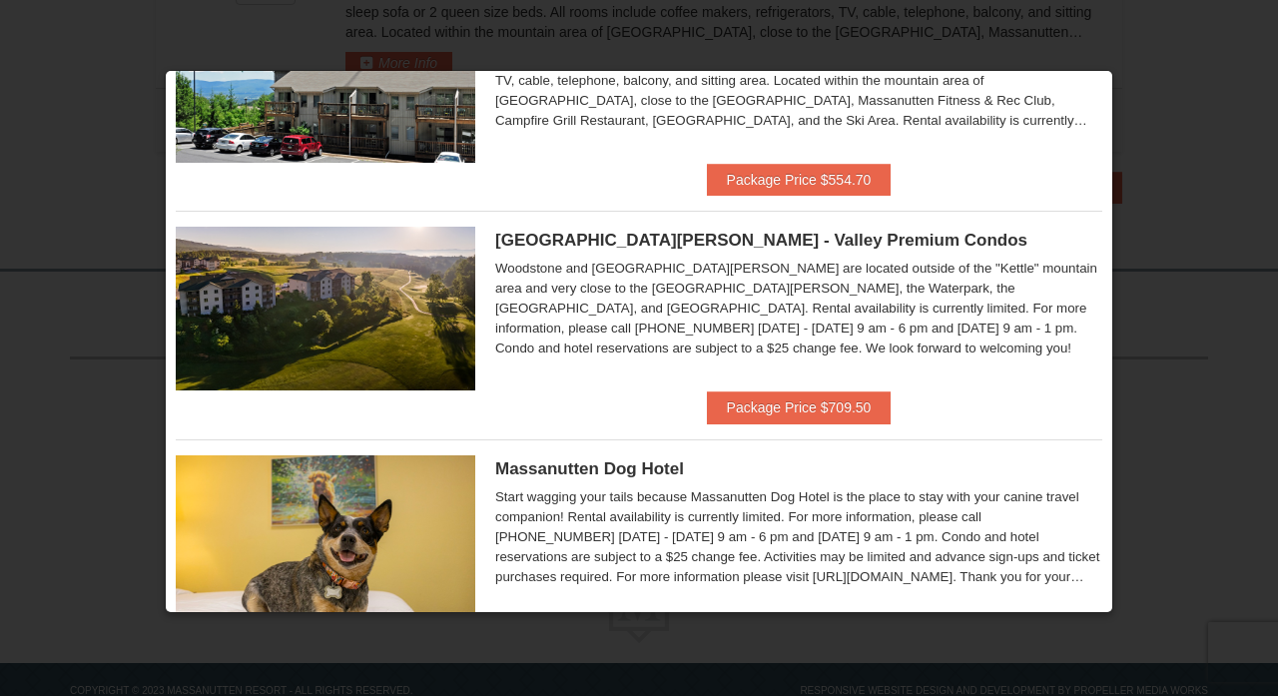
click at [361, 291] on img at bounding box center [326, 309] width 300 height 164
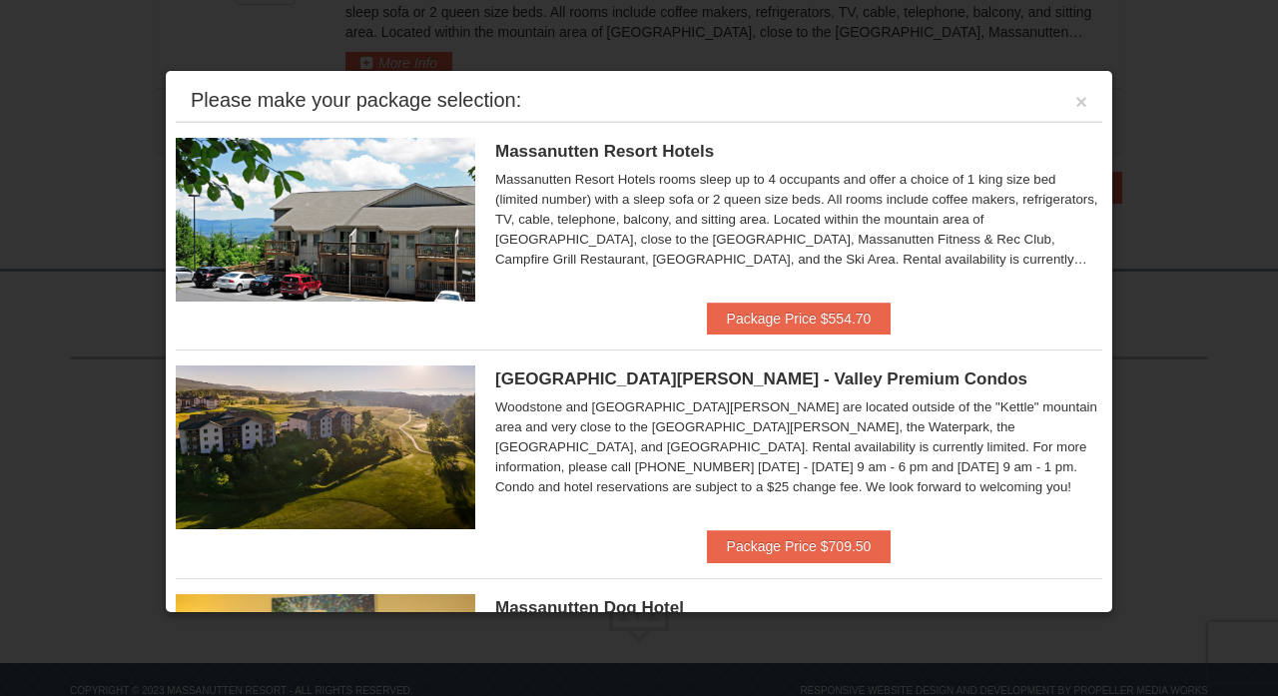
scroll to position [0, 0]
click at [842, 548] on button "Package Price $709.50" at bounding box center [799, 546] width 185 height 32
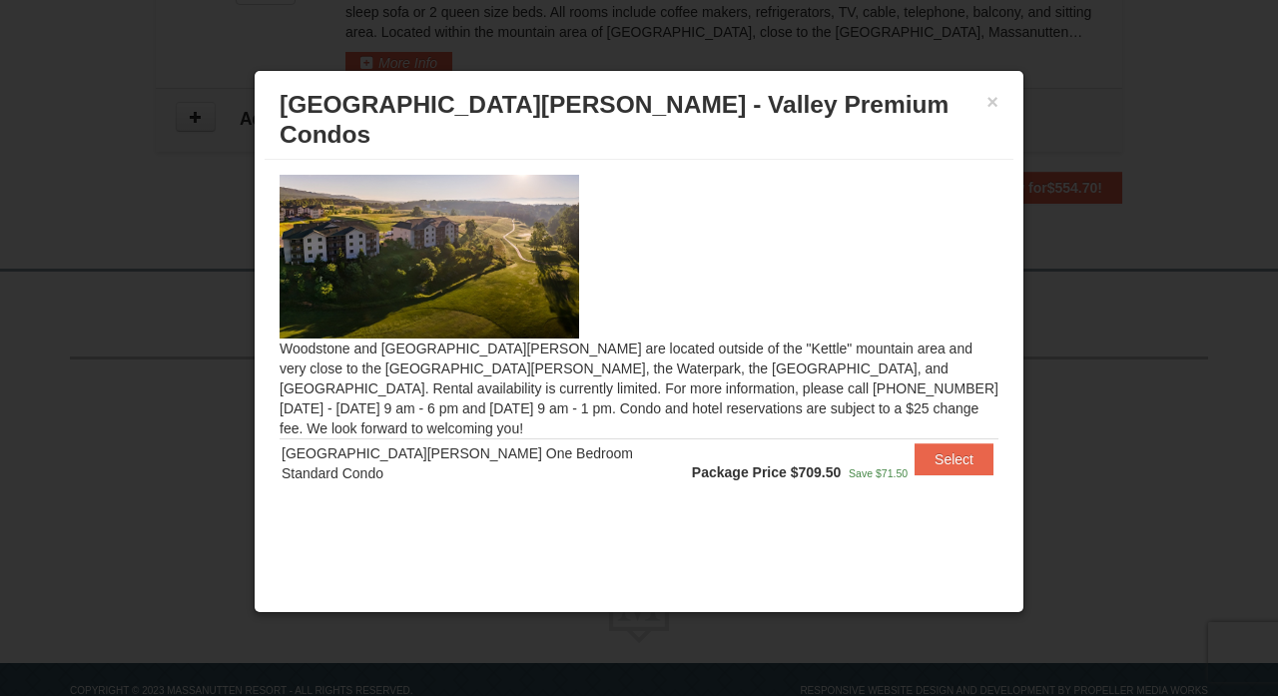
scroll to position [813, 0]
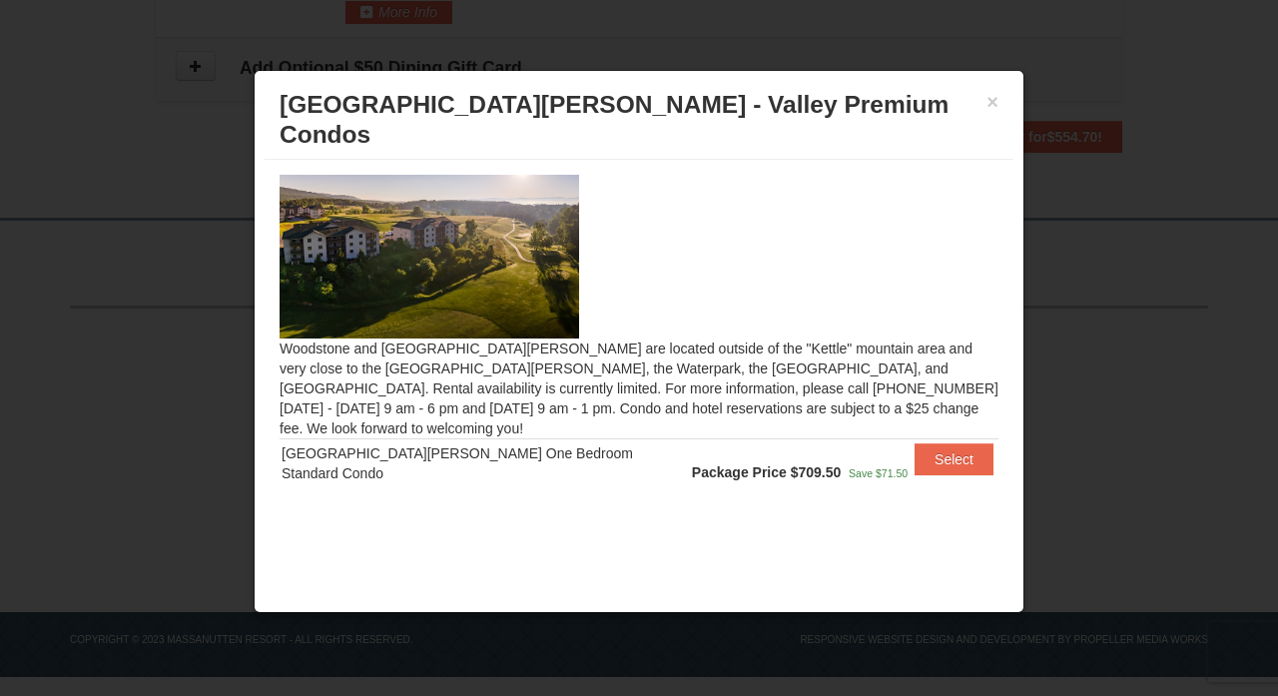
click at [1115, 173] on div at bounding box center [639, 348] width 1278 height 696
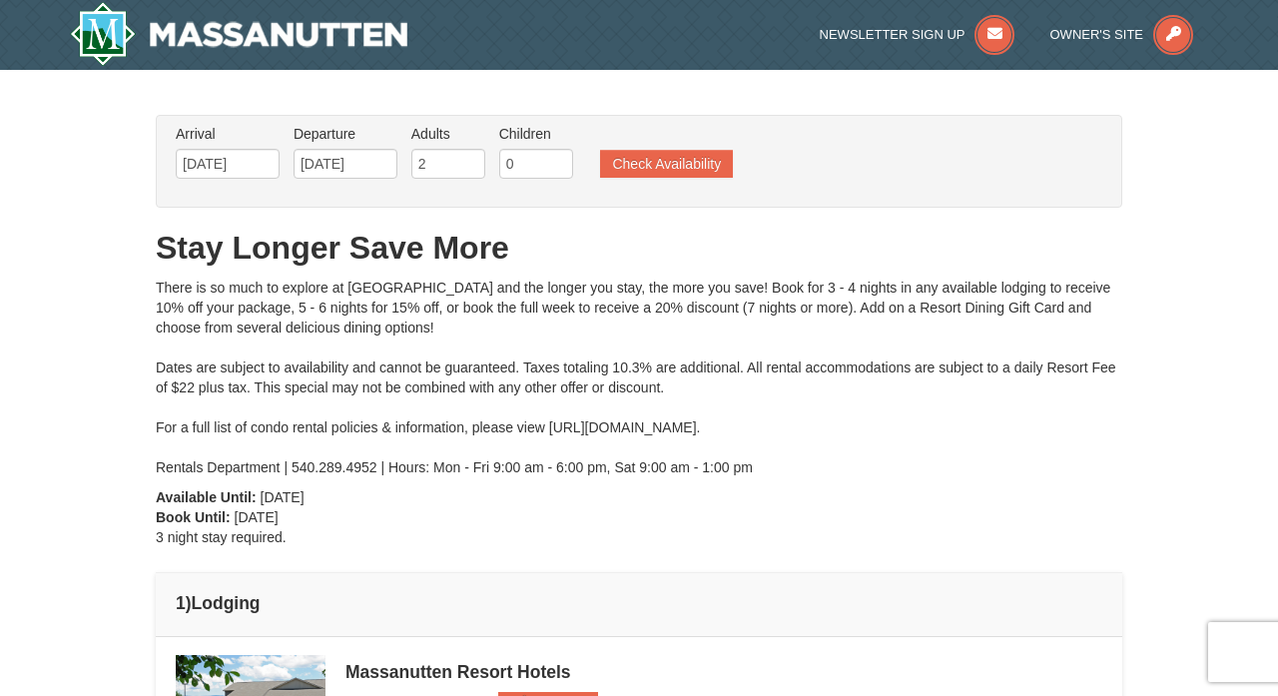
scroll to position [0, 0]
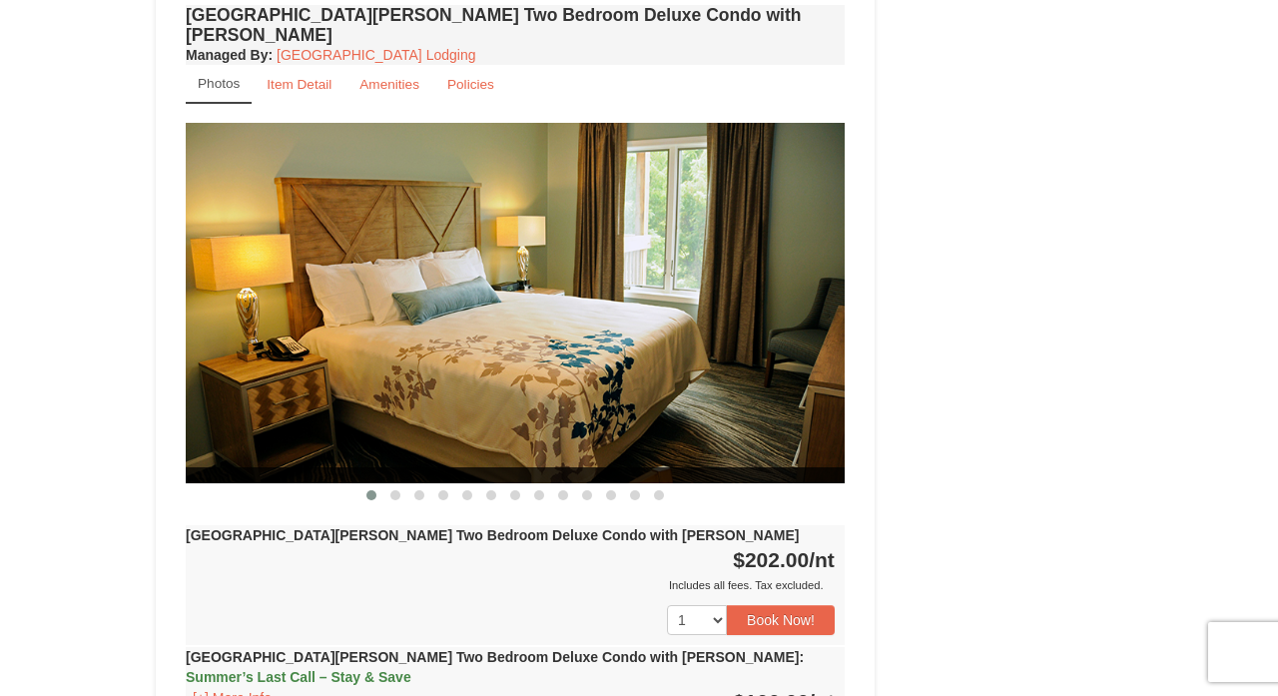
scroll to position [2653, 0]
click at [395, 490] on span at bounding box center [395, 495] width 10 height 10
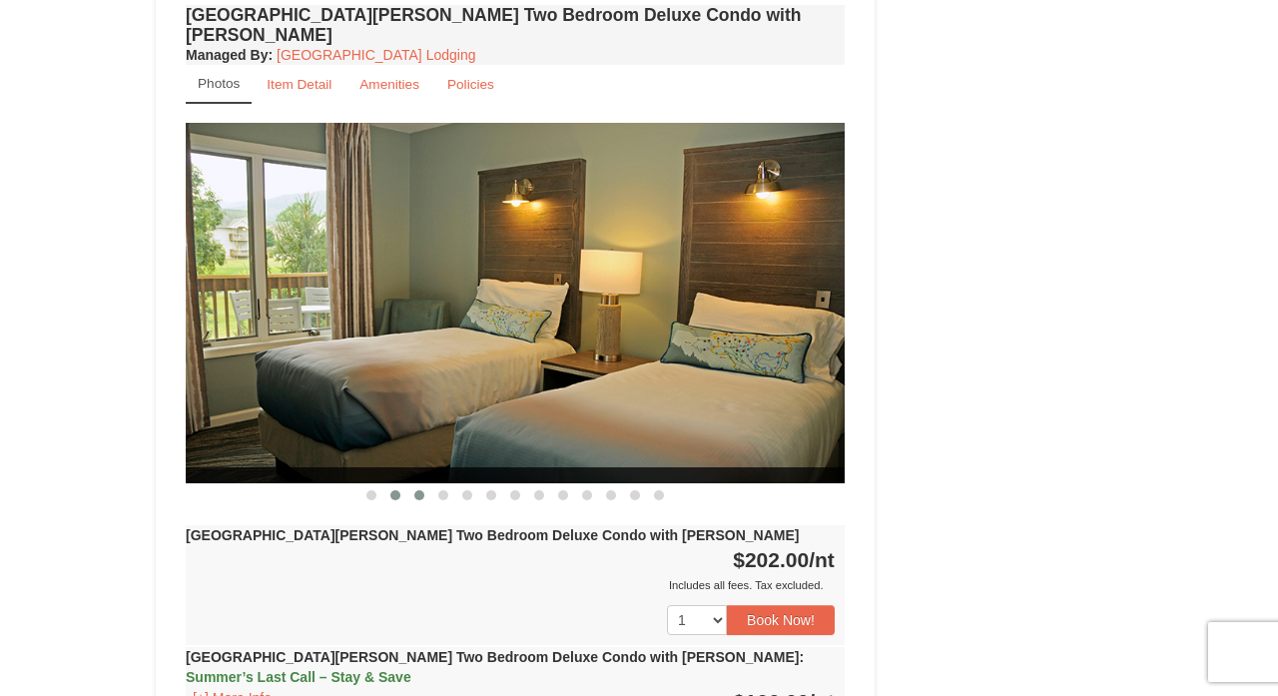
click at [416, 490] on span at bounding box center [419, 495] width 10 height 10
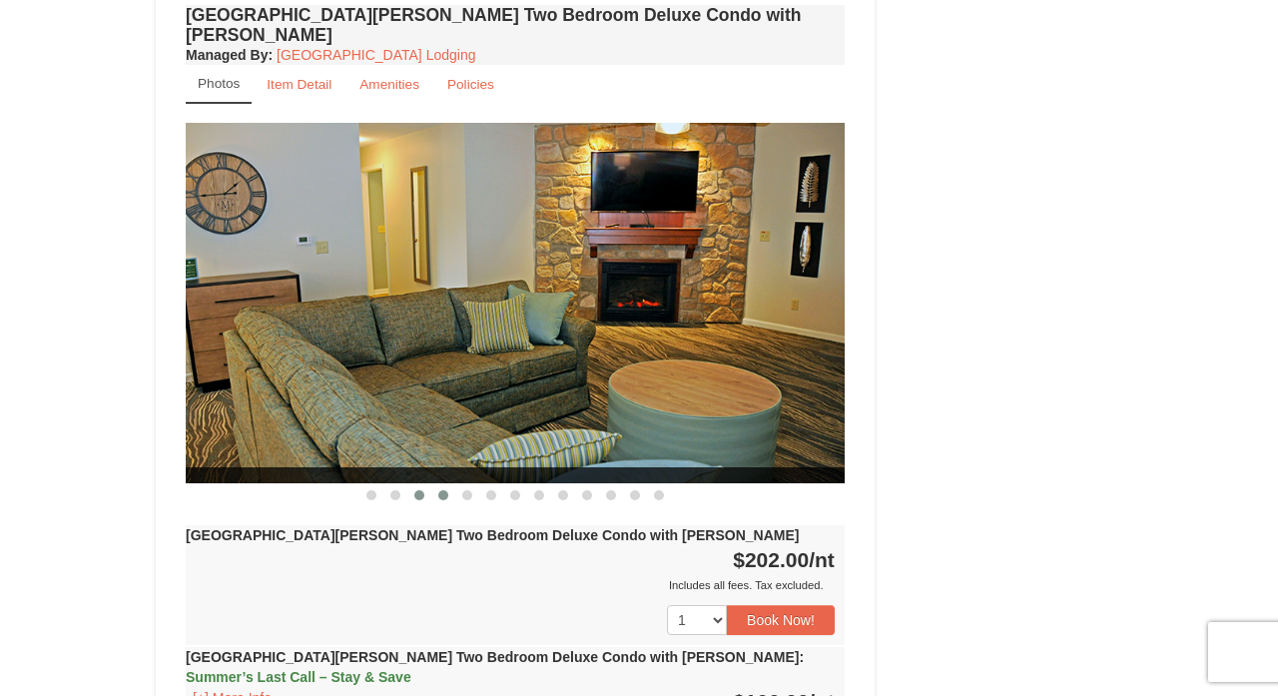
click at [441, 490] on span at bounding box center [443, 495] width 10 height 10
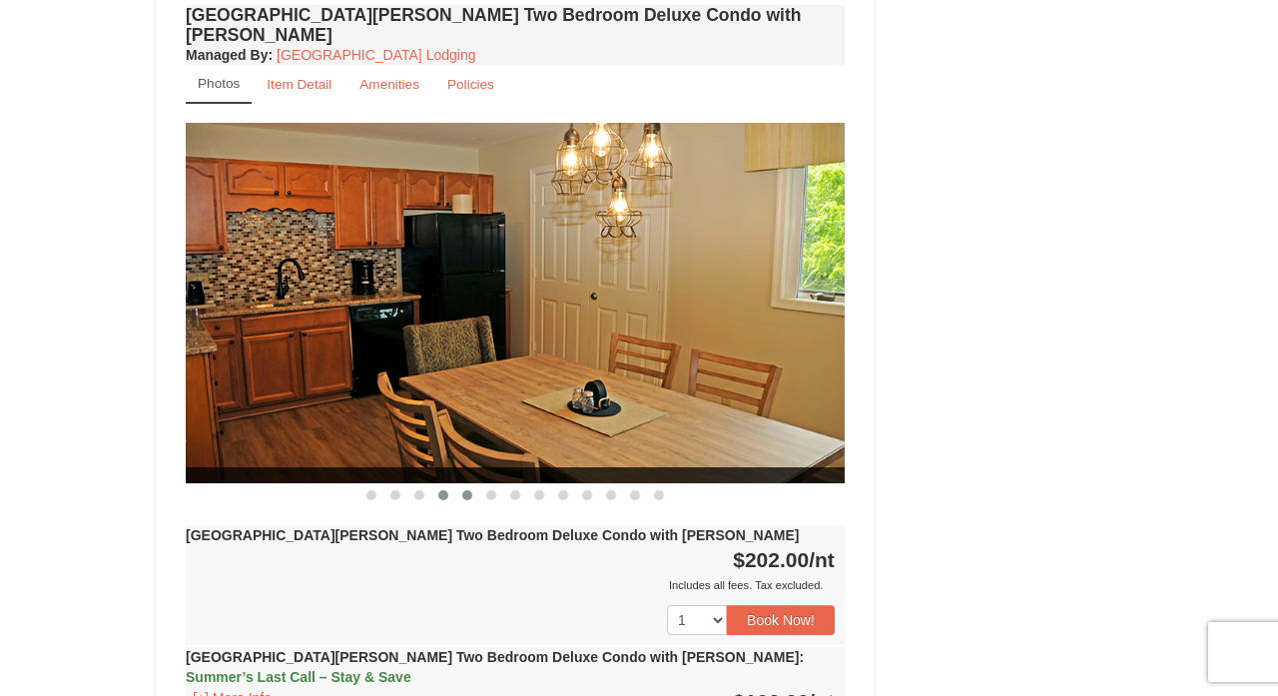
click at [463, 490] on span at bounding box center [467, 495] width 10 height 10
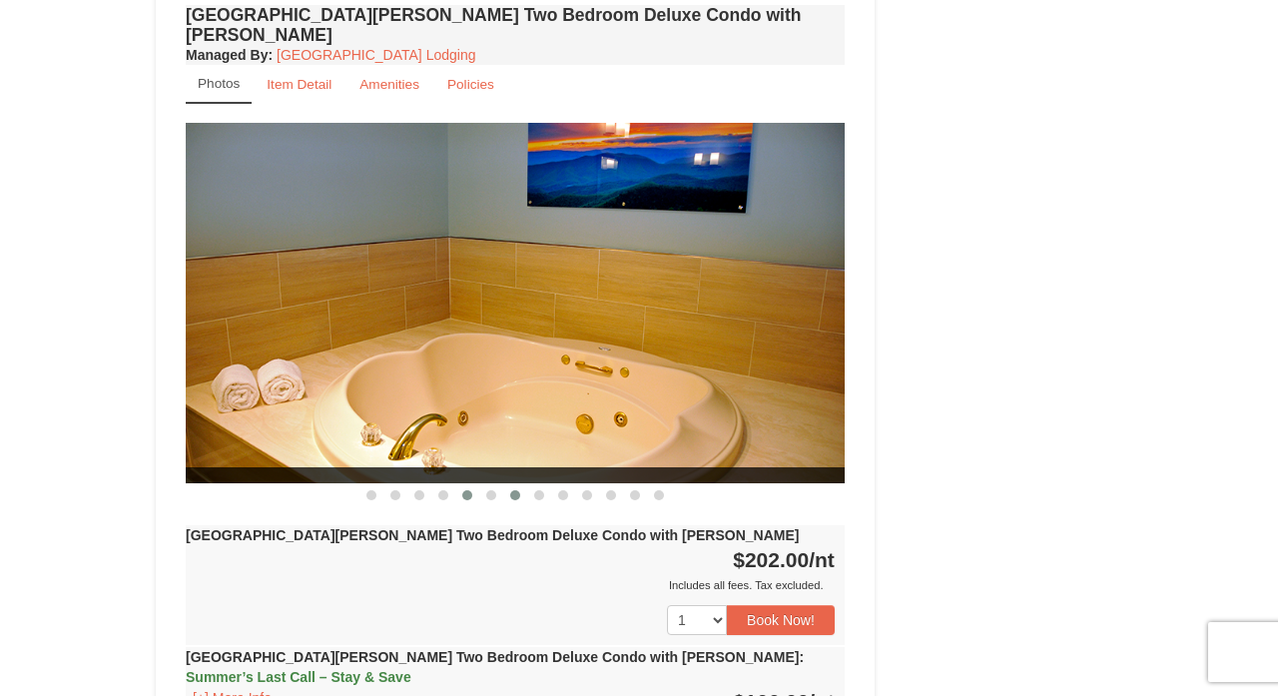
click at [515, 490] on span at bounding box center [515, 495] width 10 height 10
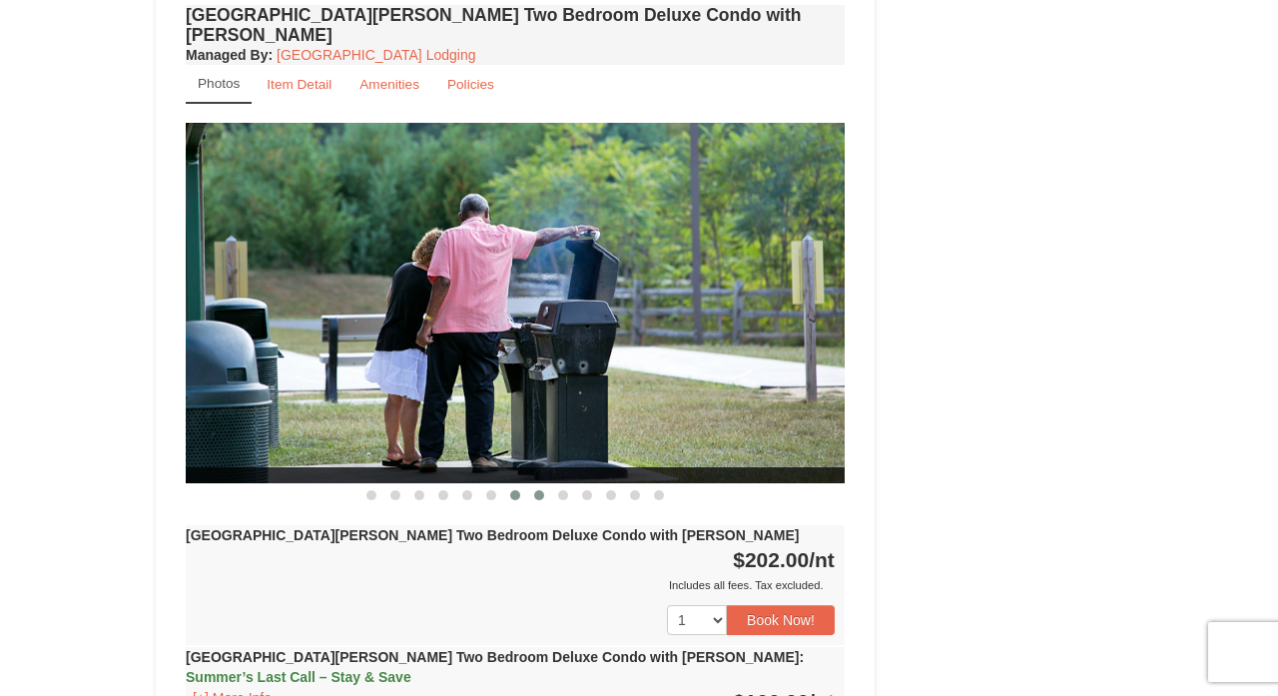
click at [537, 490] on span at bounding box center [539, 495] width 10 height 10
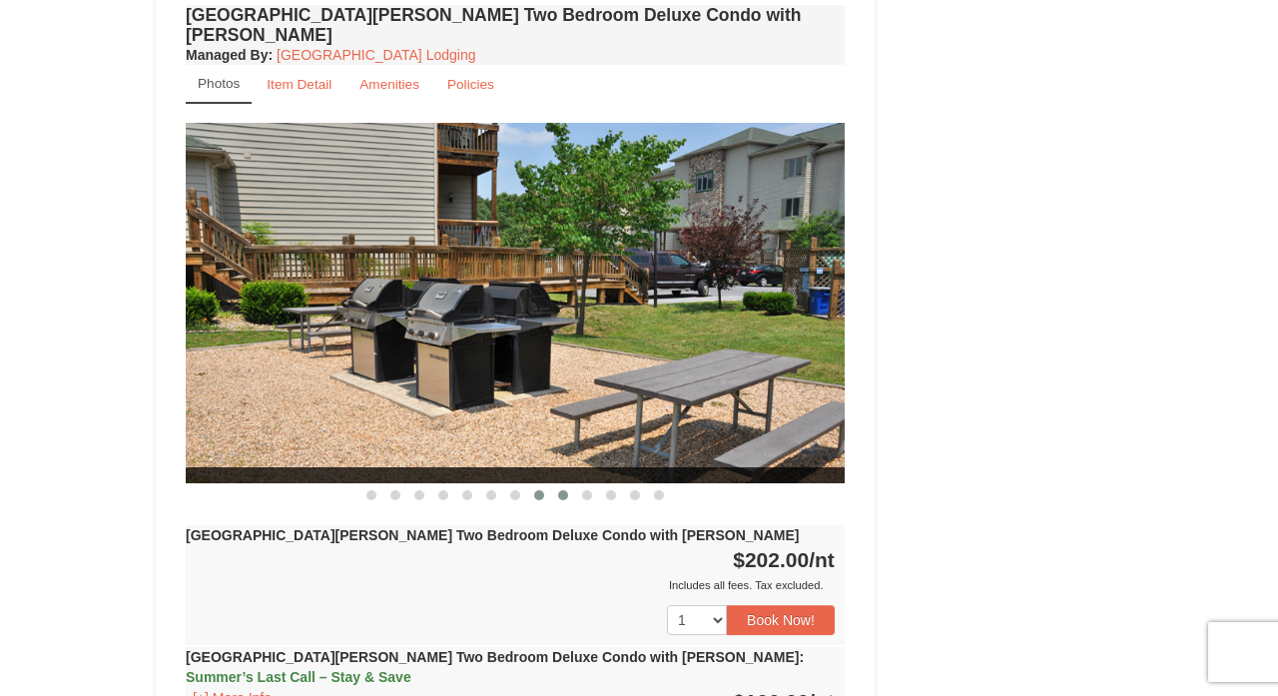
click at [562, 490] on span at bounding box center [563, 495] width 10 height 10
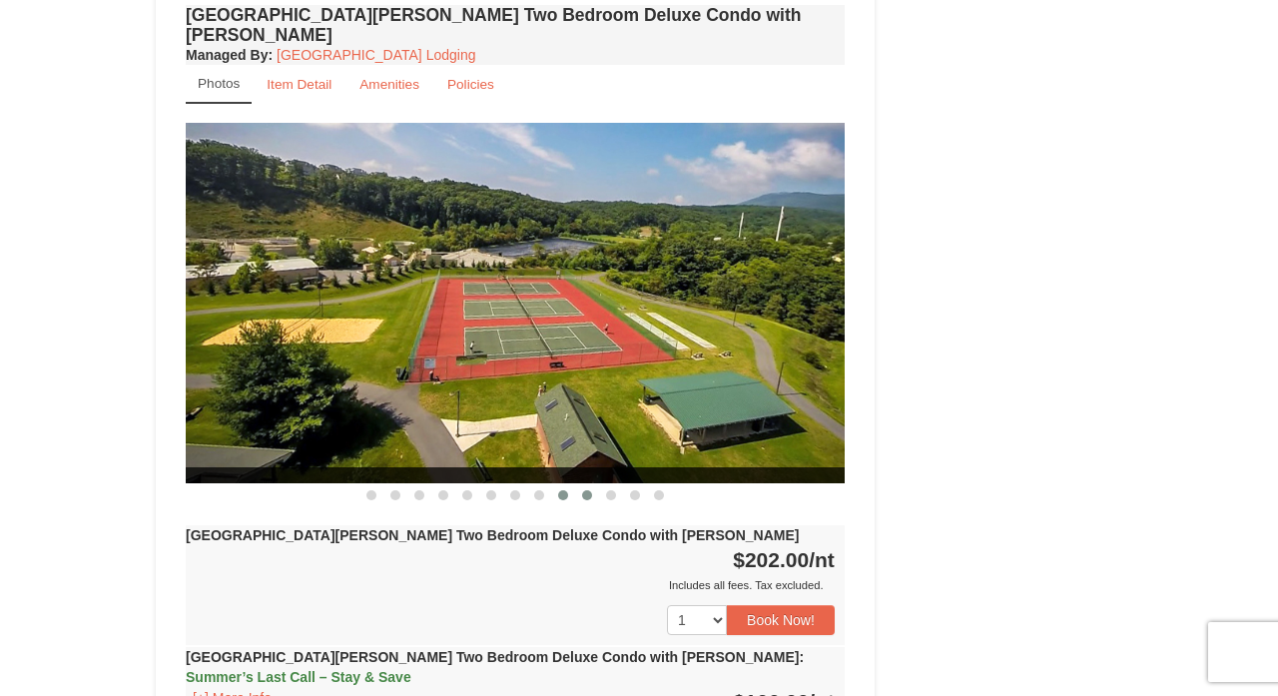
click at [587, 490] on span at bounding box center [587, 495] width 10 height 10
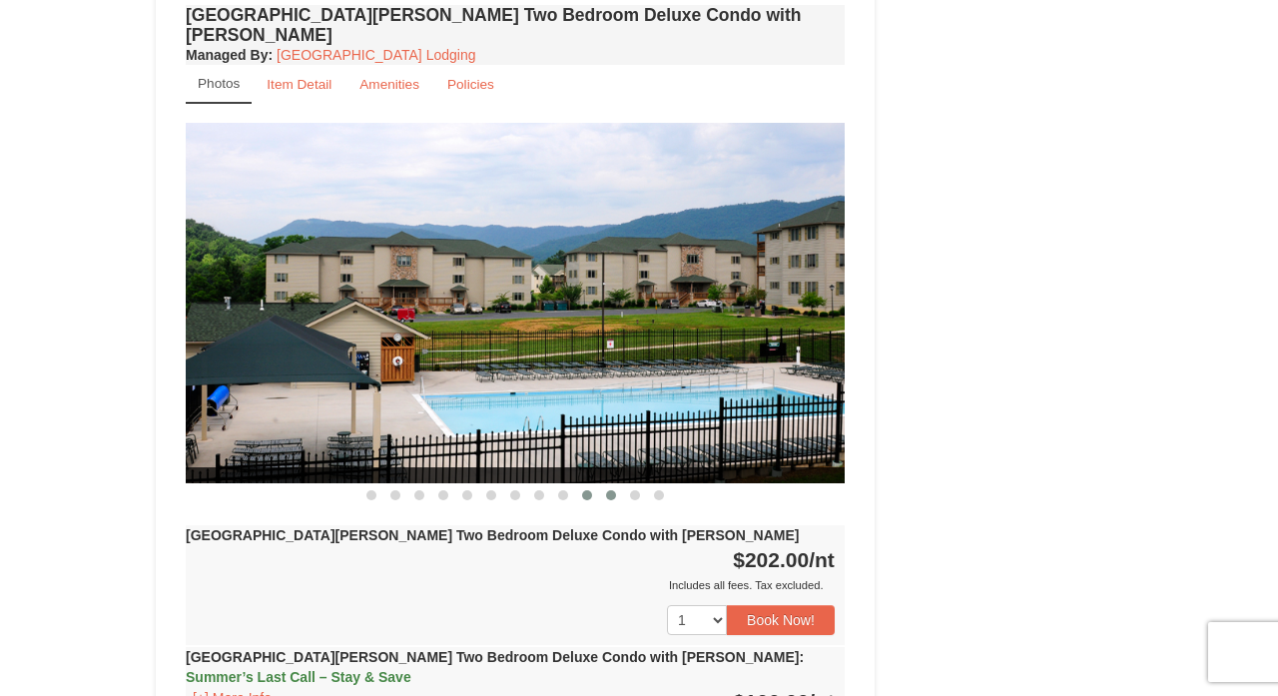
click at [611, 490] on span at bounding box center [611, 495] width 10 height 10
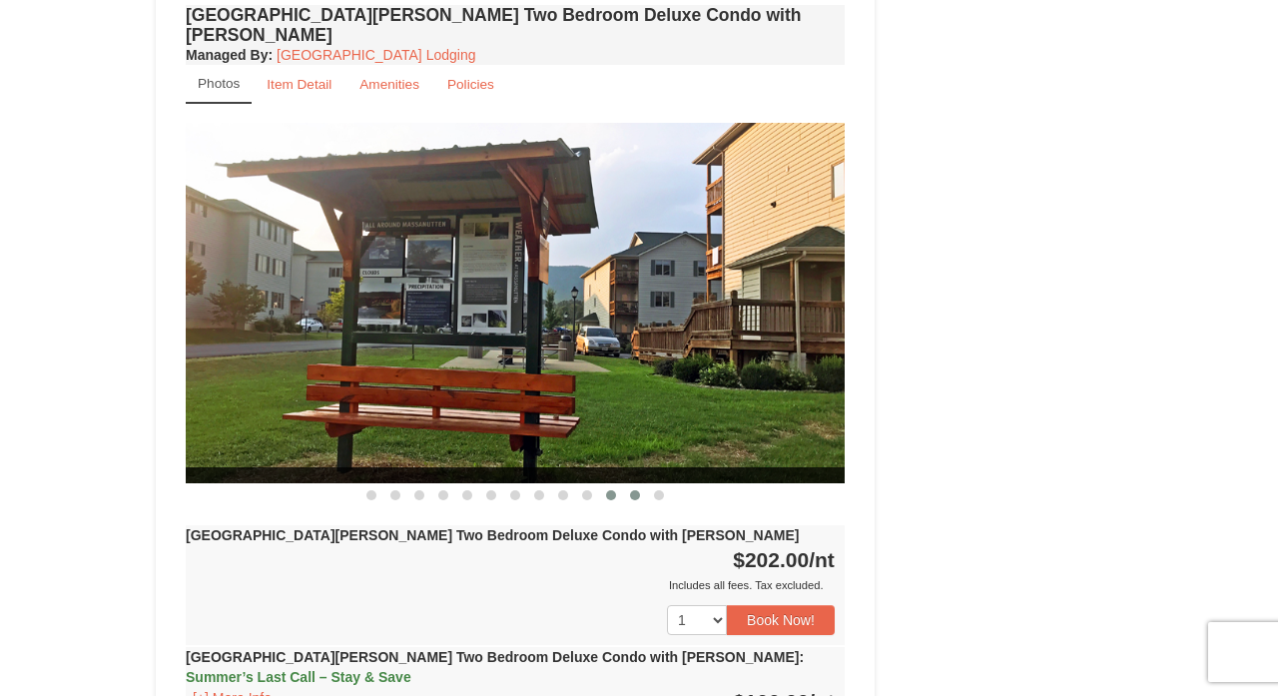
click at [635, 490] on span at bounding box center [635, 495] width 10 height 10
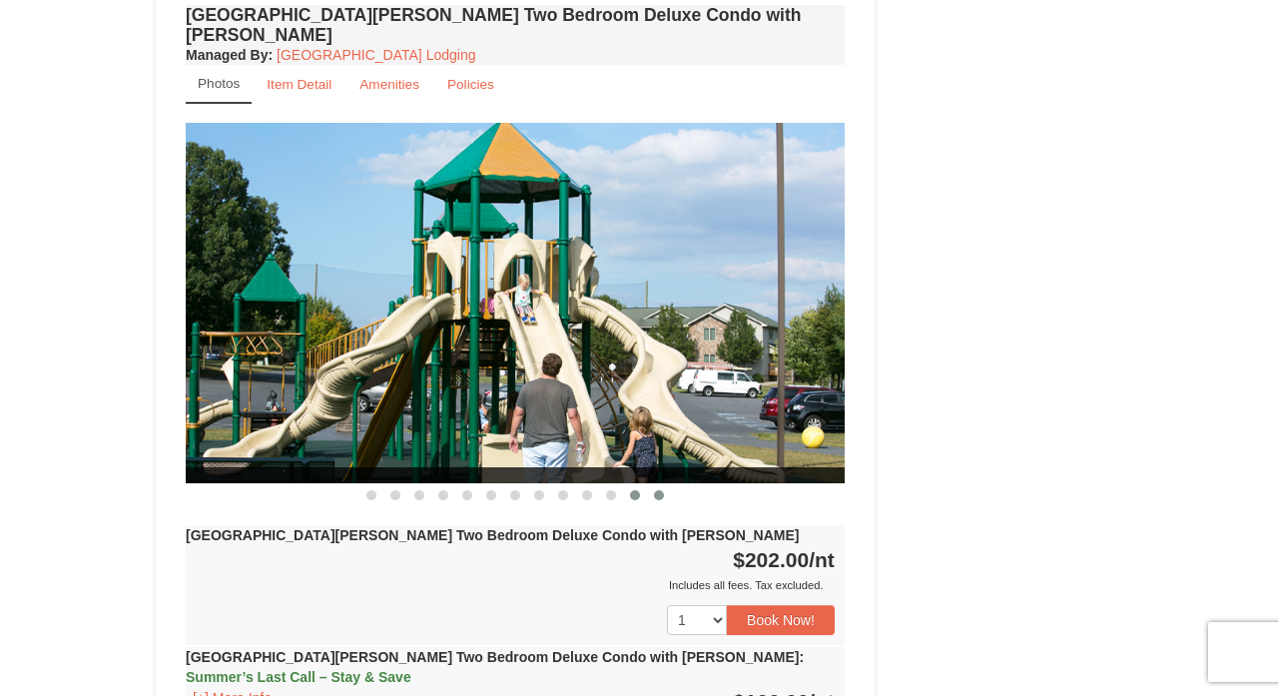
click at [659, 490] on span at bounding box center [659, 495] width 10 height 10
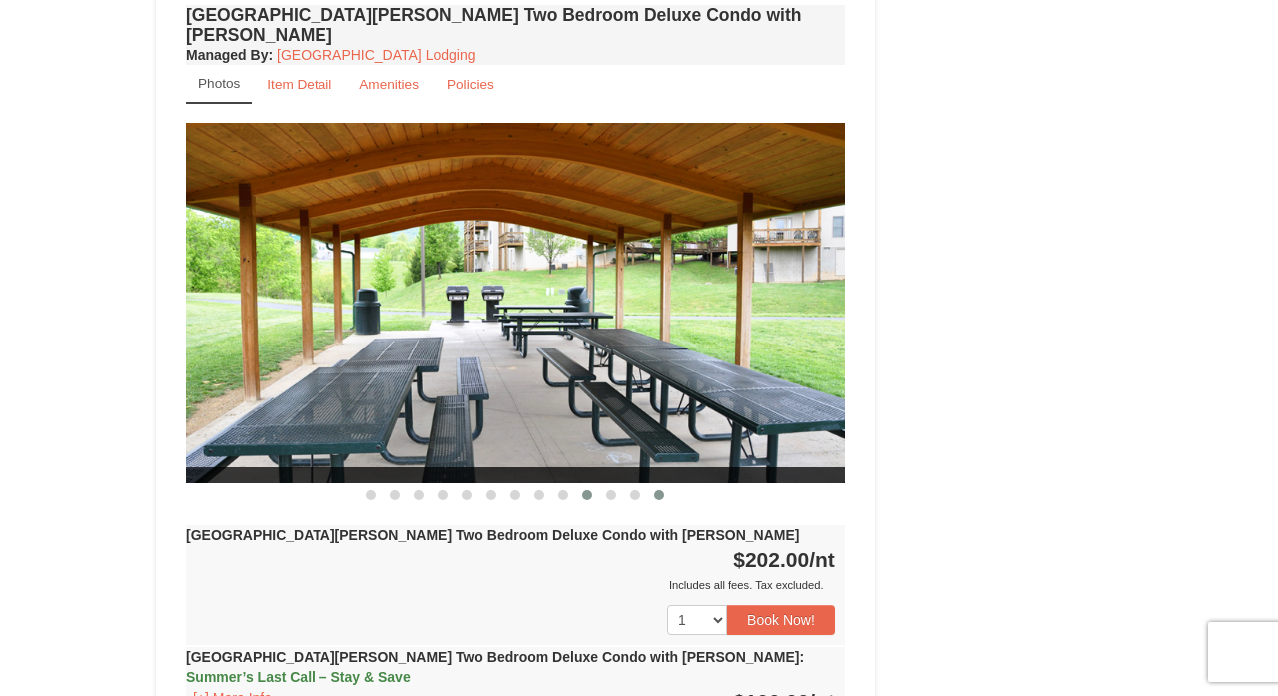
click at [585, 490] on span at bounding box center [587, 495] width 10 height 10
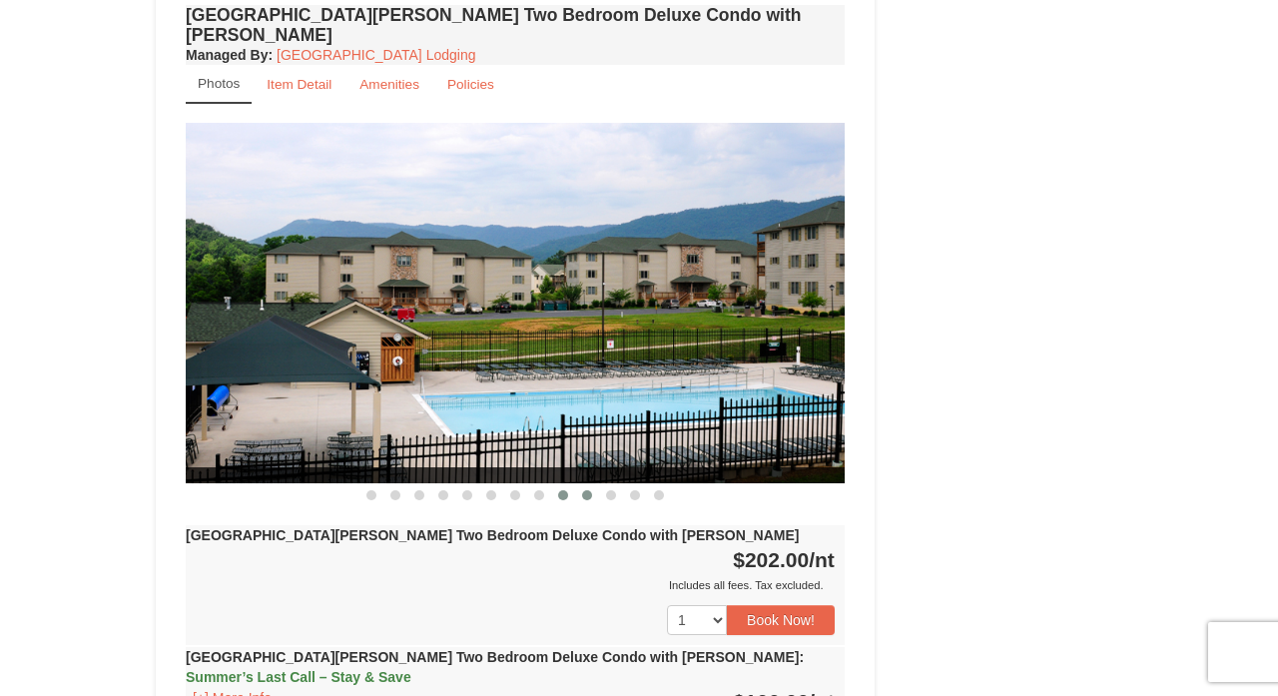
click at [561, 490] on span at bounding box center [563, 495] width 10 height 10
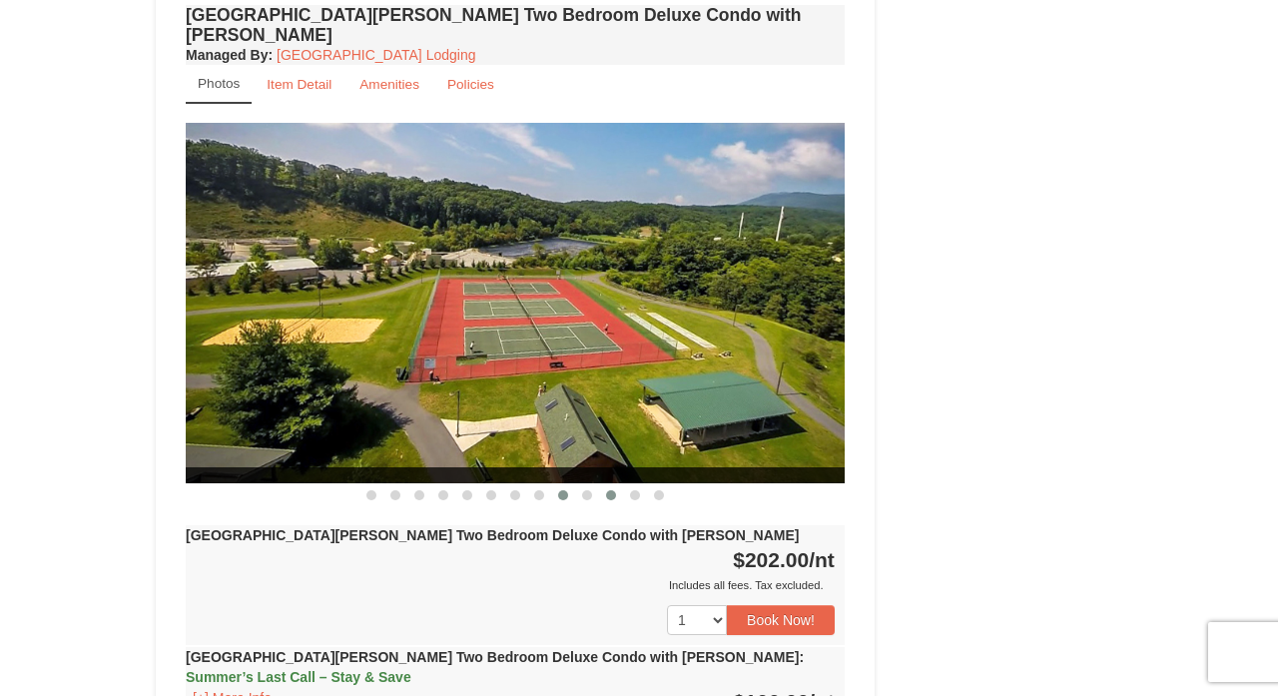
click at [610, 490] on span at bounding box center [611, 495] width 10 height 10
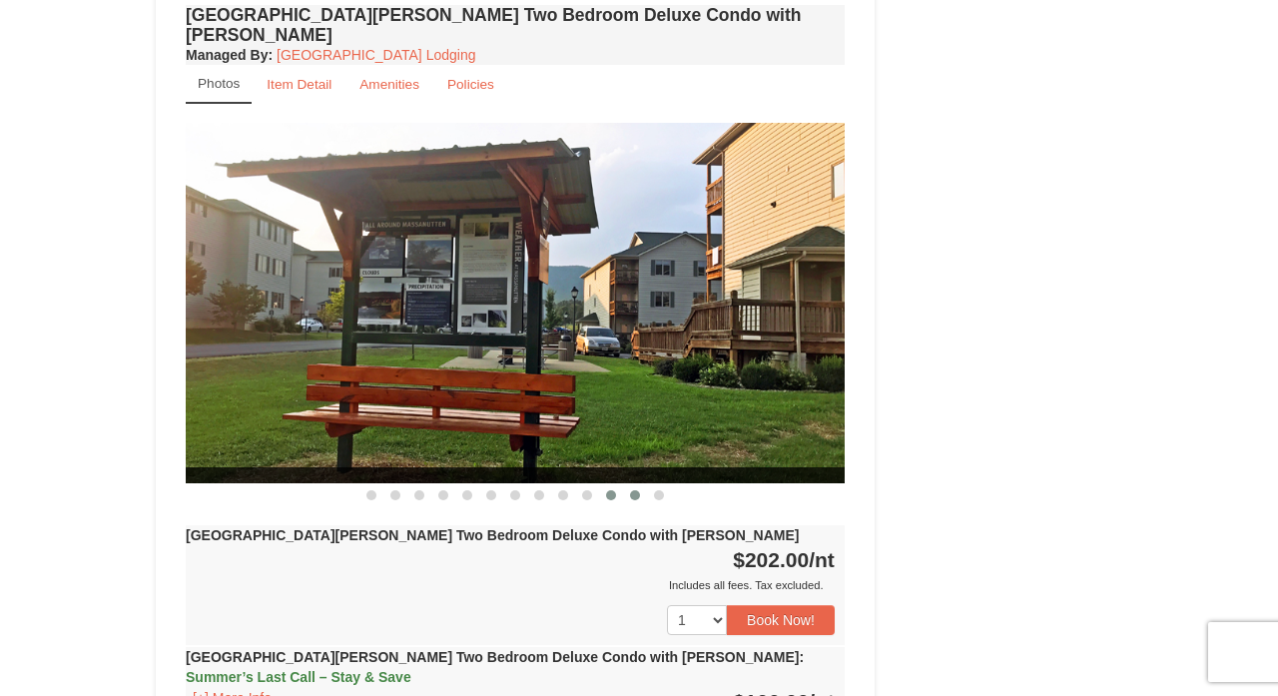
click at [636, 490] on span at bounding box center [635, 495] width 10 height 10
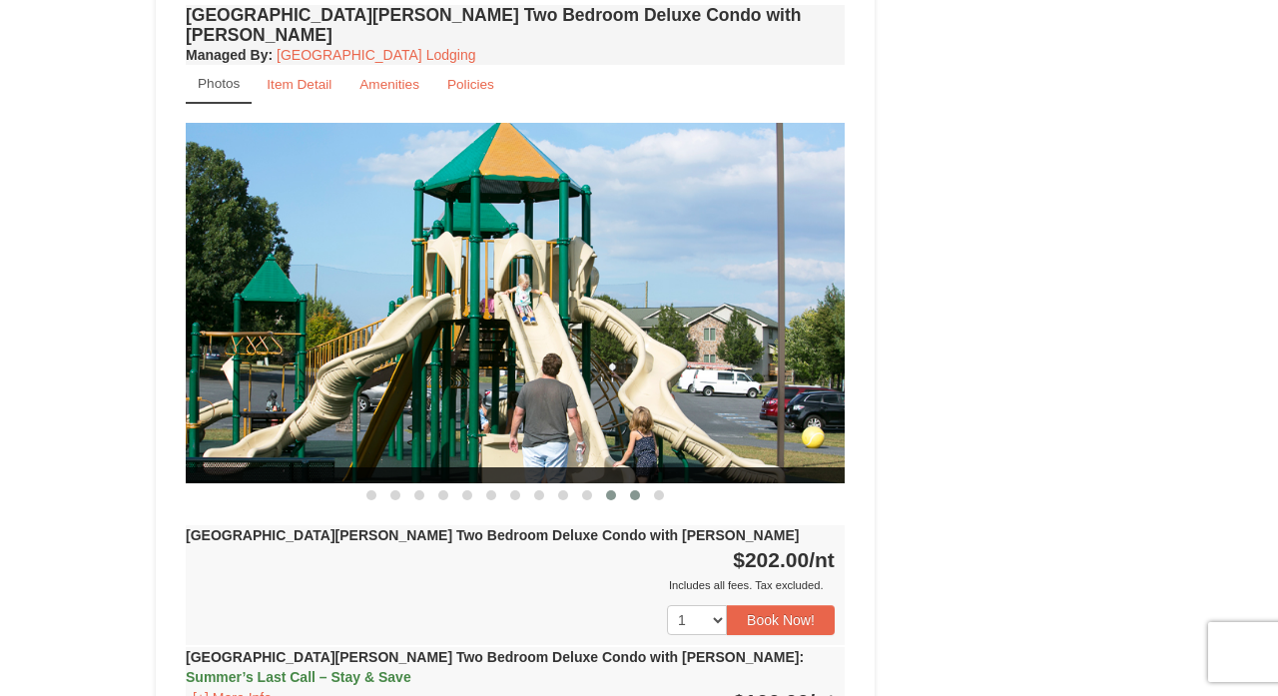
click at [614, 490] on span at bounding box center [611, 495] width 10 height 10
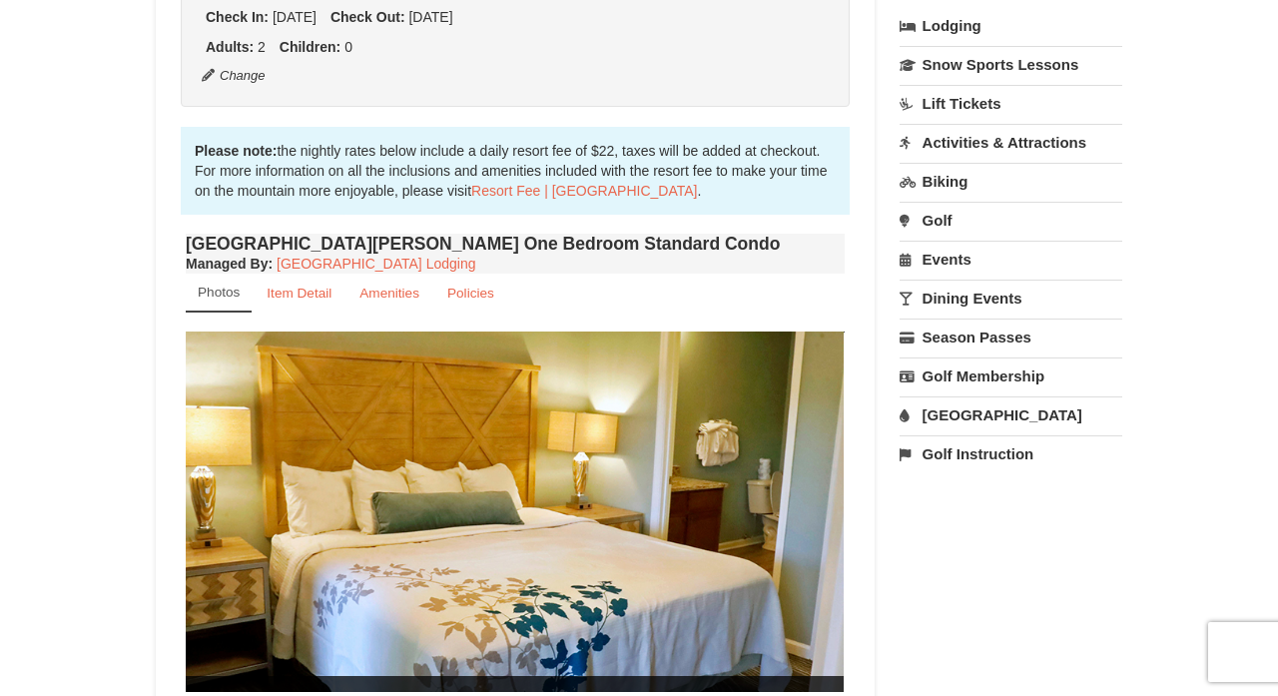
scroll to position [117, 0]
